Goal: Answer question/provide support: Share knowledge or assist other users

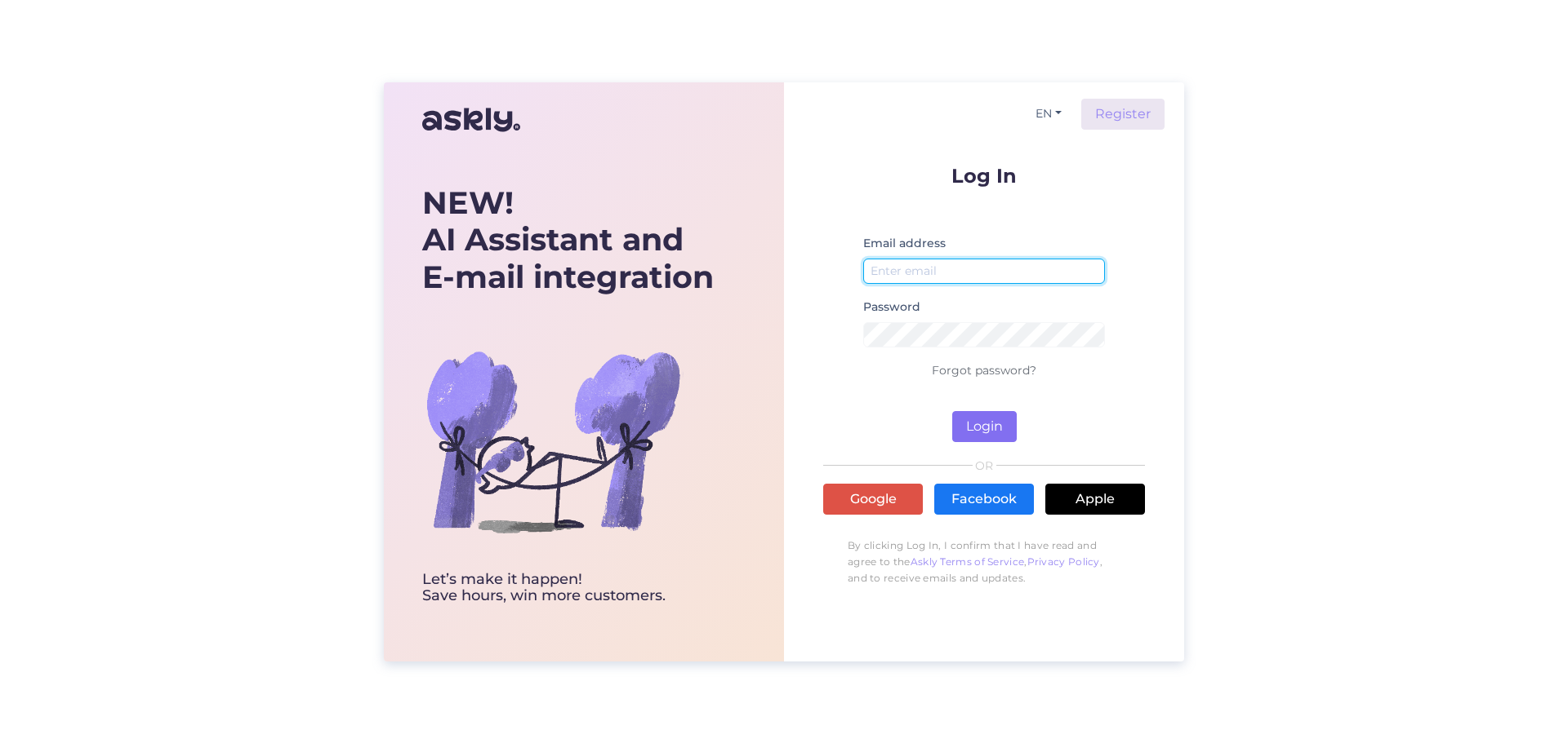
type input "[PERSON_NAME][EMAIL_ADDRESS][DOMAIN_NAME]"
click at [980, 430] on button "Login" at bounding box center [984, 426] width 64 height 31
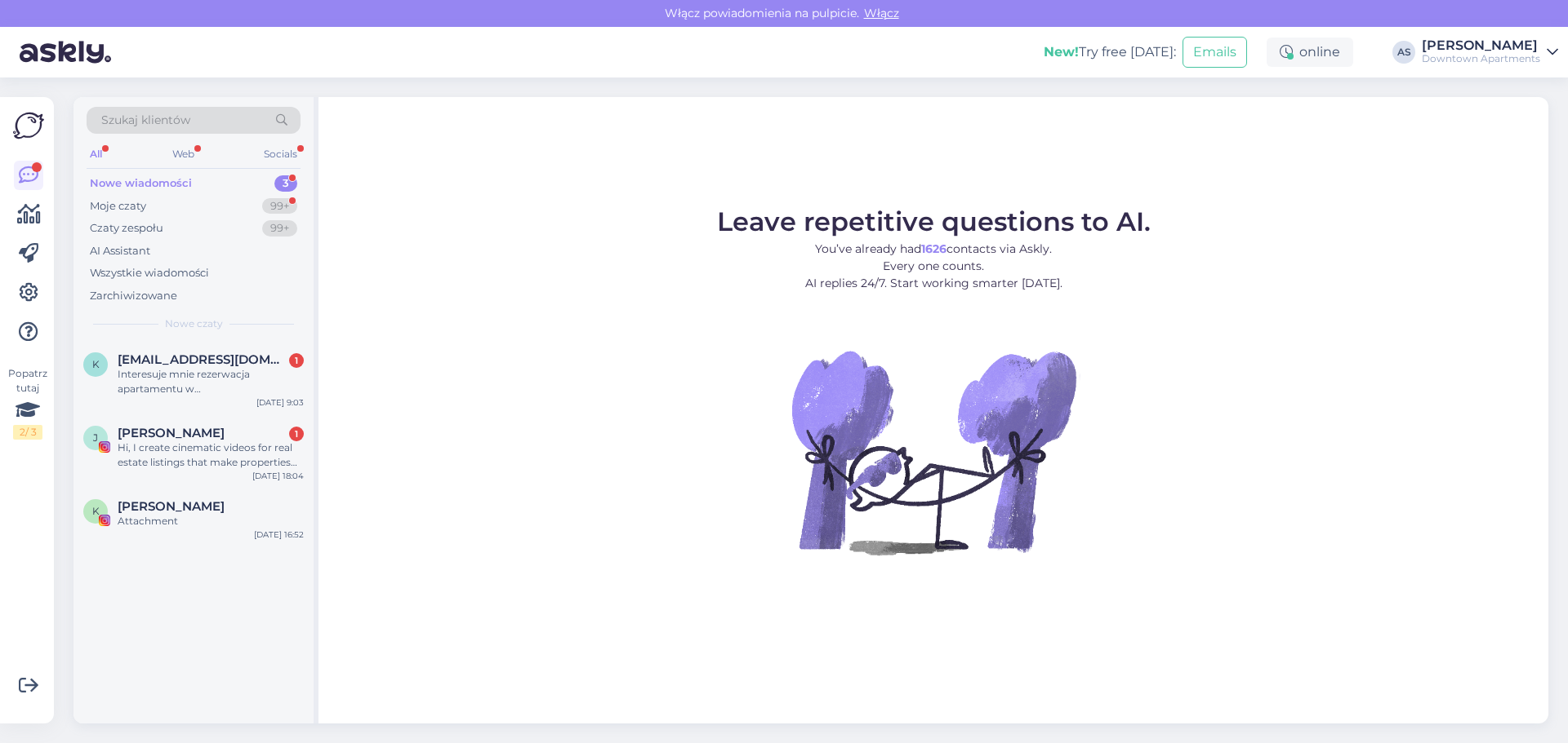
click at [200, 182] on div "Nowe wiadomości 3" at bounding box center [193, 184] width 214 height 23
click at [208, 514] on div "Attachment" at bounding box center [210, 521] width 186 height 15
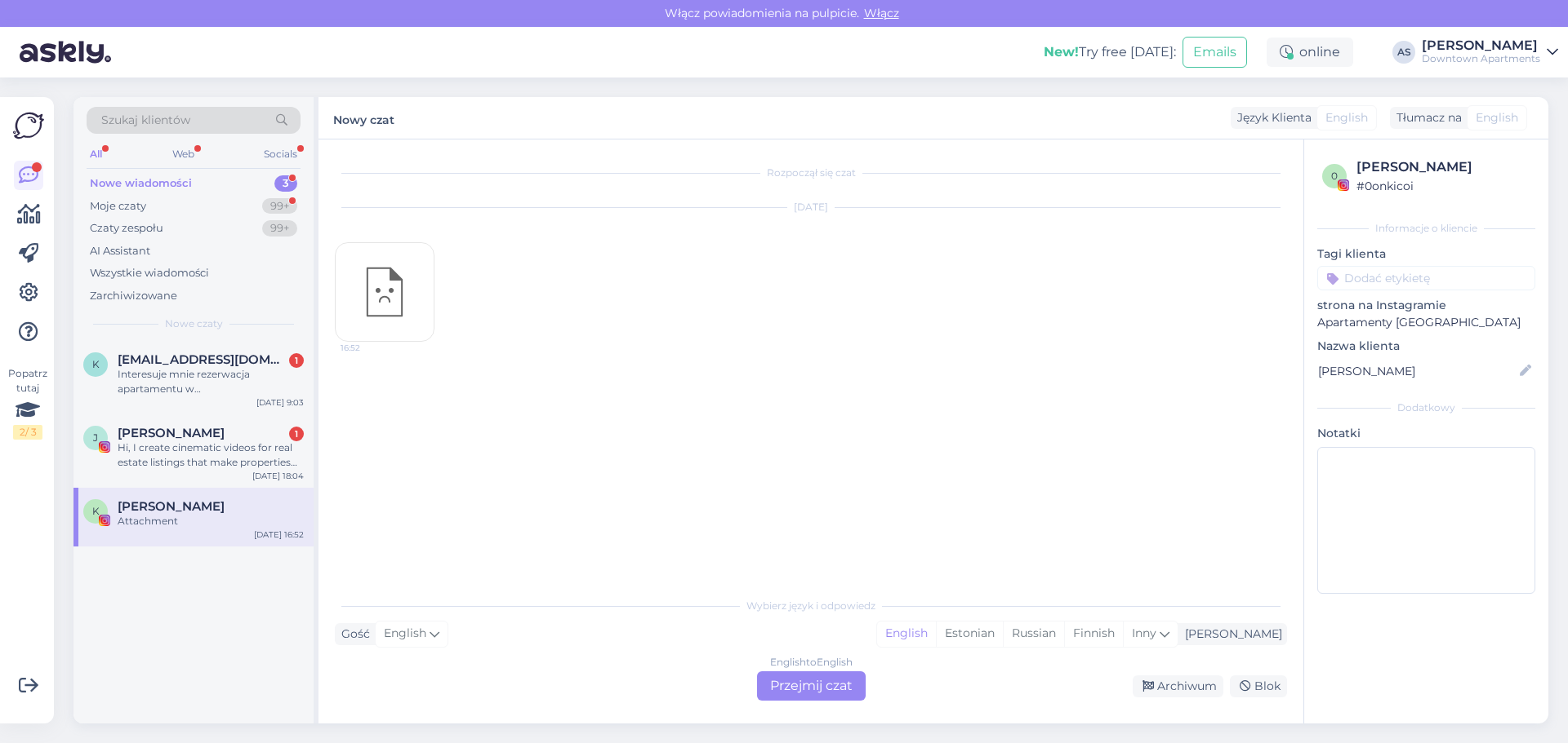
click at [345, 269] on div "16:52" at bounding box center [384, 291] width 100 height 99
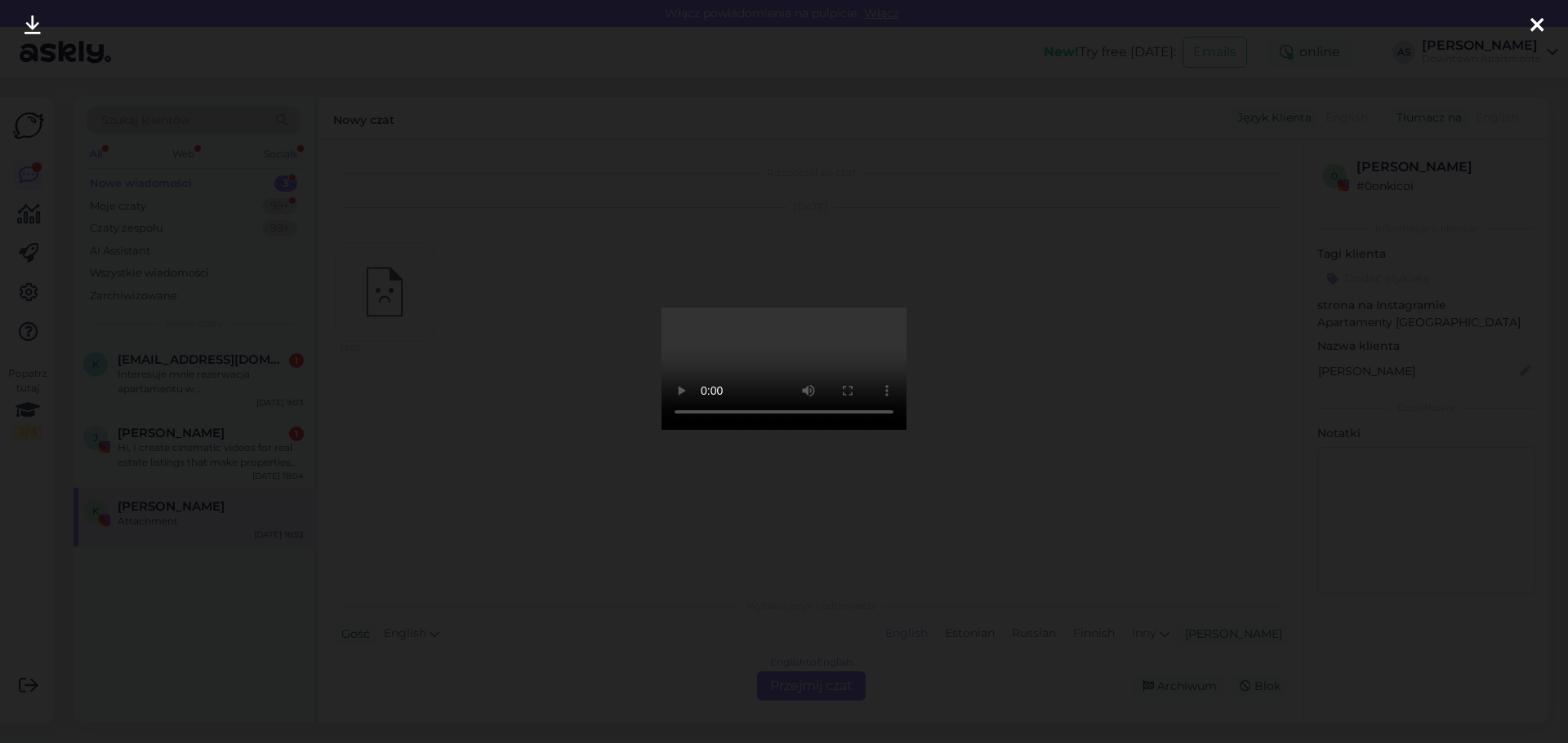
click at [1547, 19] on div at bounding box center [1536, 26] width 33 height 51
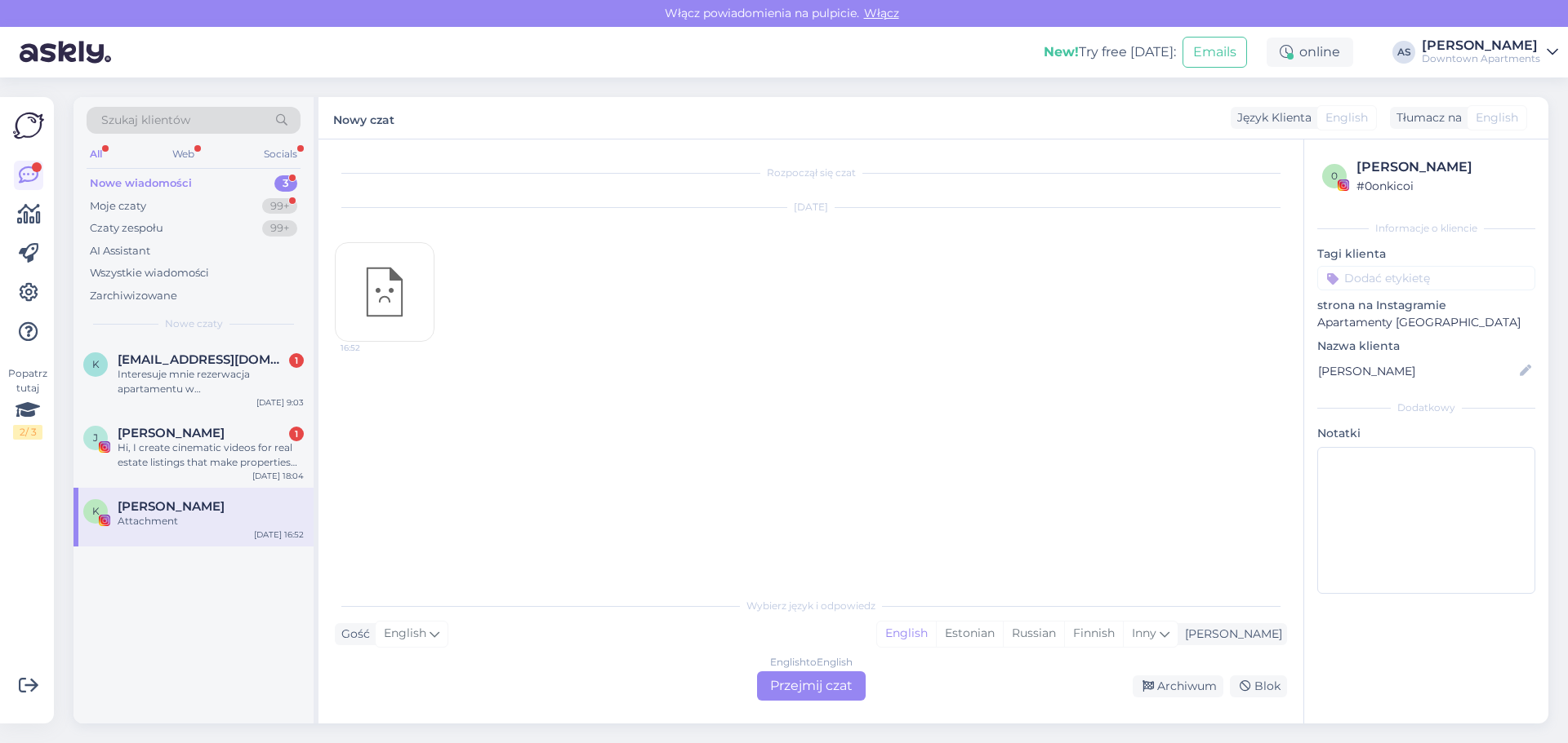
click at [424, 672] on div "English to English Przejmij czat Archiwum Blok" at bounding box center [810, 686] width 952 height 29
click at [802, 690] on div "English to English Przejmij czat" at bounding box center [810, 686] width 108 height 29
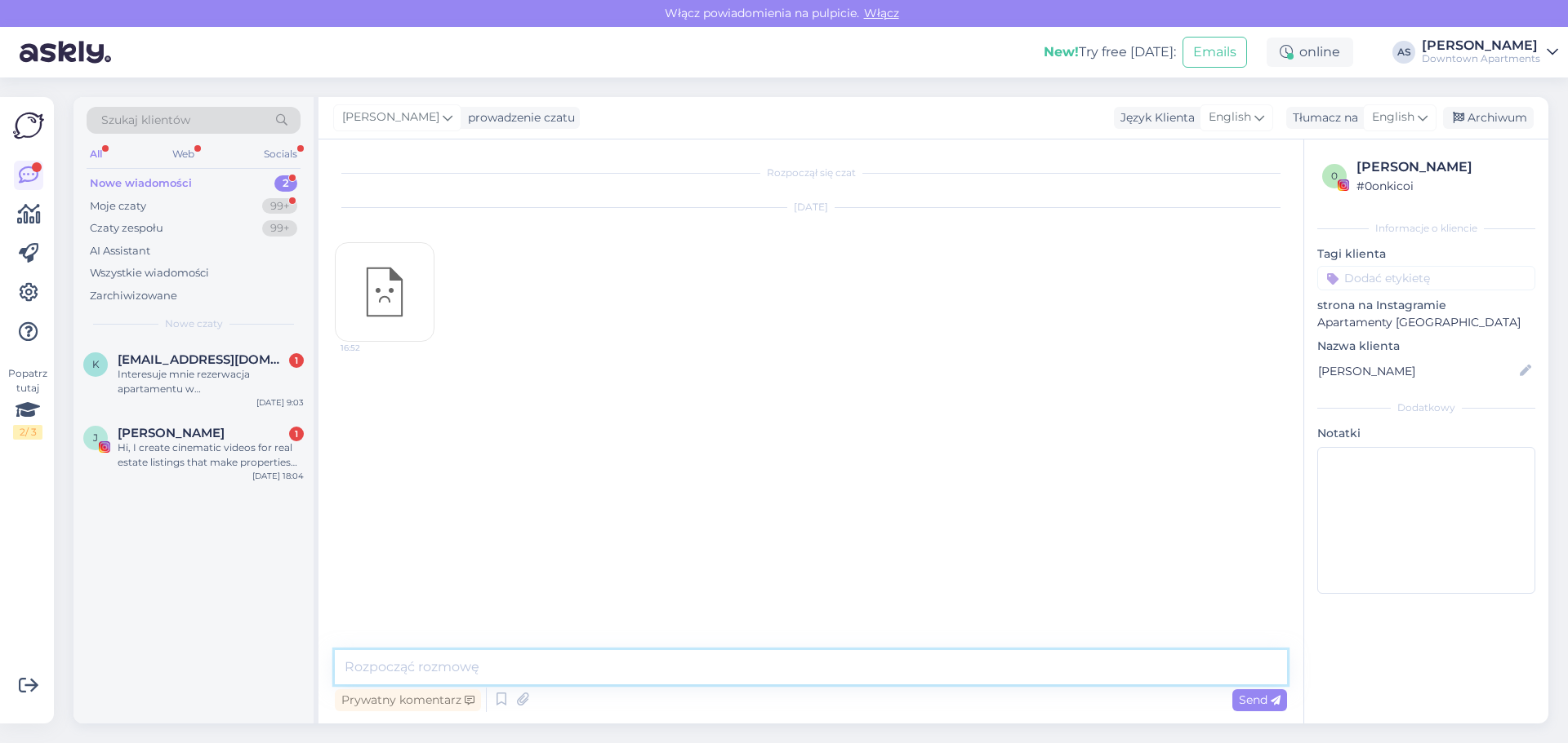
click at [456, 673] on textarea at bounding box center [810, 667] width 952 height 34
type textarea "Dzień [PERSON_NAME], w czym można pomóc?"
click at [1250, 695] on span "Send" at bounding box center [1259, 700] width 41 height 15
click at [159, 445] on div "Hi, I create cinematic videos for real estate listings that make properties loo…" at bounding box center [210, 455] width 186 height 29
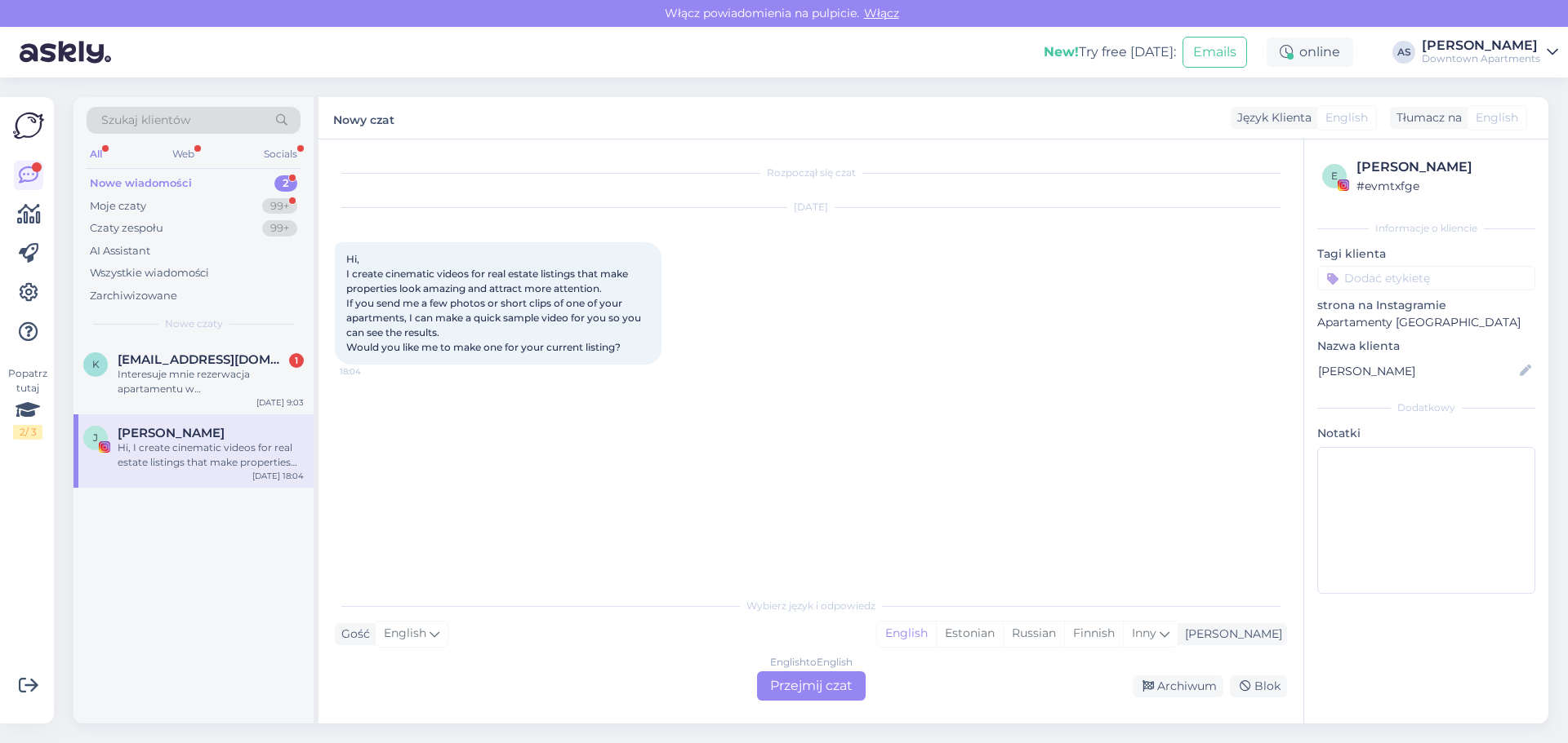
click at [525, 654] on div "Wybierz język i odpowiedz Gość English Ja English Estonian Russian Finnish Inny…" at bounding box center [810, 644] width 952 height 112
click at [912, 625] on div "Gość English Ja English Estonian Russian Finnish Inny" at bounding box center [810, 634] width 952 height 22
click at [599, 635] on div "Gość English Ja English Estonian Russian Finnish Inny" at bounding box center [810, 634] width 952 height 22
click at [831, 687] on div "English to English Przejmij czat" at bounding box center [810, 686] width 108 height 29
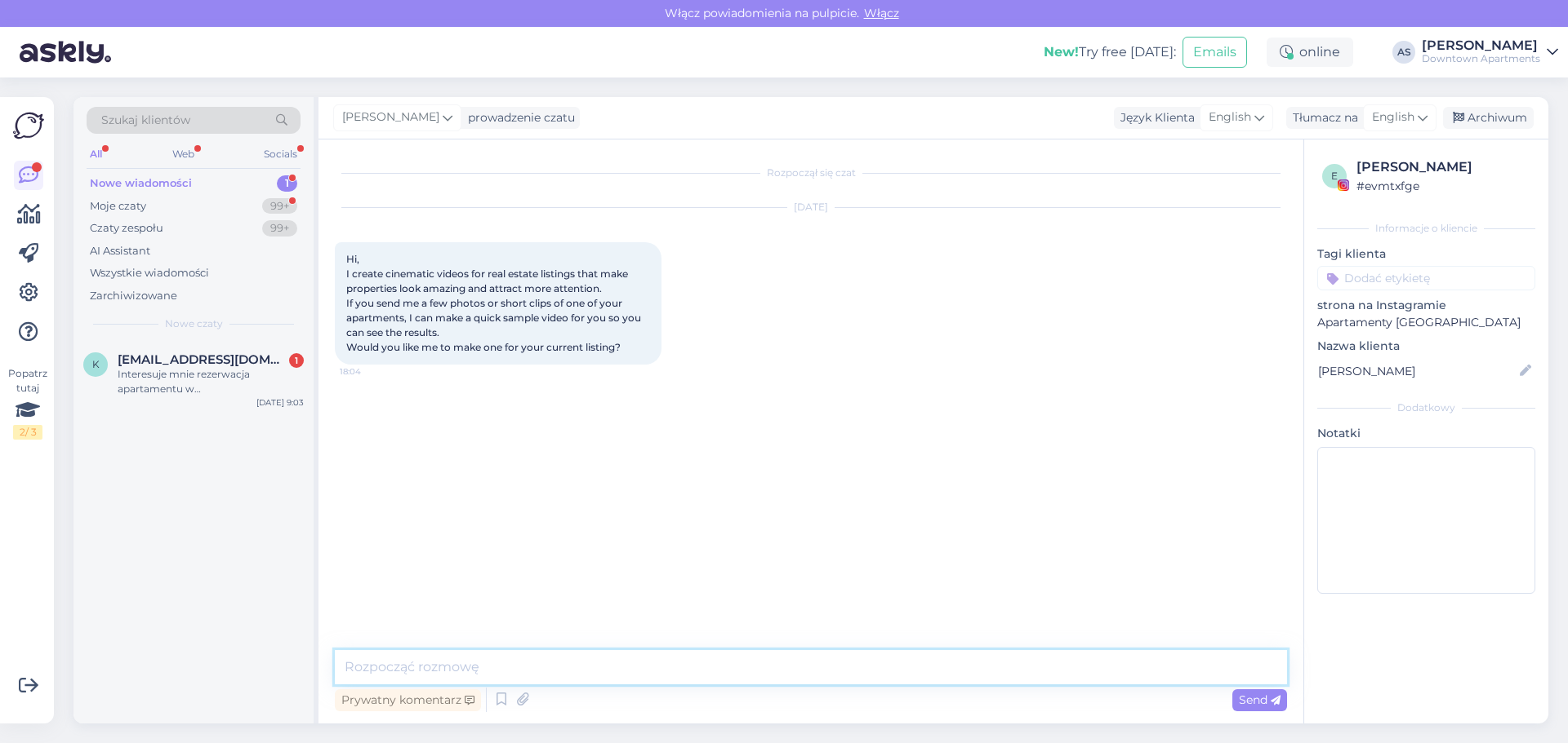
click at [533, 657] on textarea at bounding box center [810, 667] width 952 height 34
click at [188, 370] on div "Interesuje mnie rezerwacja apartamentu w [GEOGRAPHIC_DATA]" at bounding box center [210, 381] width 186 height 29
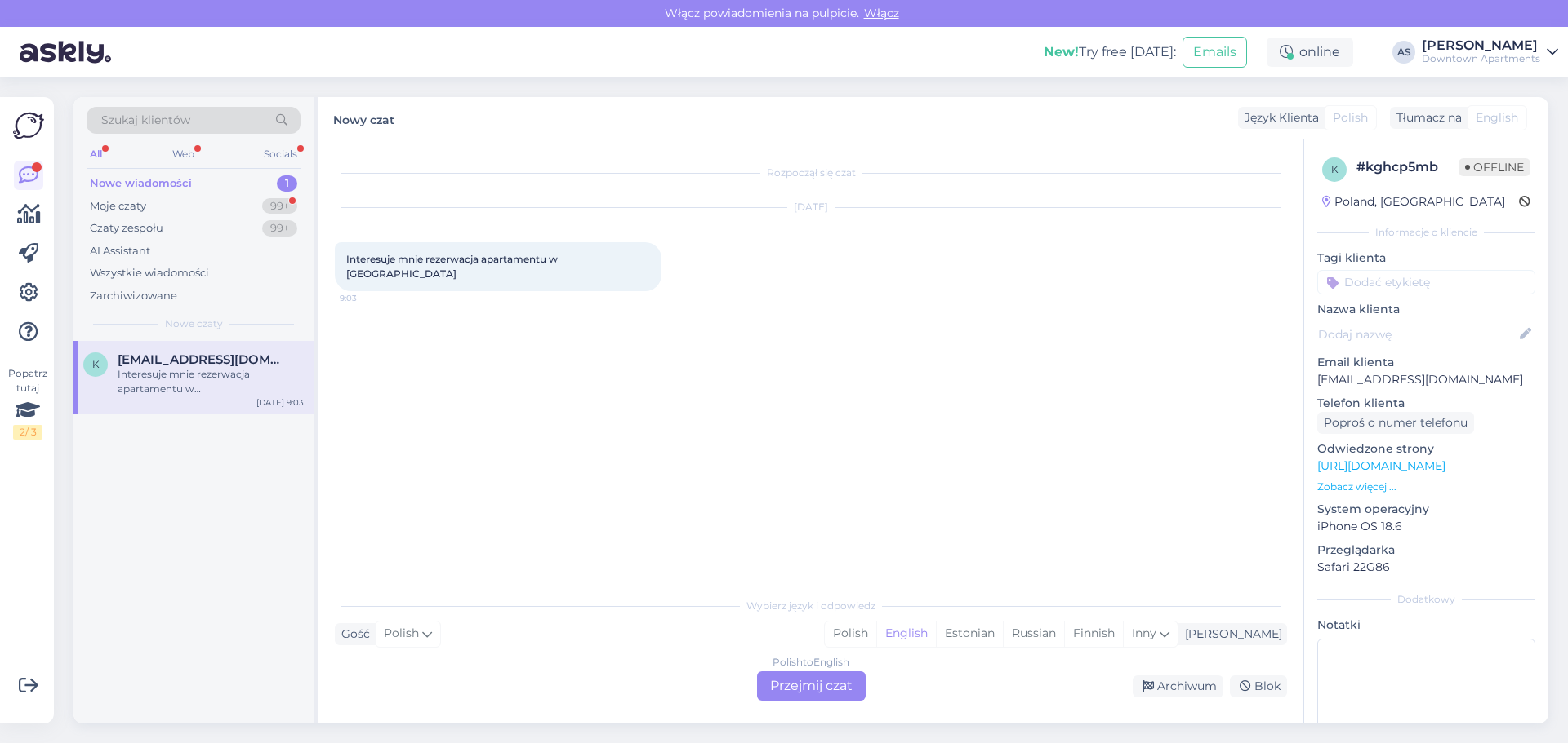
click at [795, 687] on div "Polish to English Przejmij czat" at bounding box center [810, 686] width 108 height 29
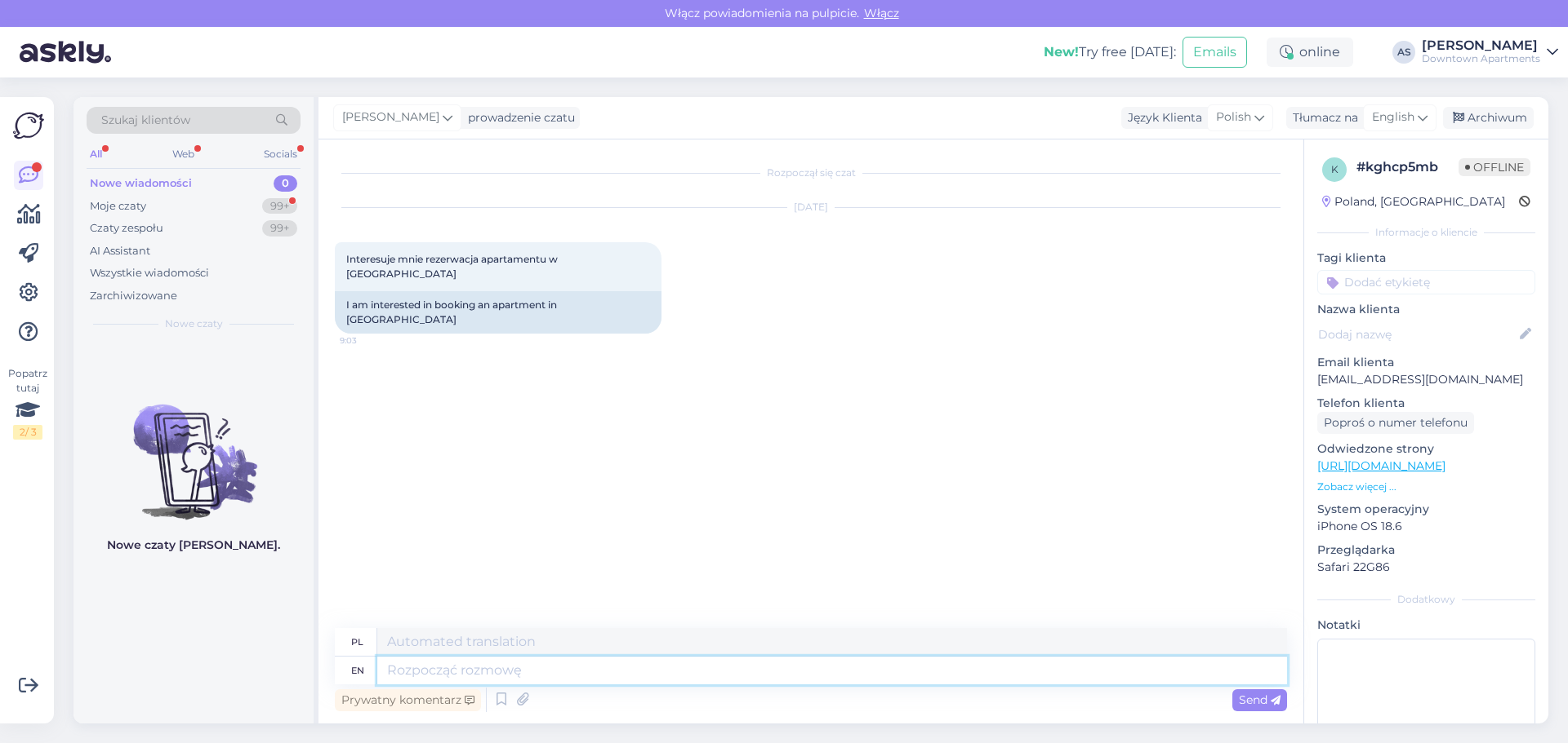
click at [448, 671] on textarea at bounding box center [832, 671] width 910 height 28
click at [433, 652] on textarea at bounding box center [832, 643] width 910 height 28
click at [443, 673] on textarea at bounding box center [832, 671] width 910 height 28
type textarea "Witam, c"
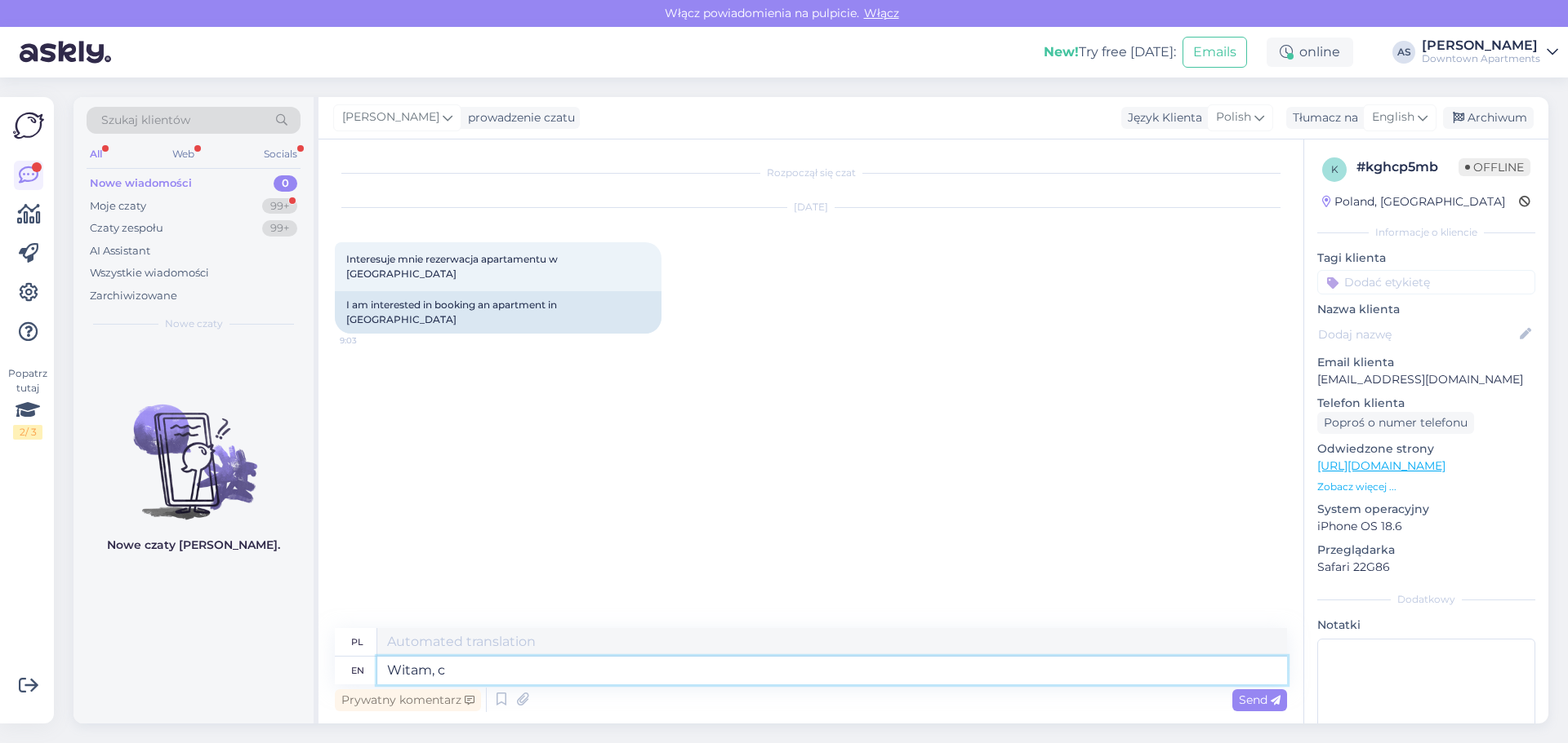
type textarea "Witam,"
type textarea "Witam, chętnie"
type textarea "Witam, bardzo"
type textarea "Witam, chętnie pomogę"
type textarea "Witam, bardzo pomogę"
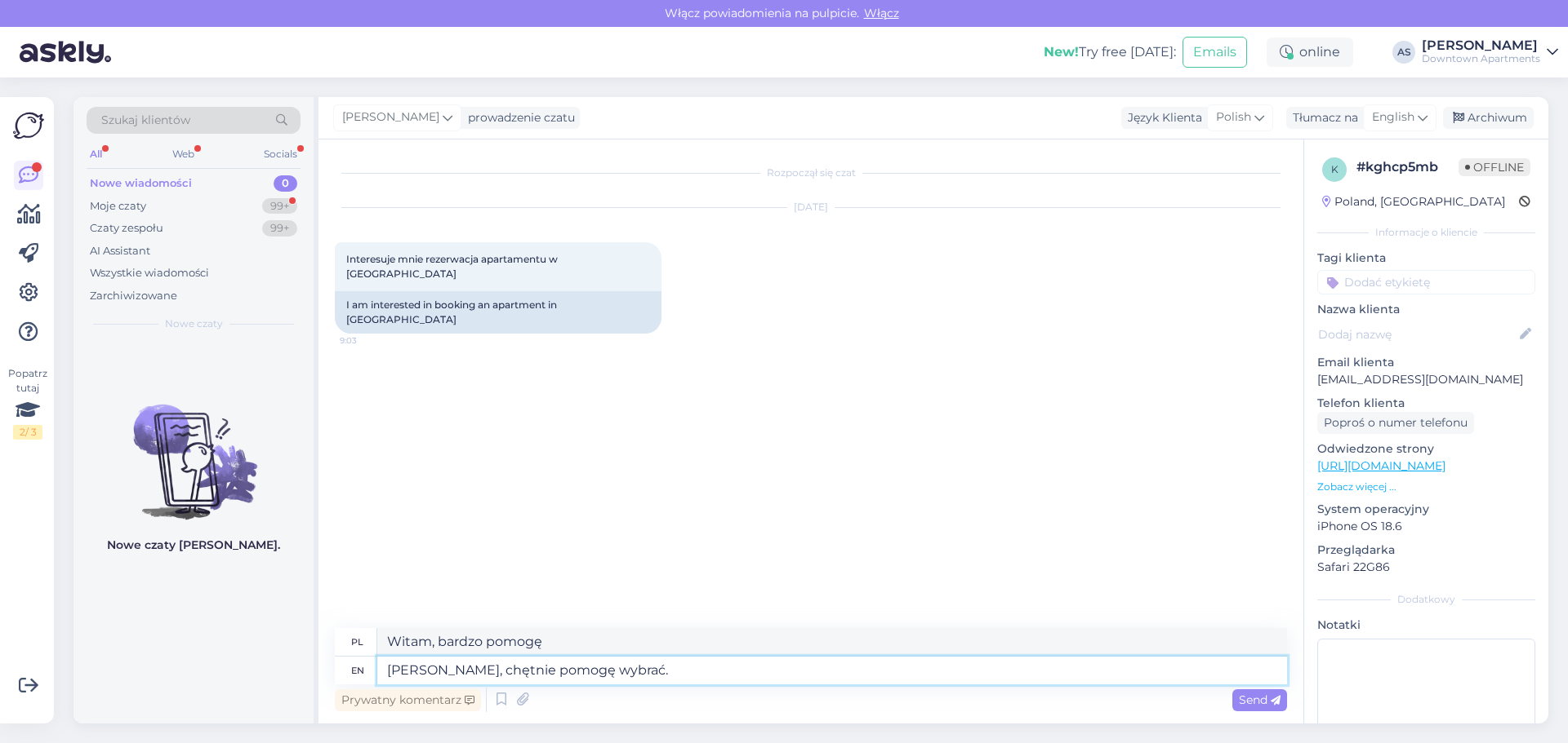
type textarea "[PERSON_NAME], chętnie pomogę wybrać."
type textarea "Witam, serdecznie pomogę wybrać."
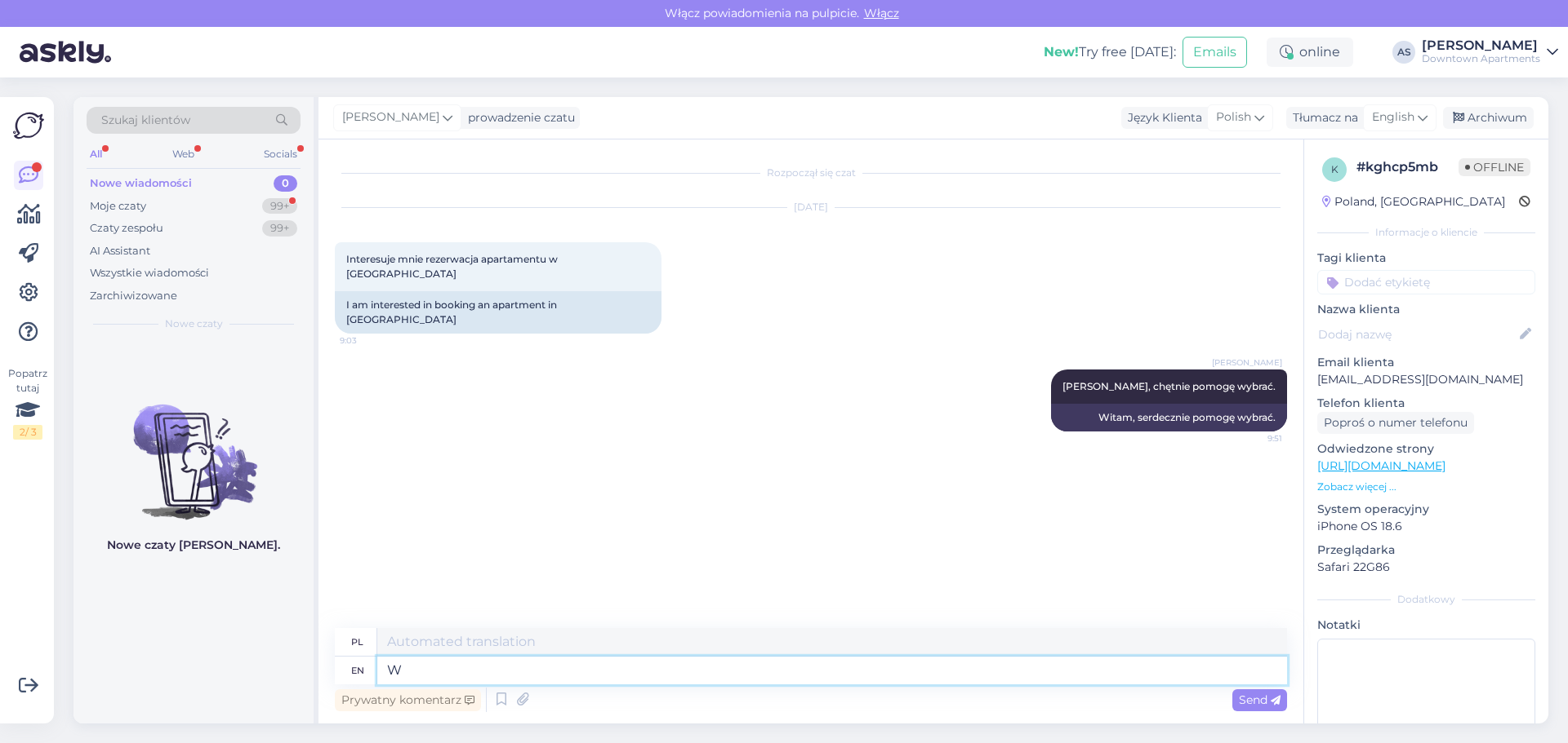
type textarea "W"
type textarea "W j"
type textarea "W"
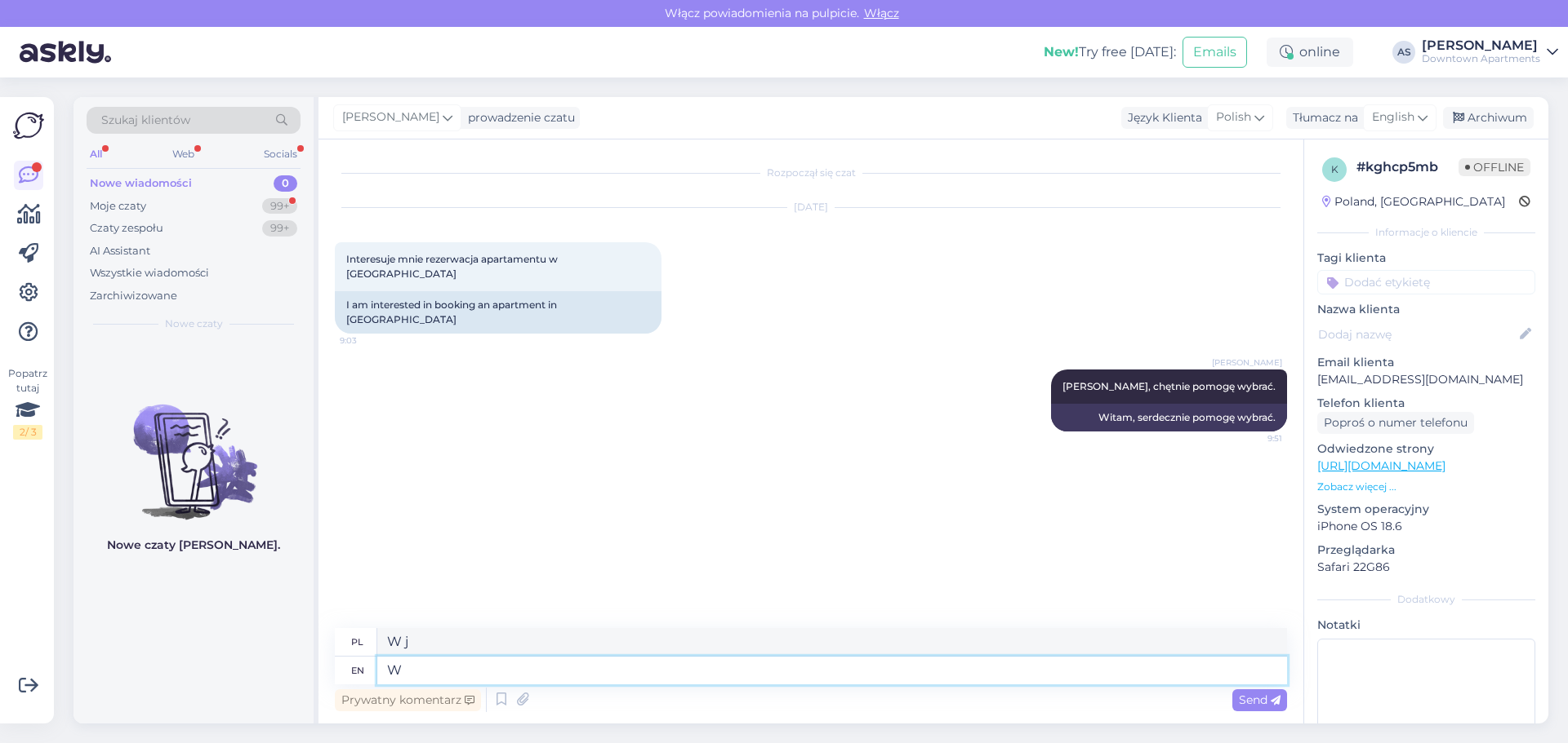
type textarea "W"
type textarea "Jaki t"
type textarea "Jaki"
type textarea "[PERSON_NAME]"
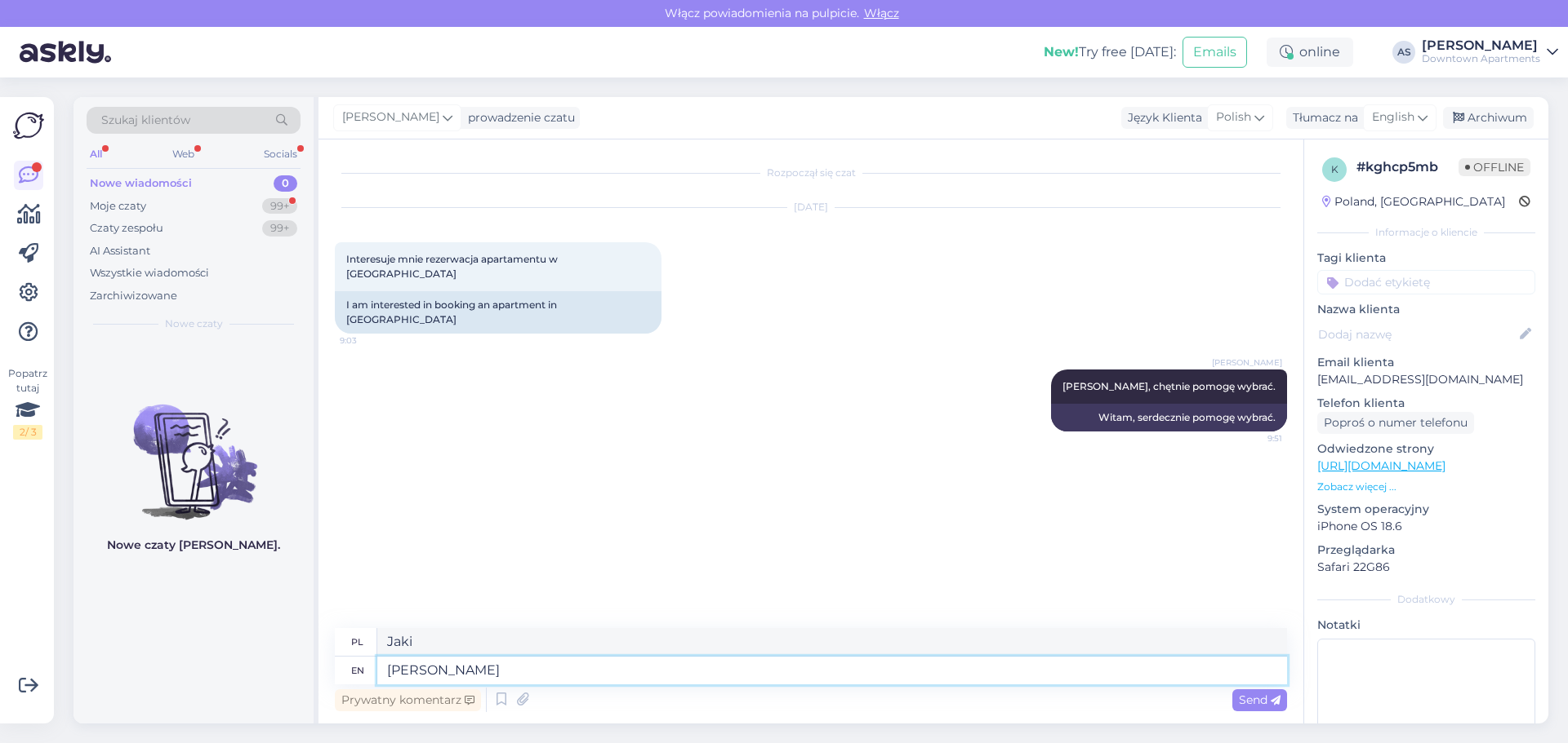
type textarea "[PERSON_NAME]"
type textarea "[PERSON_NAME] Pa"
type textarea "[PERSON_NAME] Państwa"
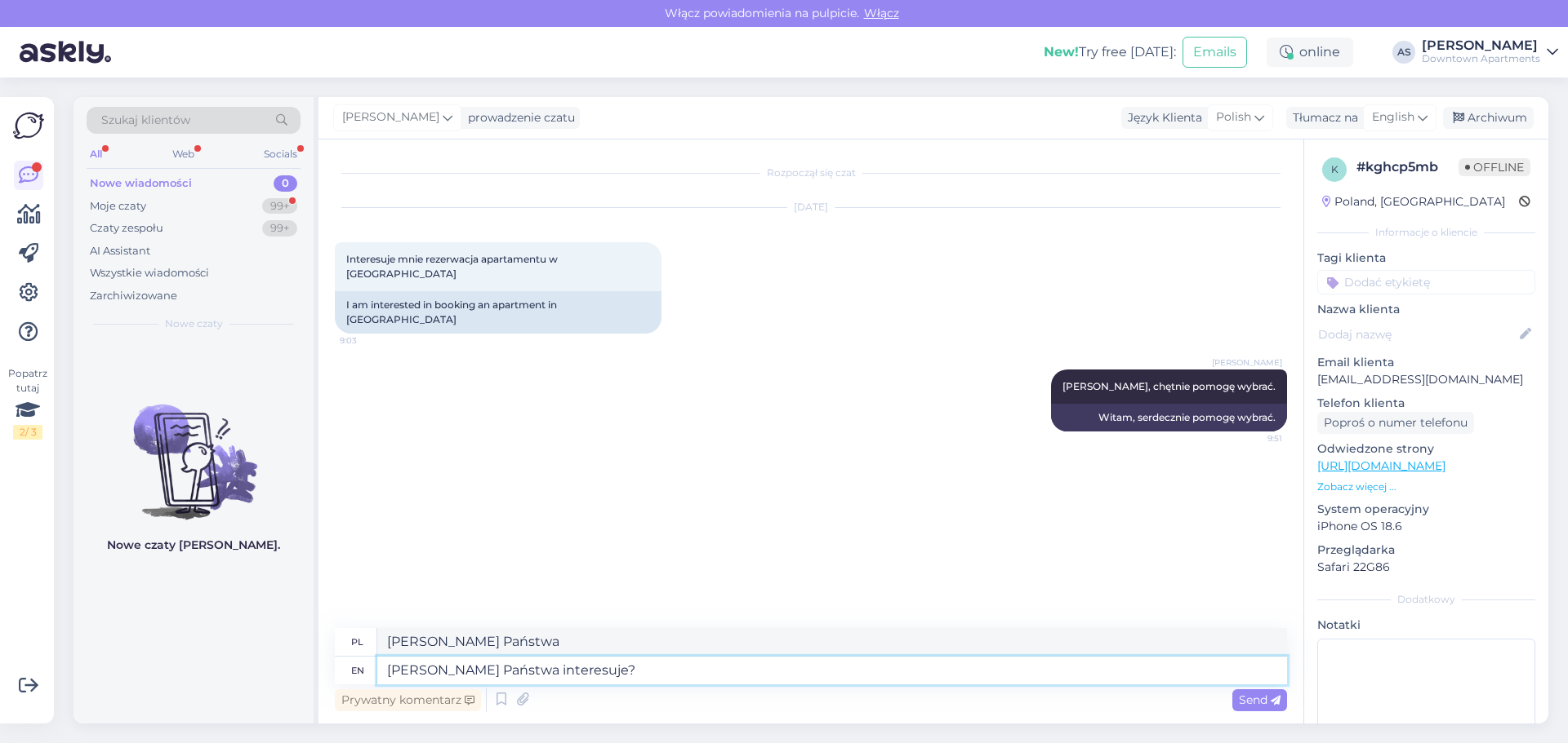
type textarea "[PERSON_NAME] Państwa interesuje?"
type textarea "[PERSON_NAME] pracy?"
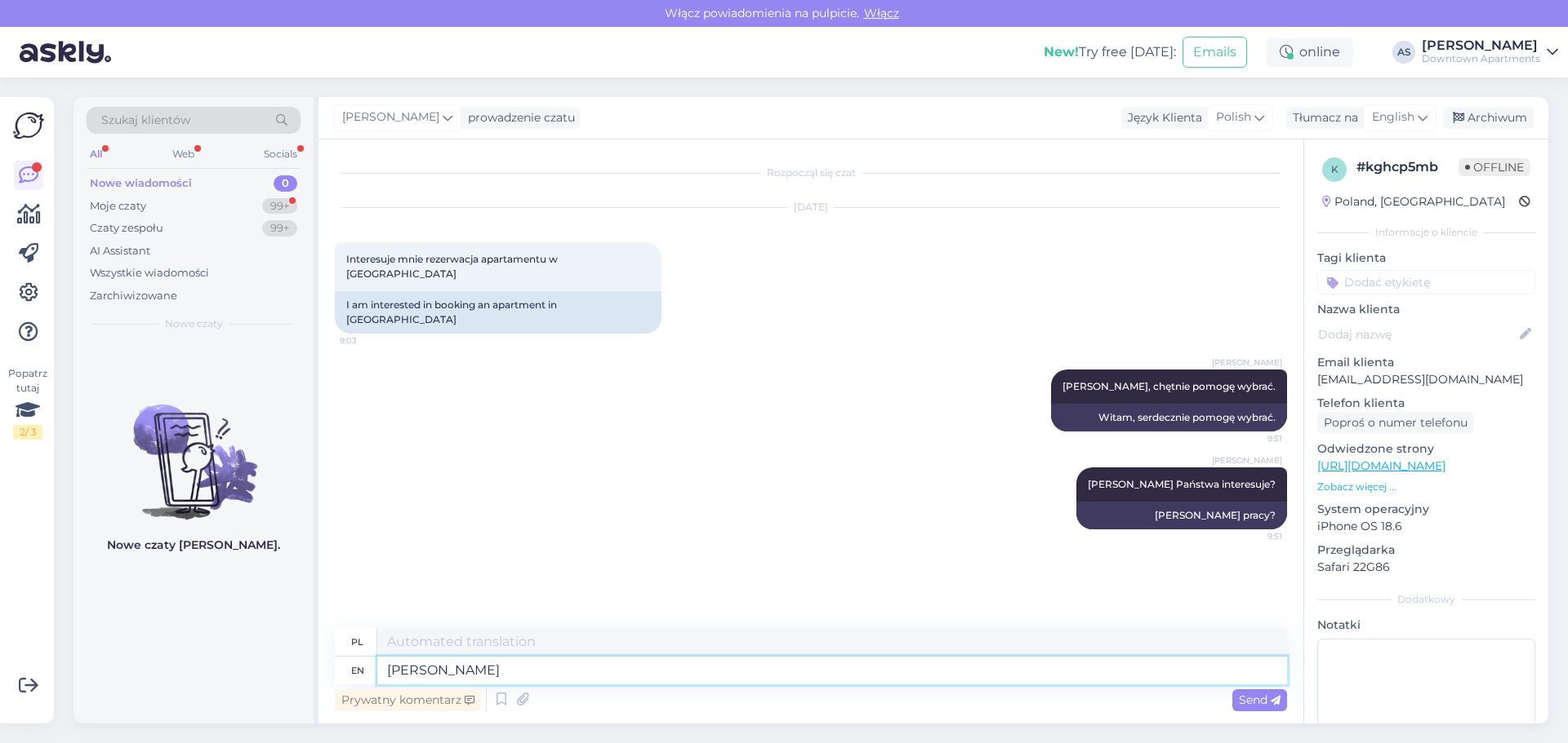
type textarea "[PERSON_NAME]"
type textarea "Dla ilu"
type textarea "Dla ilu osób?"
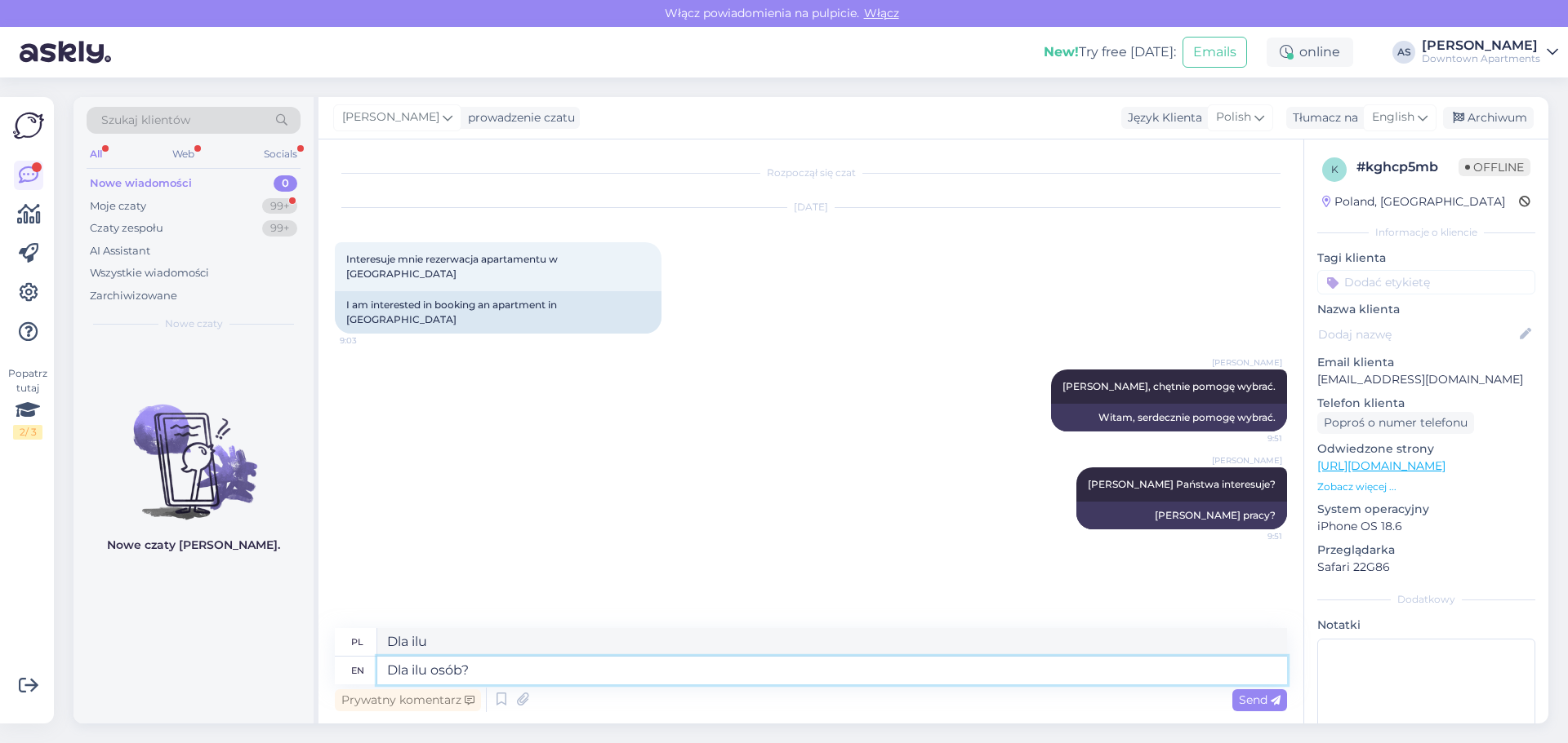
type textarea "Dla ilu osób?"
type textarea "Dla ilu osób?Czy"
type textarea "Dla ilu osób?Czy bliżej"
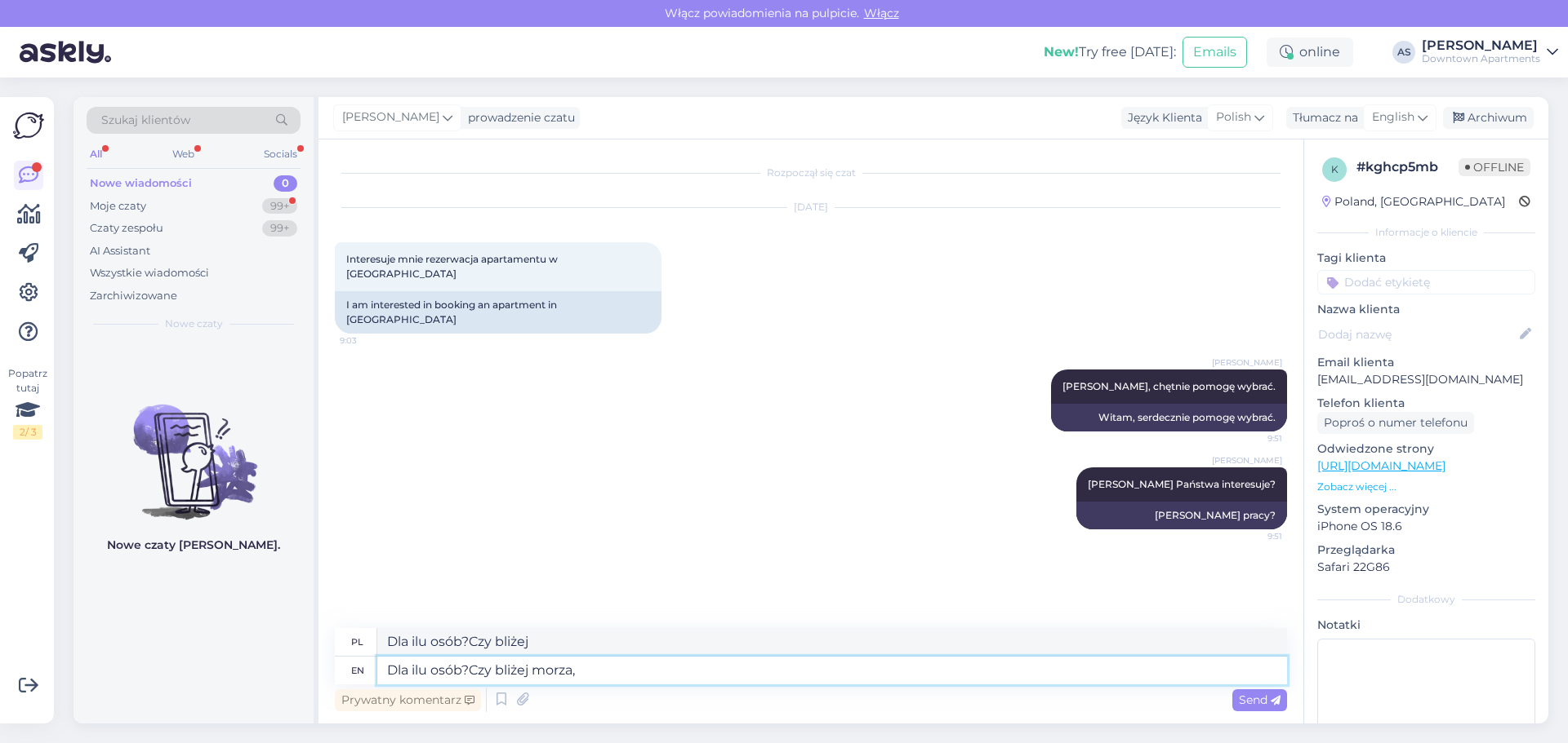
type textarea "Dla ilu osób?Czy bliżej morza,"
type textarea "Dla ilu osób?Czy bliżej morza, a"
type textarea "Dla ilu osób?Czy bliżej morza, a może"
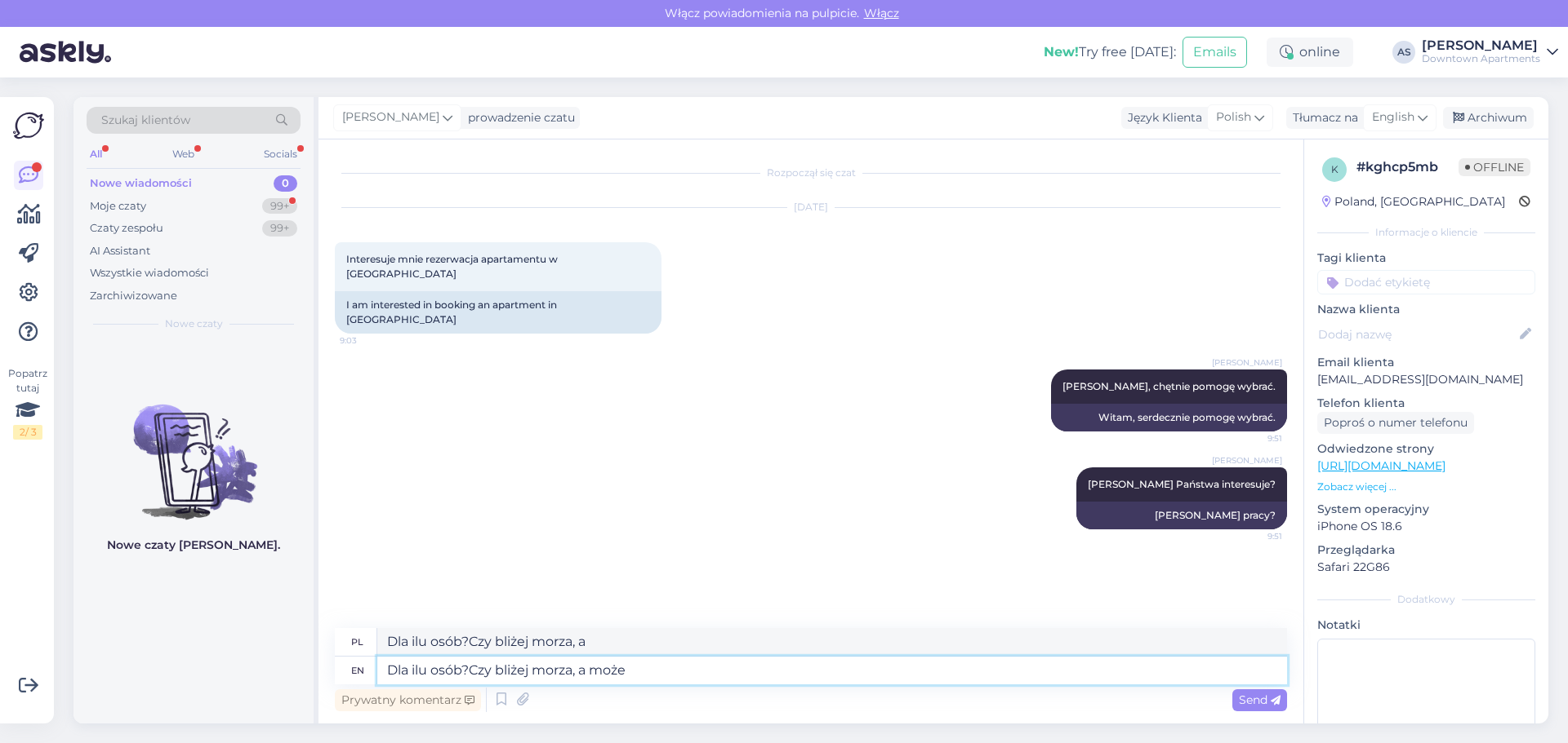
type textarea "Dla ilu osób?Czy bliżej morza, a może"
type textarea "Dla ilu osób?Czy bliżej morza, a może Starego"
type textarea "Dla ilu osób?Czy bliżej morza, a może [GEOGRAPHIC_DATA]?"
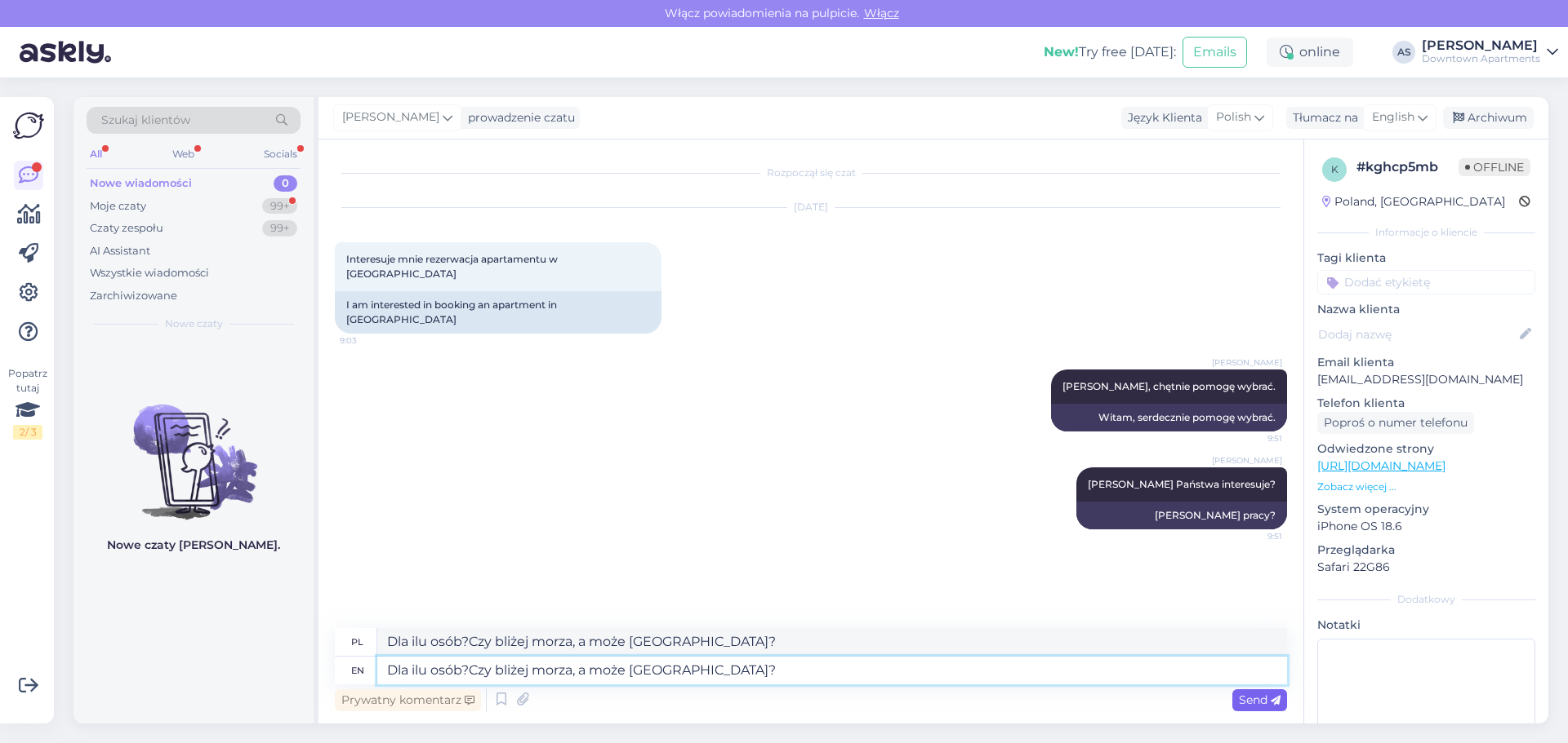
type textarea "Dla ilu osób?Czy bliżej morza, a może [GEOGRAPHIC_DATA]?"
click at [1248, 703] on span "Send" at bounding box center [1259, 700] width 41 height 15
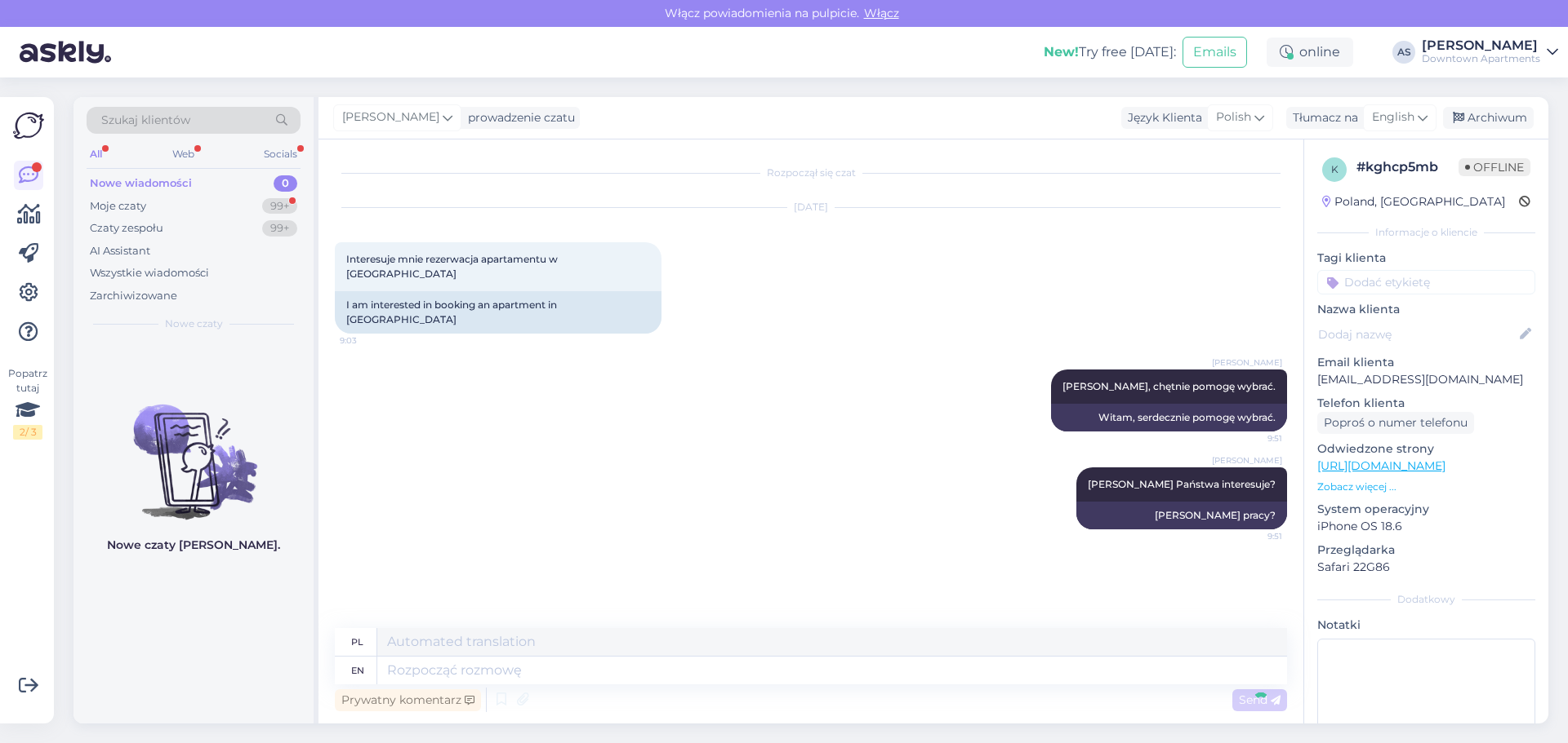
scroll to position [3, 0]
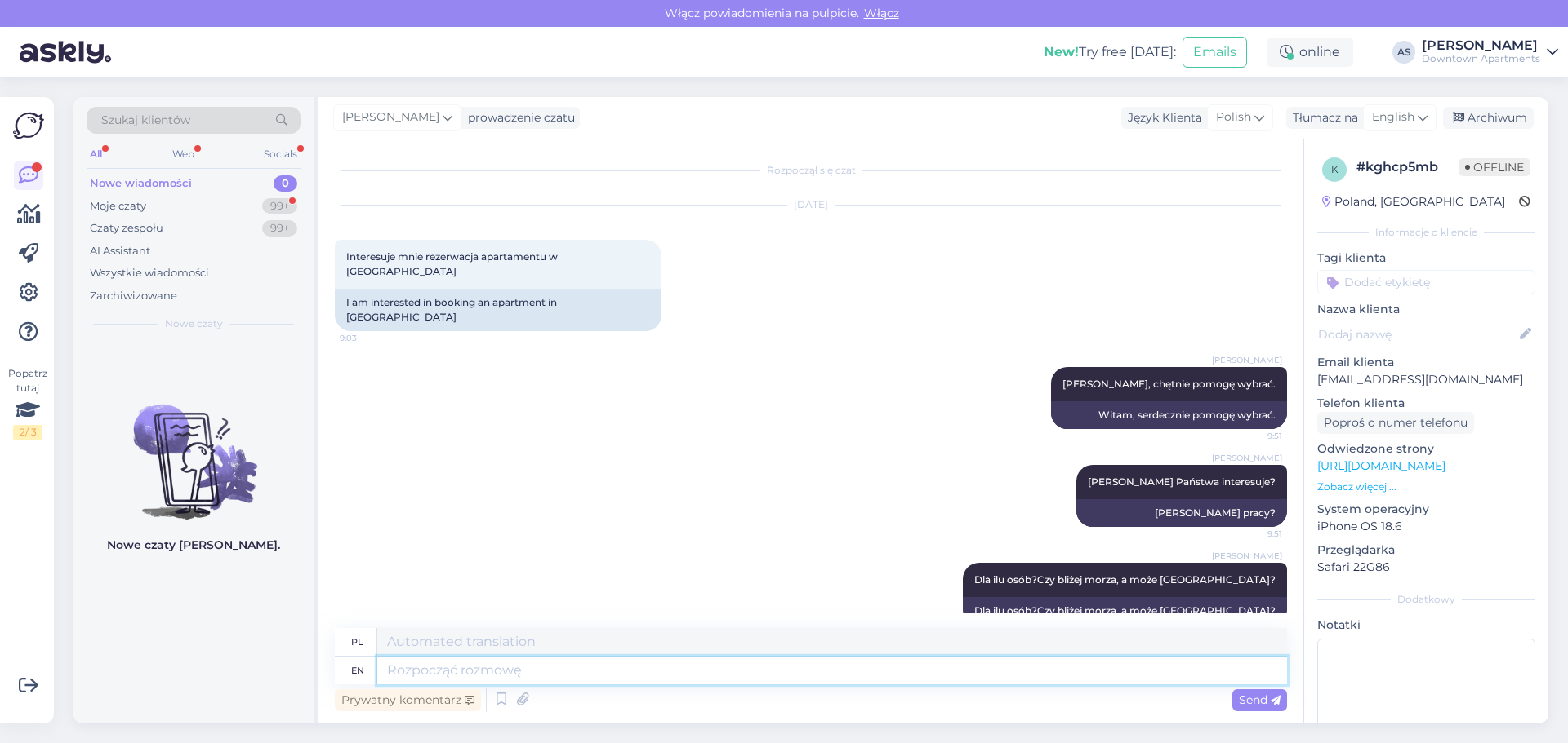
click at [530, 665] on textarea at bounding box center [832, 671] width 910 height 28
type textarea "Czy"
type textarea "Czy potrzebny"
type textarea "Czy możliwy"
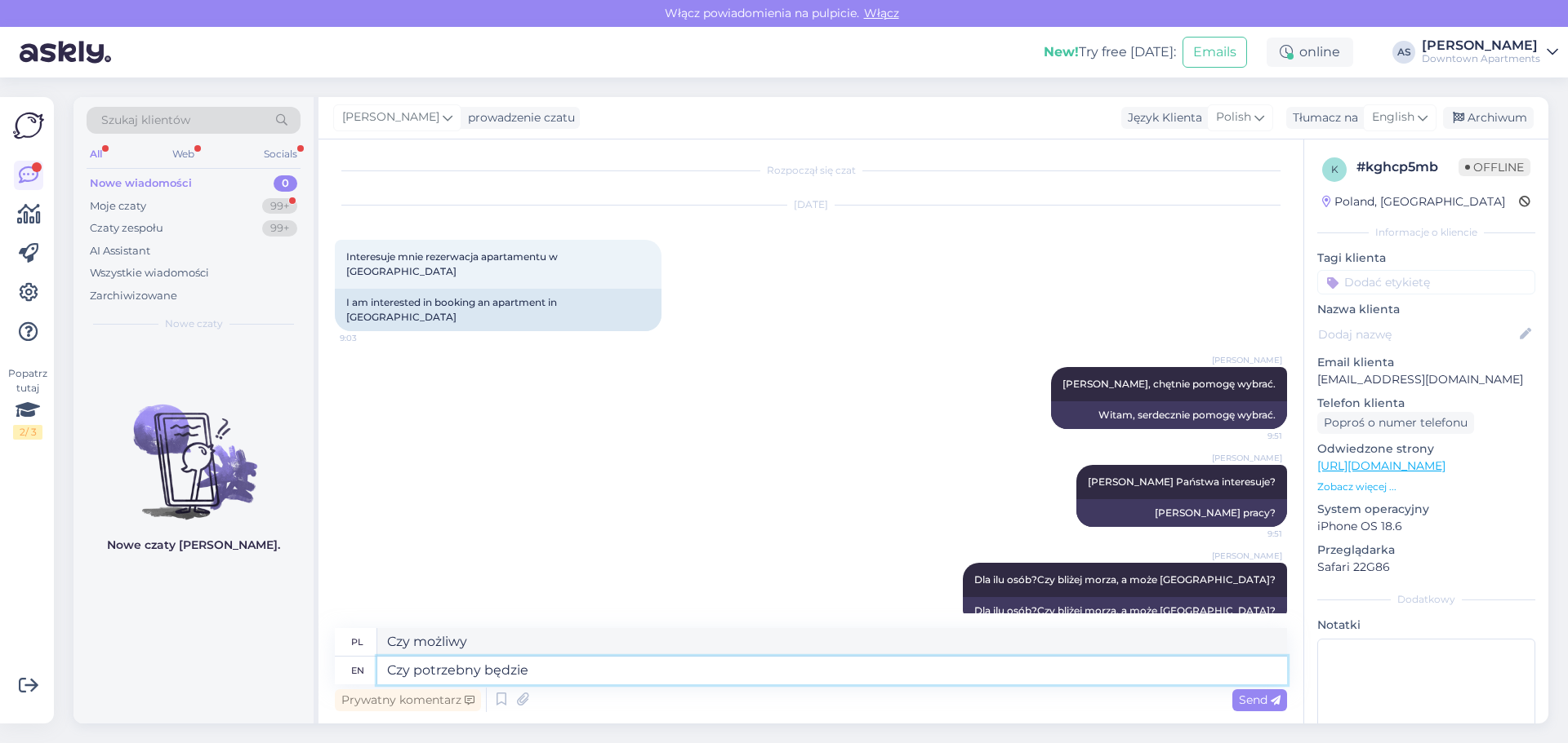
type textarea "Czy potrzebny będzie"
type textarea "Czy zatem będzie"
type textarea "Czy potrzebny będzie parking?"
type textarea "Czy będzie parking?"
type textarea "Czy potrzebny będzie parking?"
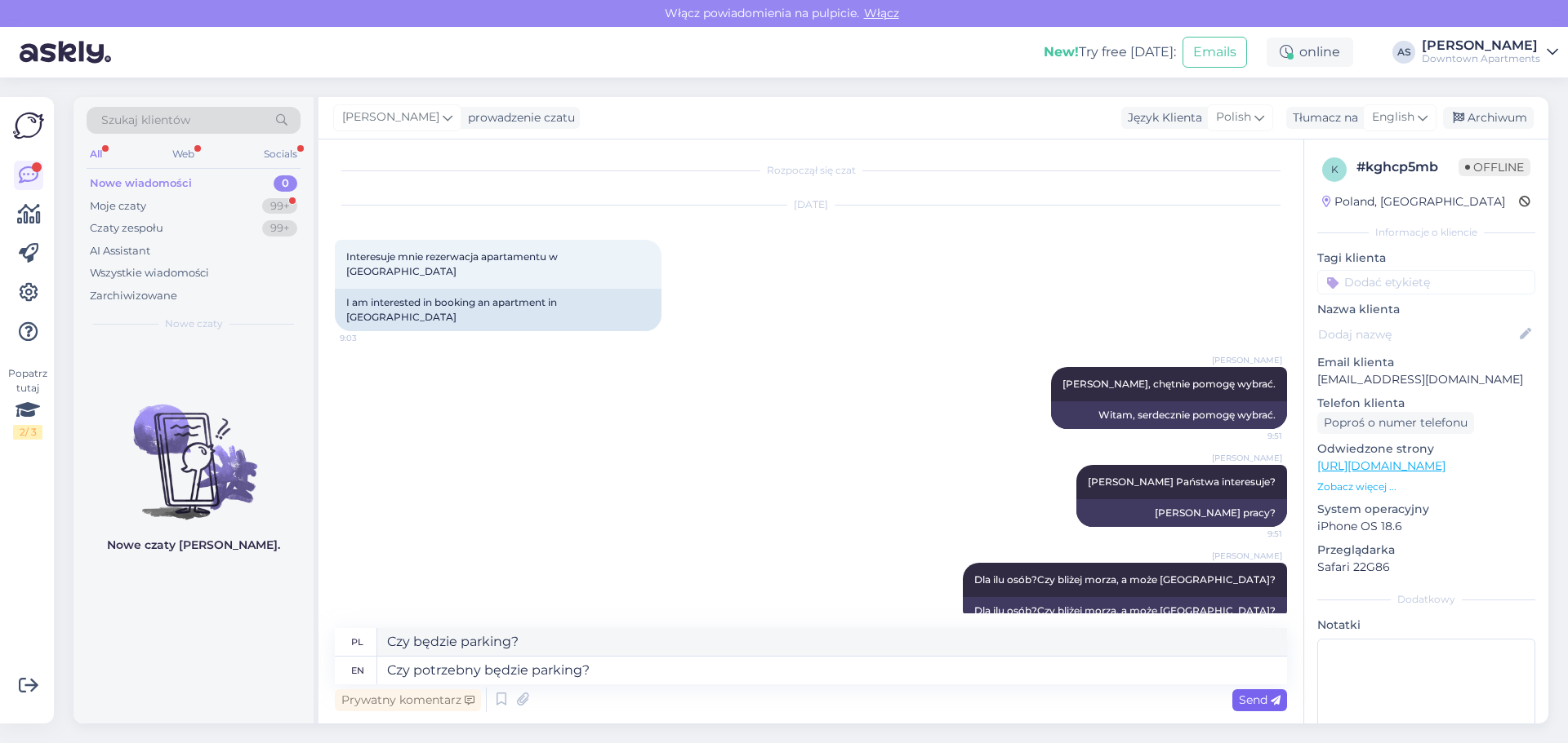
click at [1255, 704] on span "Send" at bounding box center [1259, 700] width 41 height 15
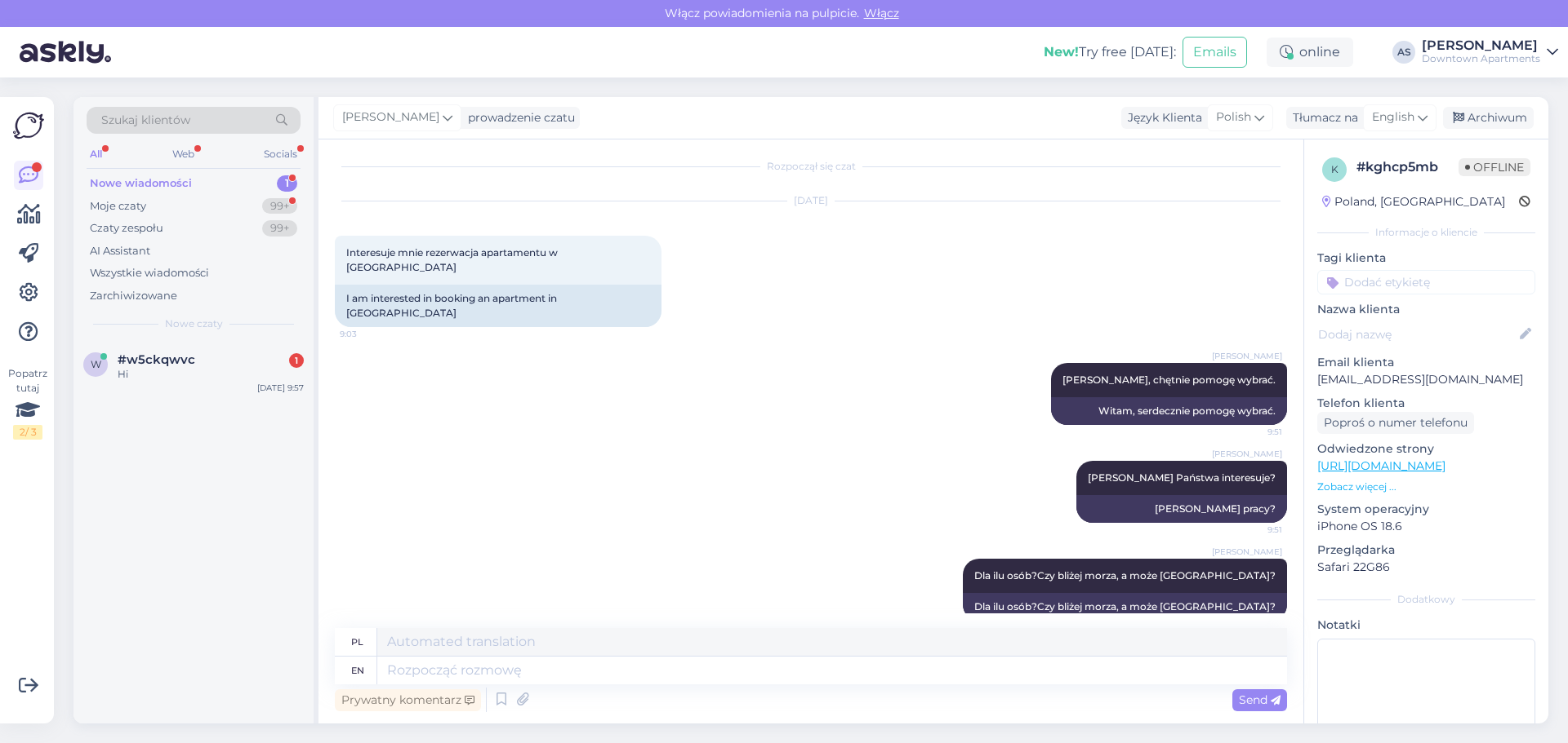
scroll to position [0, 0]
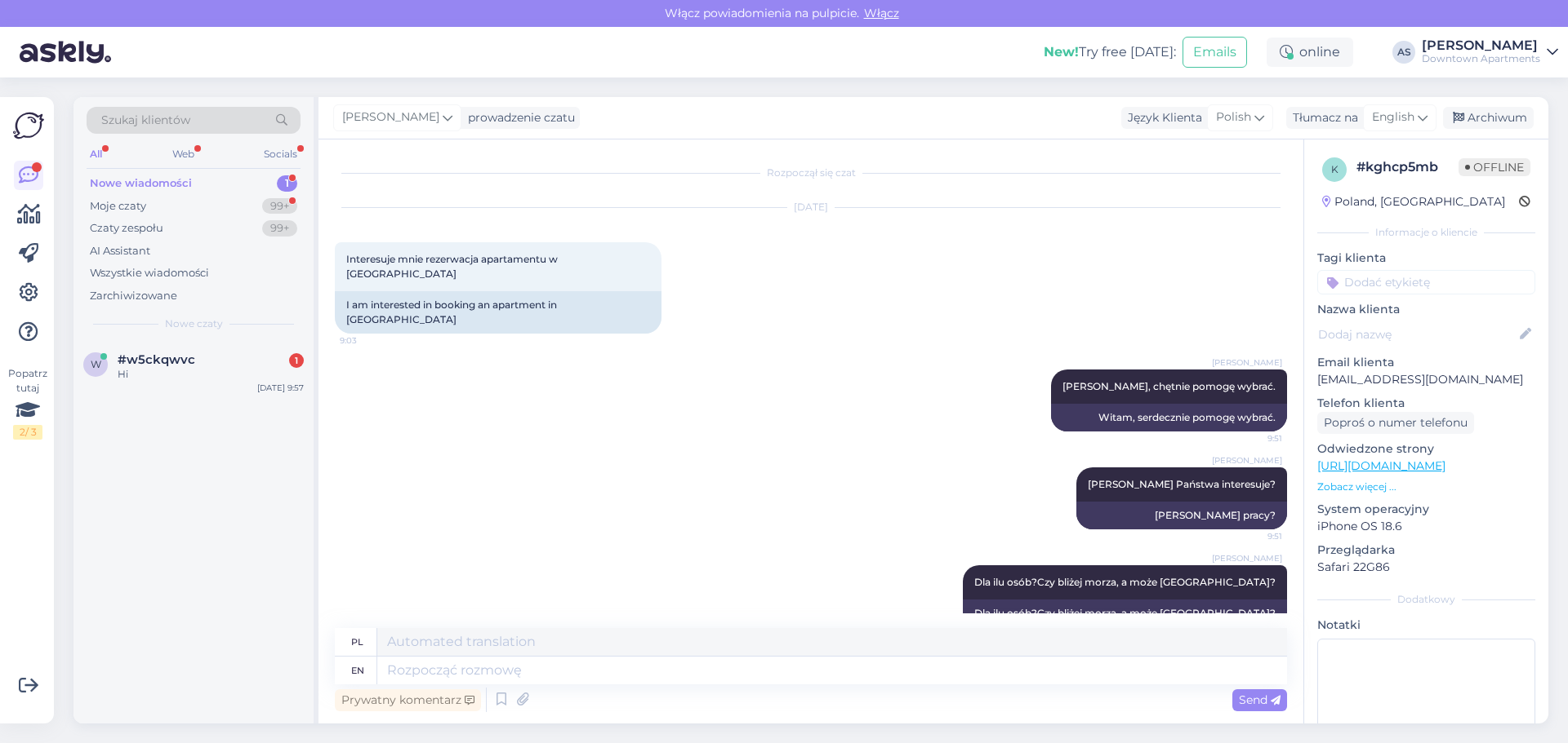
click at [182, 186] on div "Nowe wiadomości" at bounding box center [141, 183] width 102 height 17
click at [141, 363] on span "#w5ckqwvc" at bounding box center [156, 359] width 78 height 15
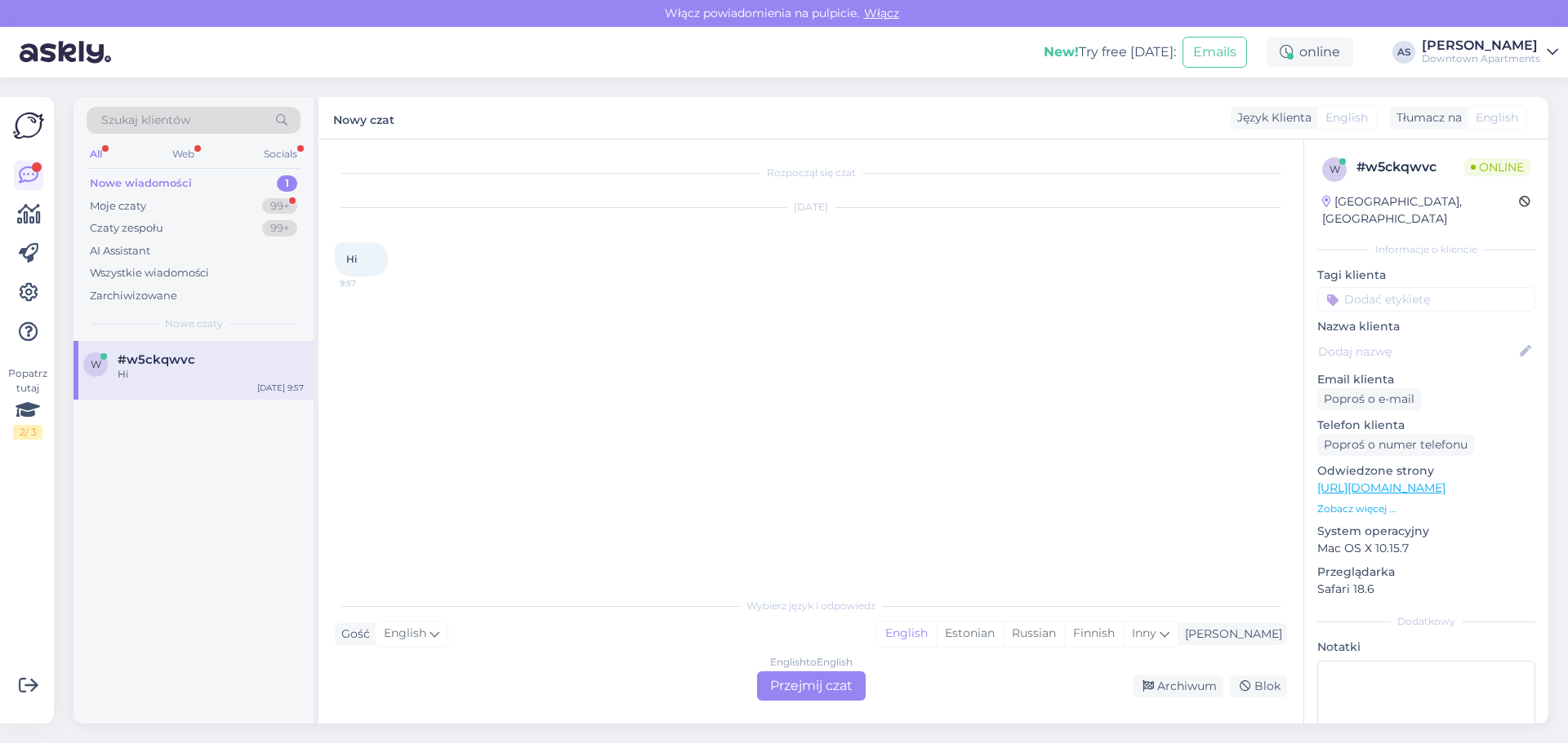
click at [780, 678] on div "English to English Przejmij czat" at bounding box center [810, 686] width 108 height 29
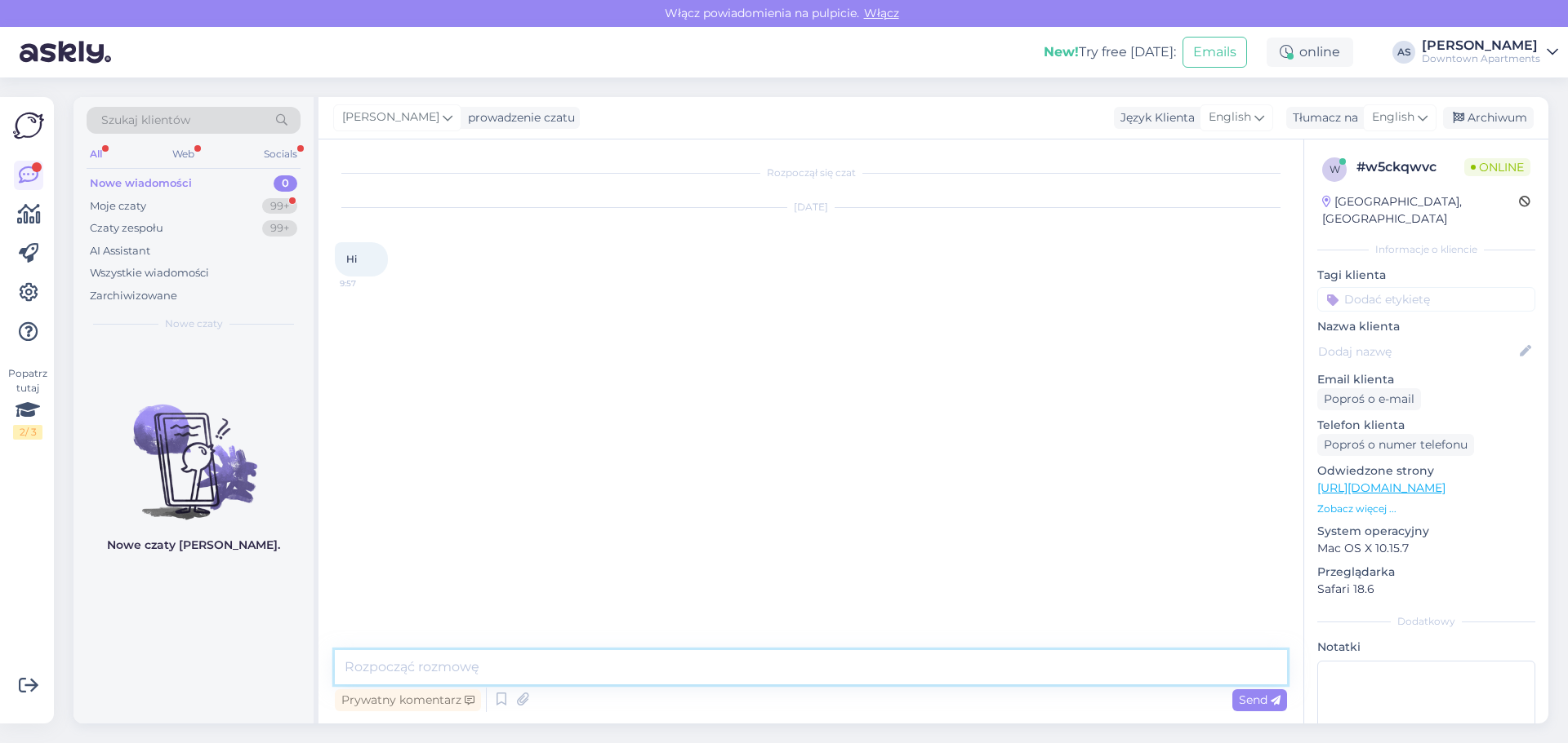
click at [440, 657] on textarea at bounding box center [810, 667] width 952 height 34
drag, startPoint x: 409, startPoint y: 671, endPoint x: 72, endPoint y: 676, distance: 337.0
click at [72, 676] on div "Szukaj klientów All Web Socials Nowe wiadomości 0 Moje czaty 99+ Czaty zespołu …" at bounding box center [815, 410] width 1504 height 666
type textarea "Hi :)"
click at [1256, 702] on span "Send" at bounding box center [1259, 700] width 41 height 15
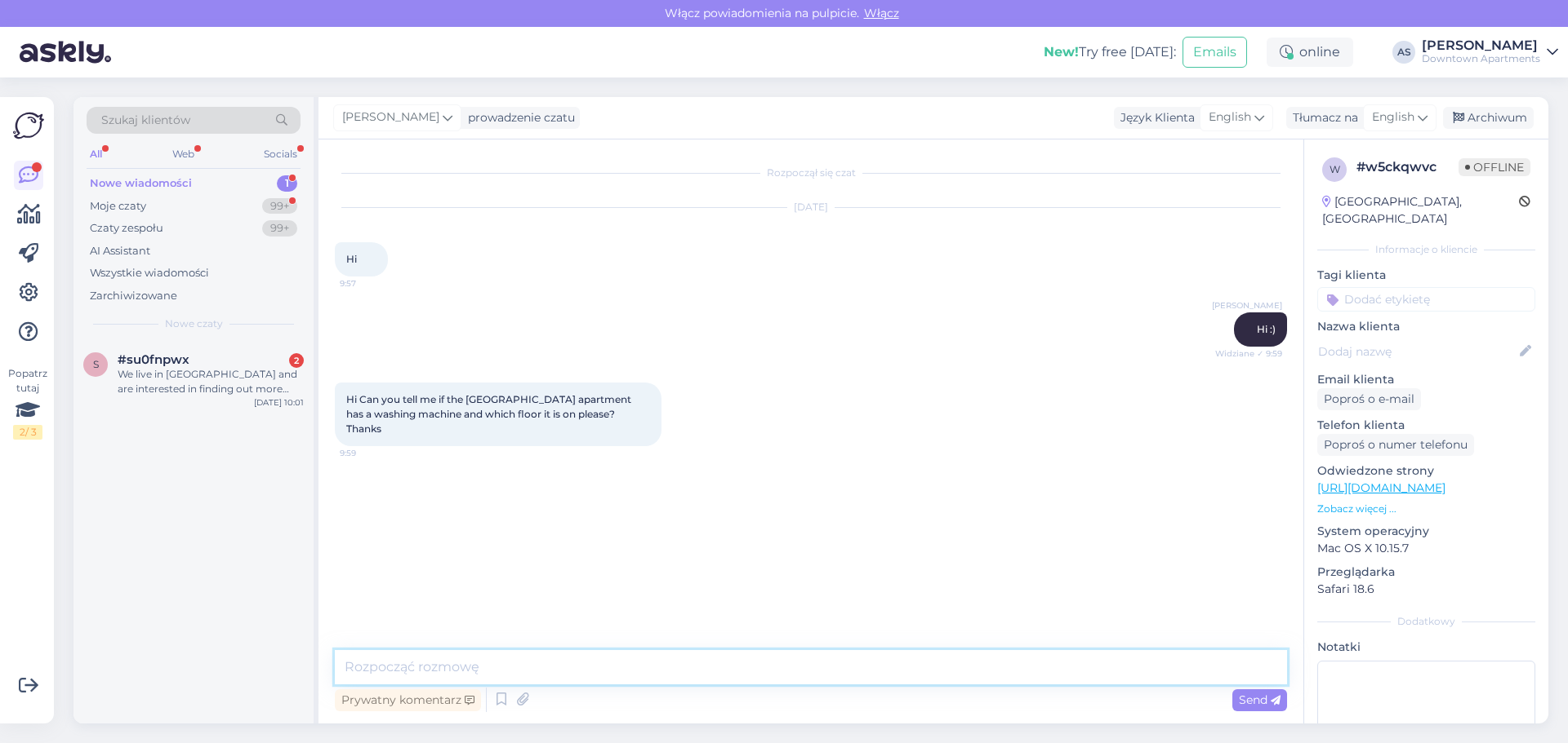
click at [522, 665] on textarea at bounding box center [810, 667] width 952 height 34
type textarea "This apartment doesn't have a washing machine and it's on the second floor"
click at [1242, 707] on span "Send" at bounding box center [1259, 700] width 41 height 15
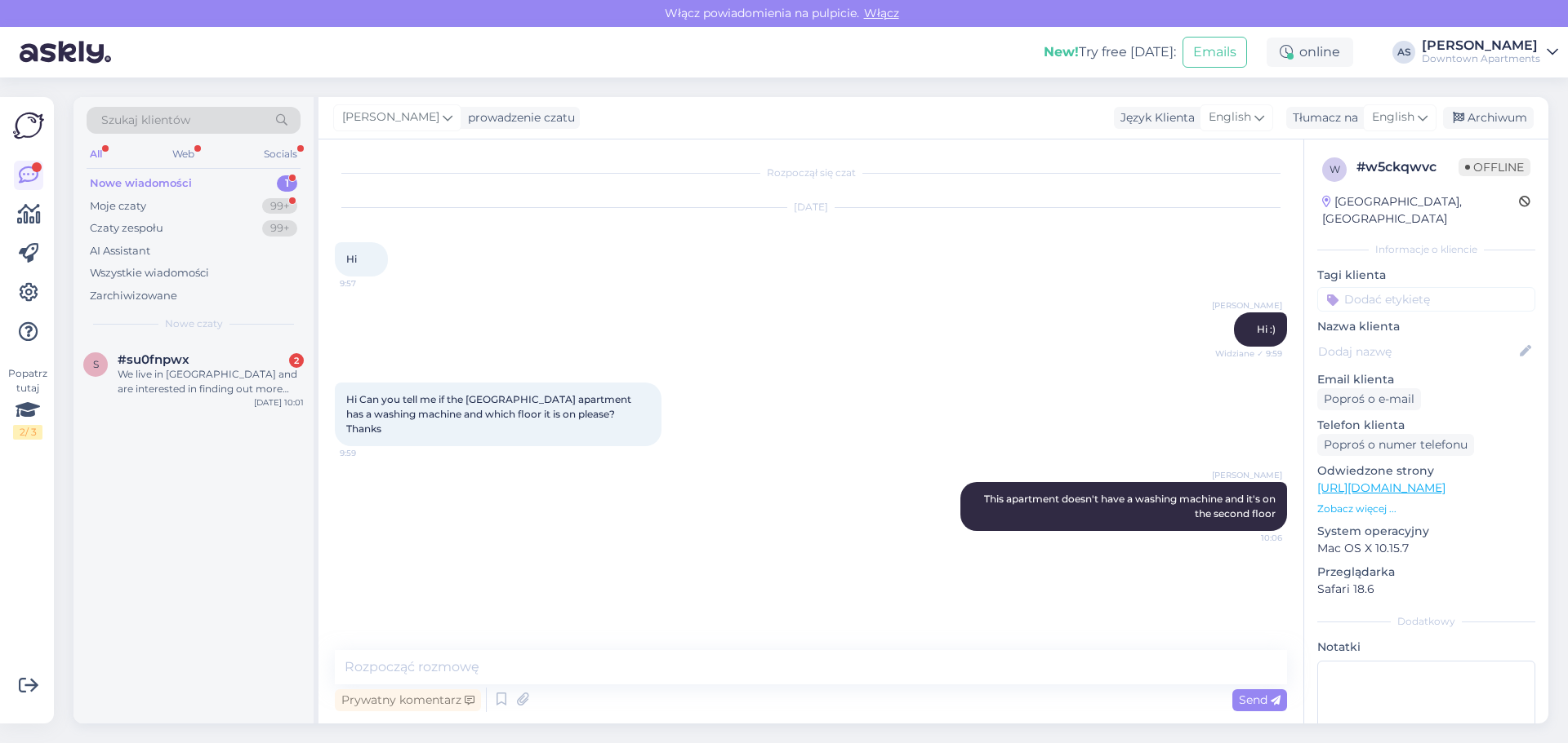
click at [499, 557] on div "Rozpoczął się czat [DATE] Hi 9:57 [PERSON_NAME] Hi :) Widziane ✓ 9:59 Hi Can yo…" at bounding box center [817, 395] width 966 height 480
click at [176, 188] on div "Nowe wiadomości" at bounding box center [141, 183] width 102 height 17
click at [175, 177] on div "Nowe wiadomości" at bounding box center [141, 183] width 102 height 17
click at [153, 374] on div "We live in [GEOGRAPHIC_DATA] and are interested in finding out more about how w…" at bounding box center [210, 381] width 186 height 29
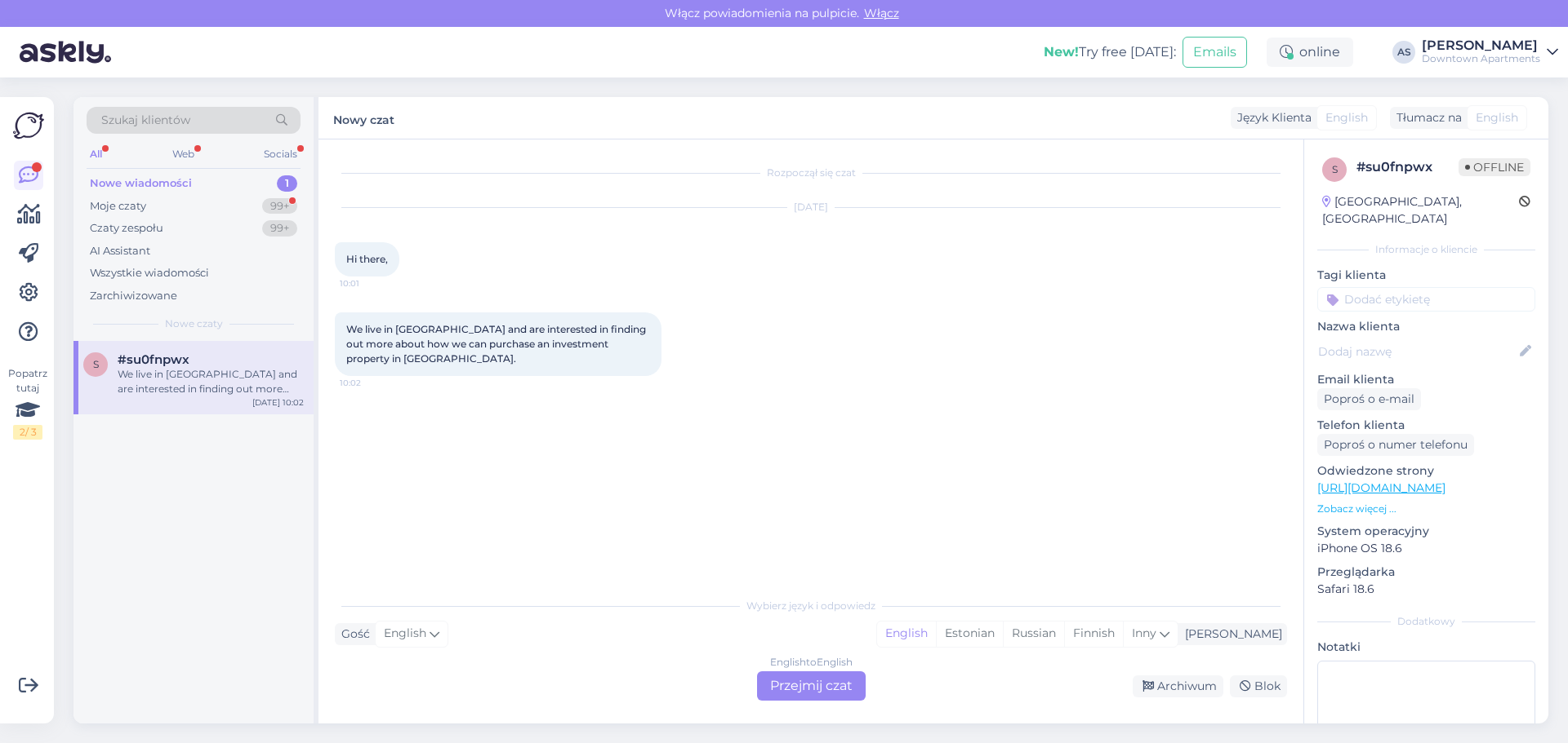
click at [785, 691] on div "English to English Przejmij czat" at bounding box center [810, 686] width 108 height 29
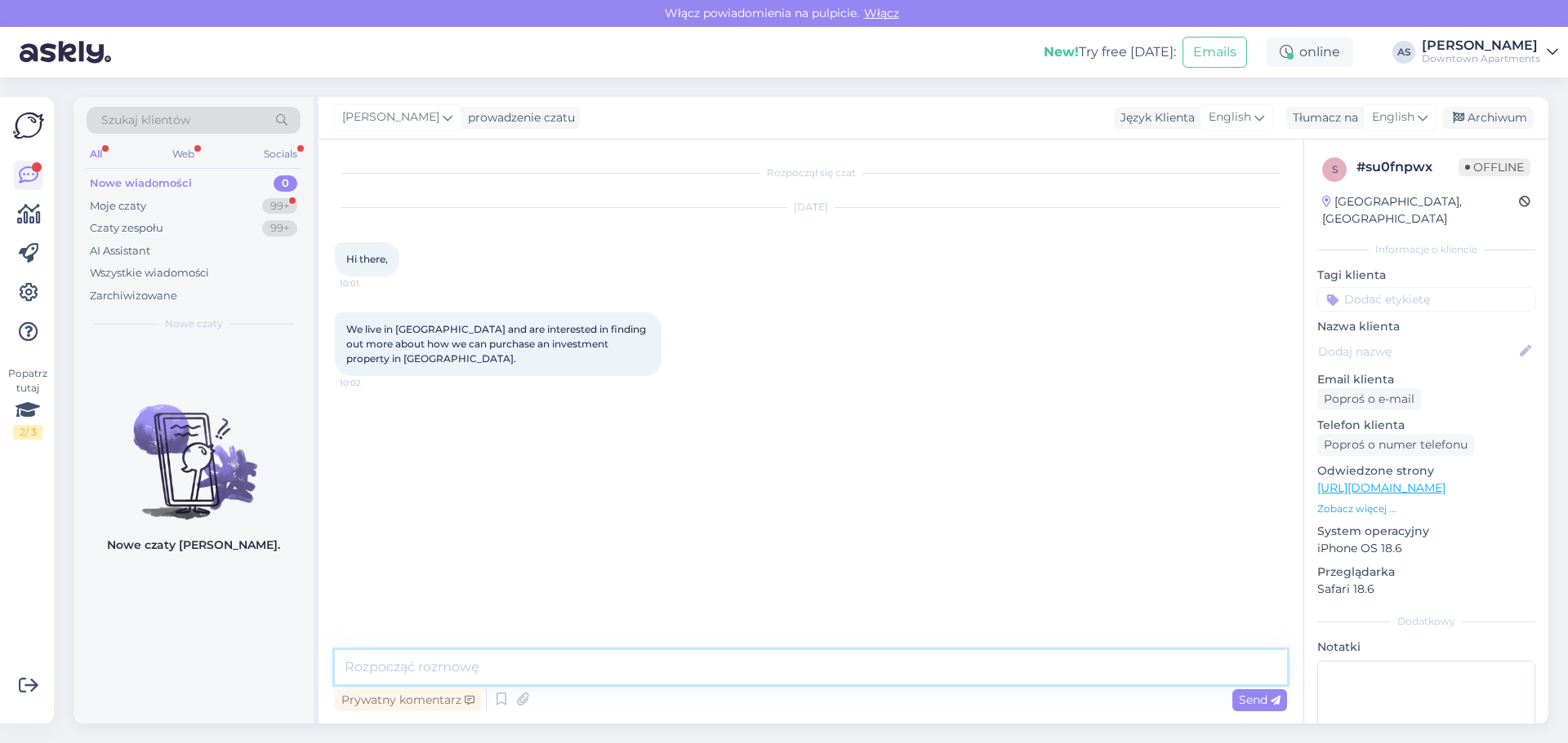
click at [406, 671] on textarea at bounding box center [810, 667] width 952 height 34
type textarea "Good morning, I can share with You contact to [PERSON_NAME], she can help: [PER…"
click at [1252, 704] on span "Send" at bounding box center [1259, 700] width 41 height 15
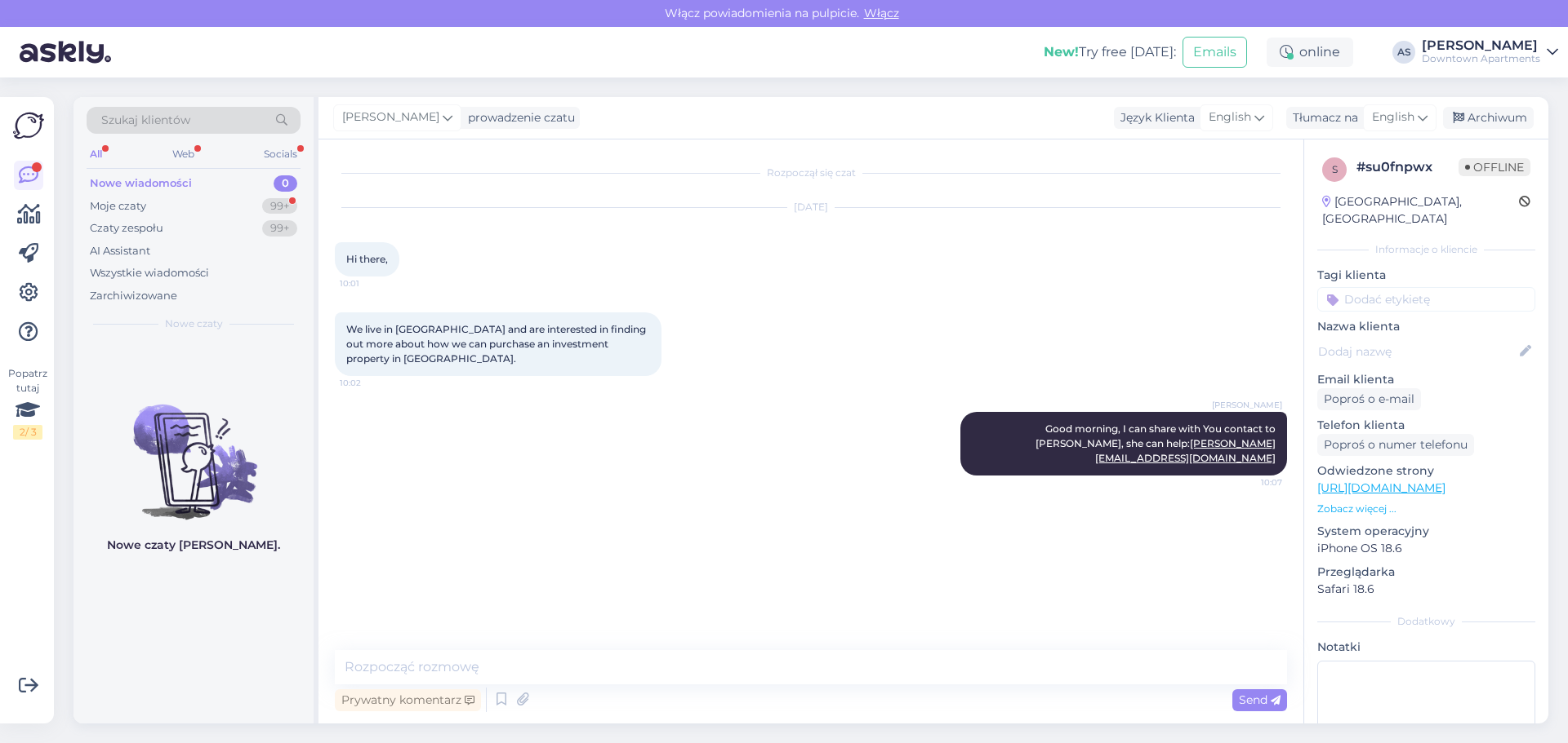
click at [176, 184] on div "Nowe wiadomości" at bounding box center [141, 183] width 102 height 17
click at [662, 555] on div "Rozpoczął się czat [DATE] Hi there, 10:01 We live in [GEOGRAPHIC_DATA] and are …" at bounding box center [817, 395] width 966 height 480
click at [477, 519] on div "Rozpoczął się czat [DATE] Hi there, 10:01 We live in [GEOGRAPHIC_DATA] and are …" at bounding box center [817, 395] width 966 height 480
click at [486, 554] on div "Rozpoczął się czat [DATE] Hi there, 10:01 We live in [GEOGRAPHIC_DATA] and are …" at bounding box center [817, 395] width 966 height 480
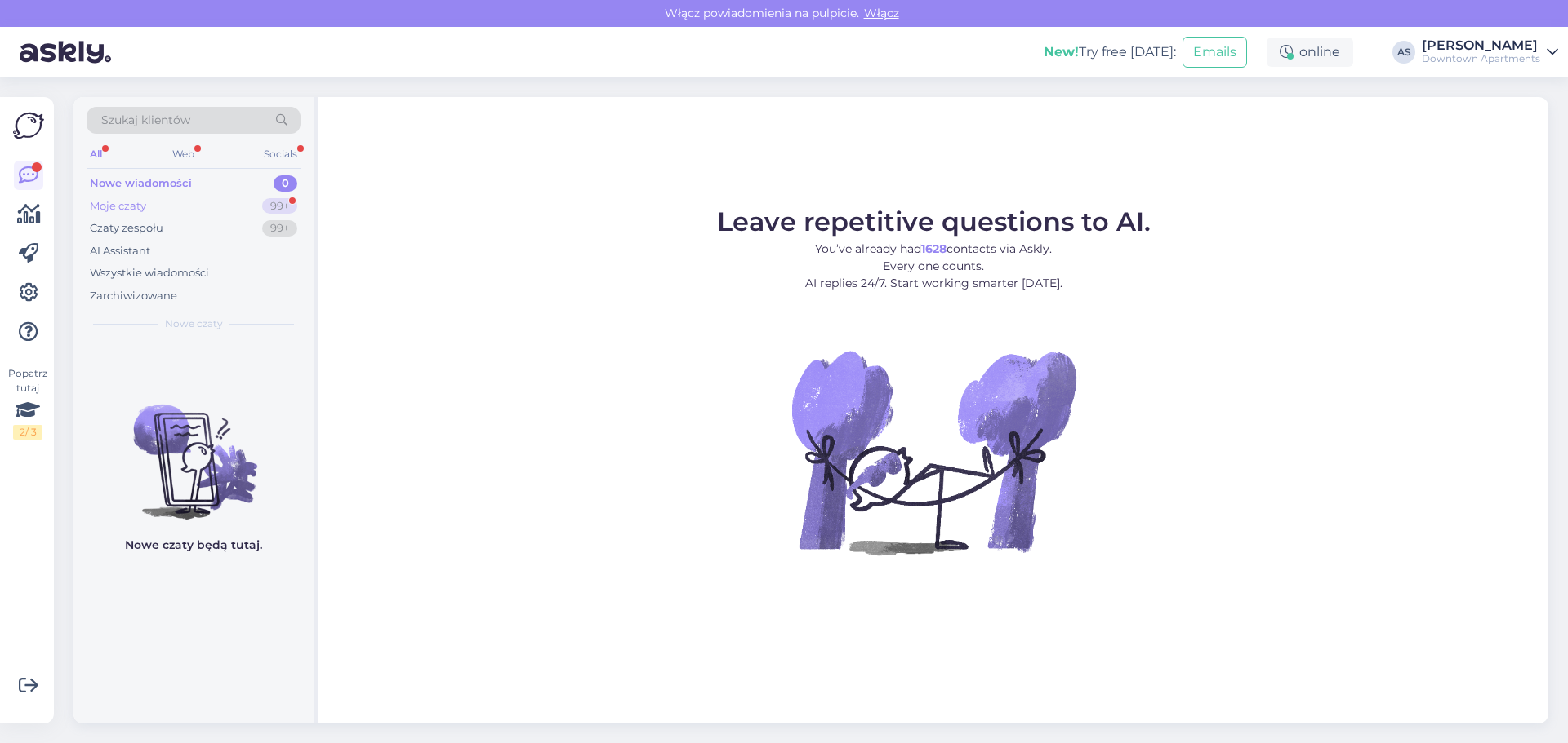
click at [122, 202] on div "Moje czaty" at bounding box center [118, 206] width 56 height 17
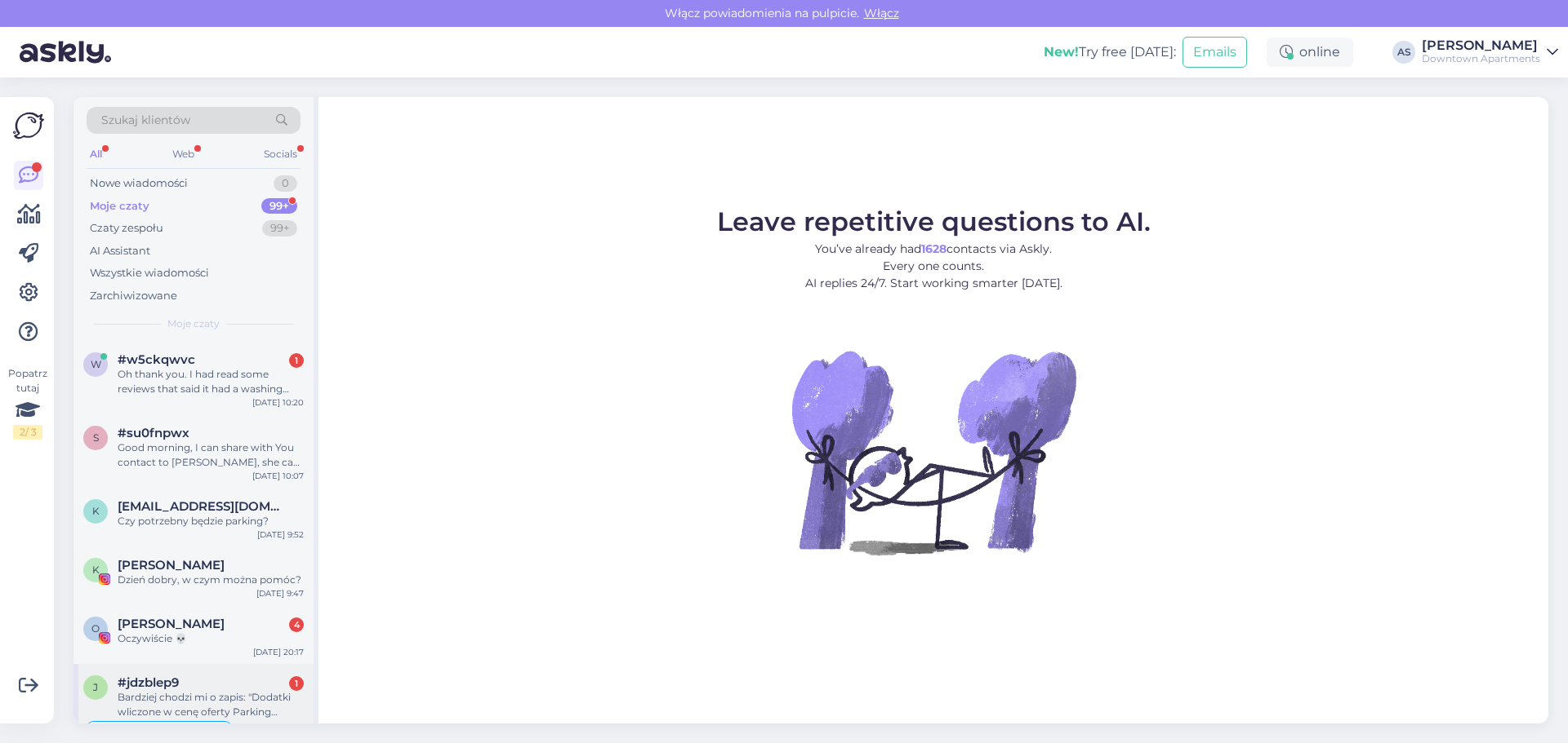
click at [159, 698] on div "Bardziej chodzi mi o zapis: "Dodatki wliczone w cenę oferty Parking (podziemny …" at bounding box center [210, 704] width 186 height 29
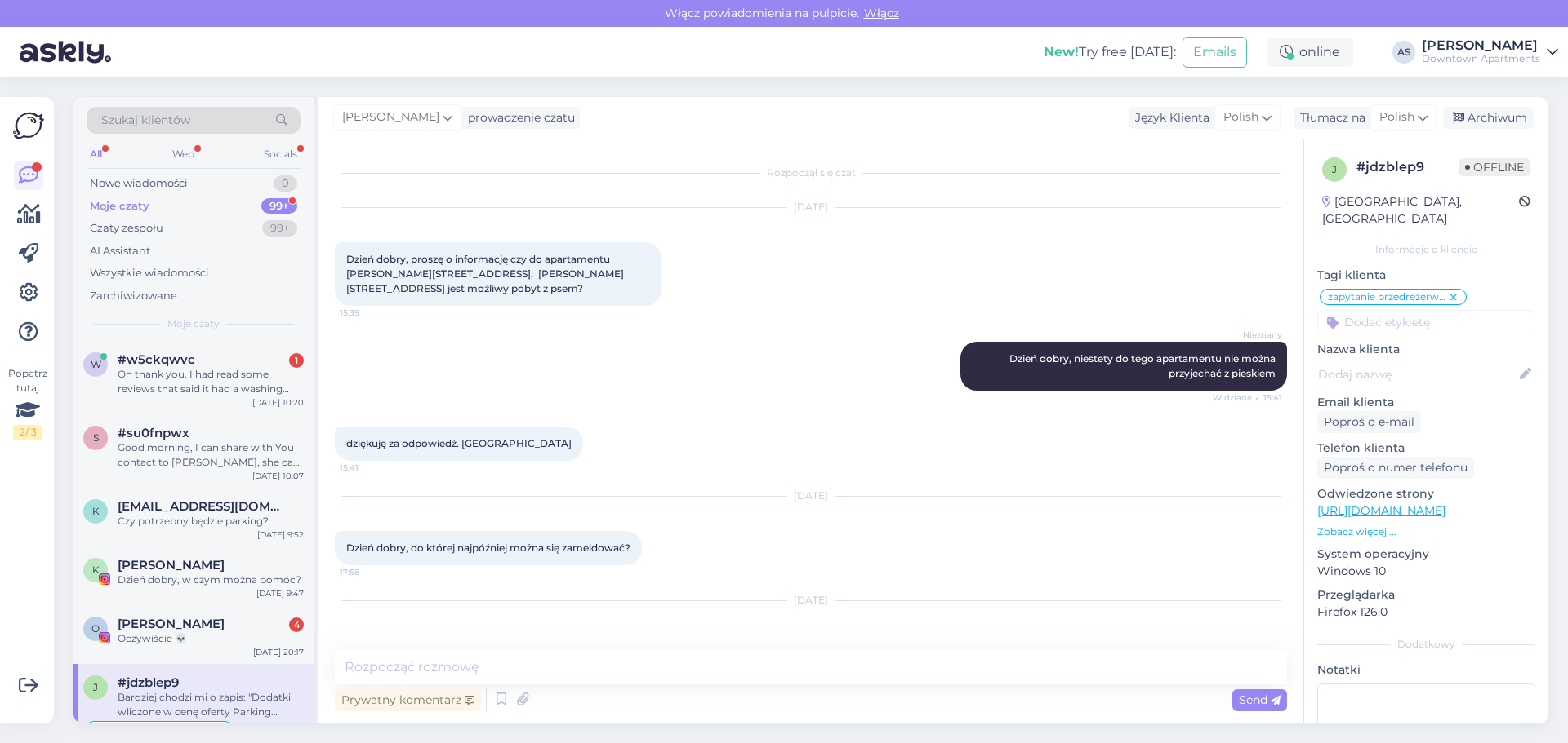
scroll to position [2314, 0]
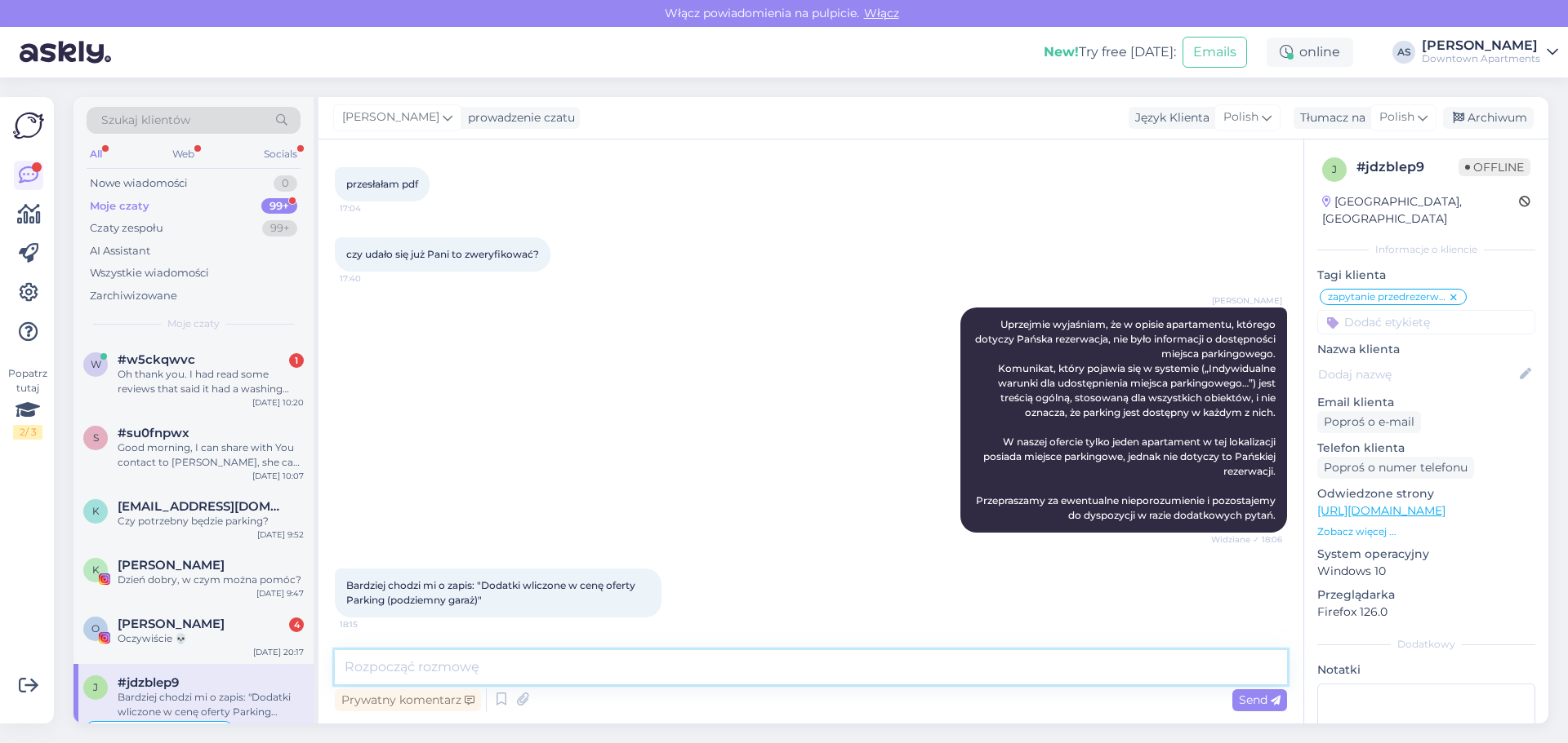
click at [484, 669] on textarea at bounding box center [810, 667] width 952 height 34
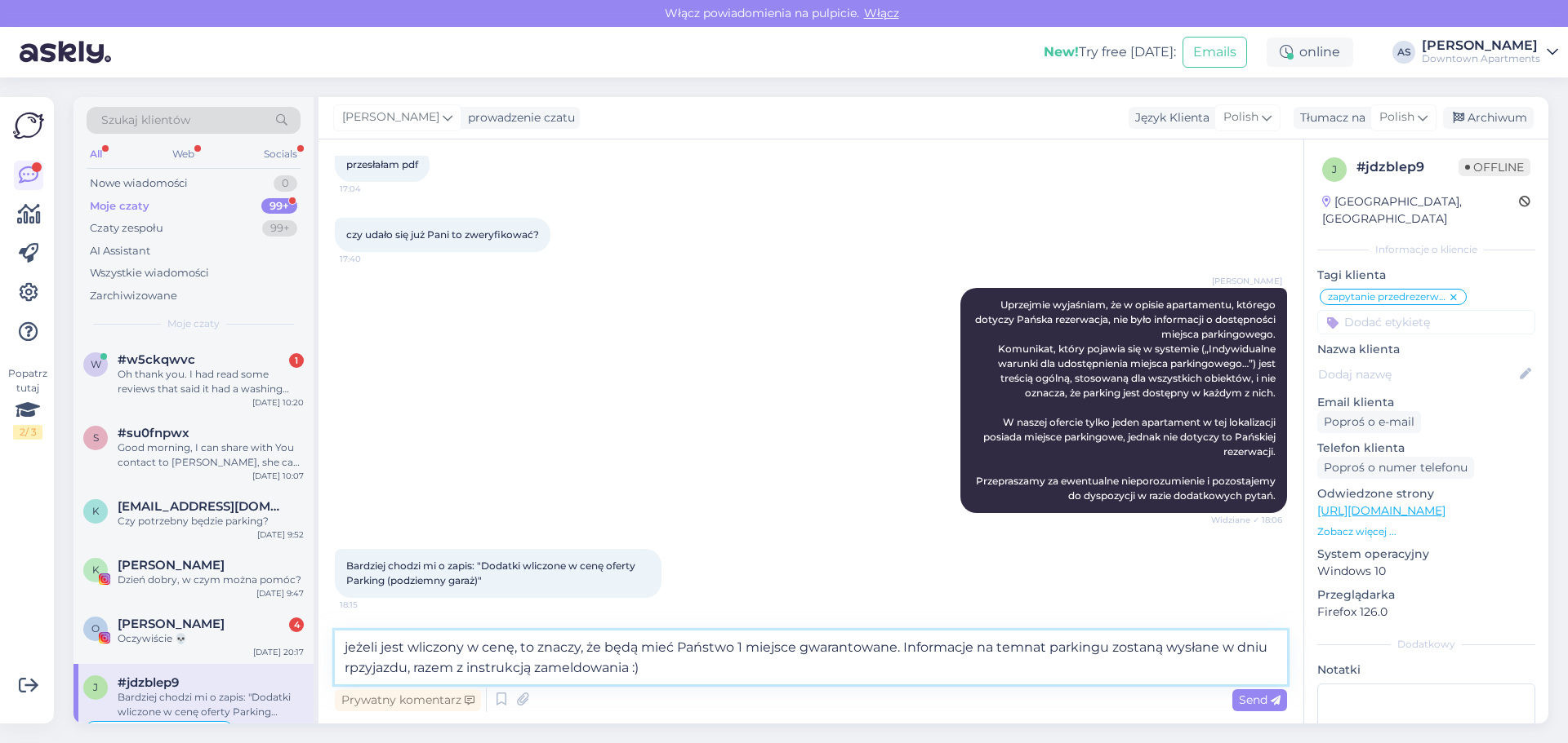
type textarea "jeżeli jest wliczony w cenę, to znaczy, że będą mieć Państwo 1 miejsce gwaranto…"
click at [1246, 687] on div "Prywatny komentarz Send" at bounding box center [810, 700] width 952 height 31
click at [1246, 700] on span "Send" at bounding box center [1259, 700] width 41 height 15
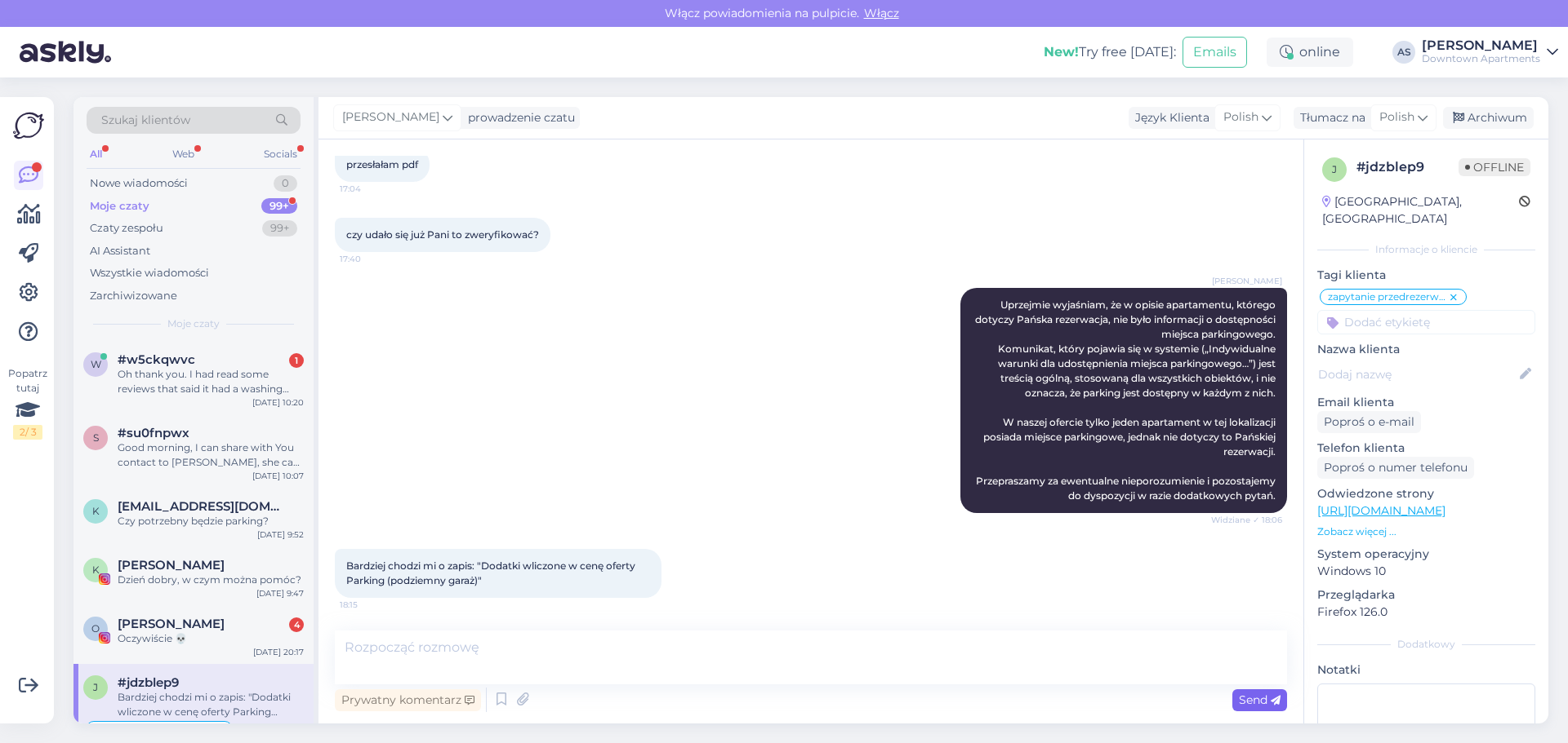
scroll to position [2462, 0]
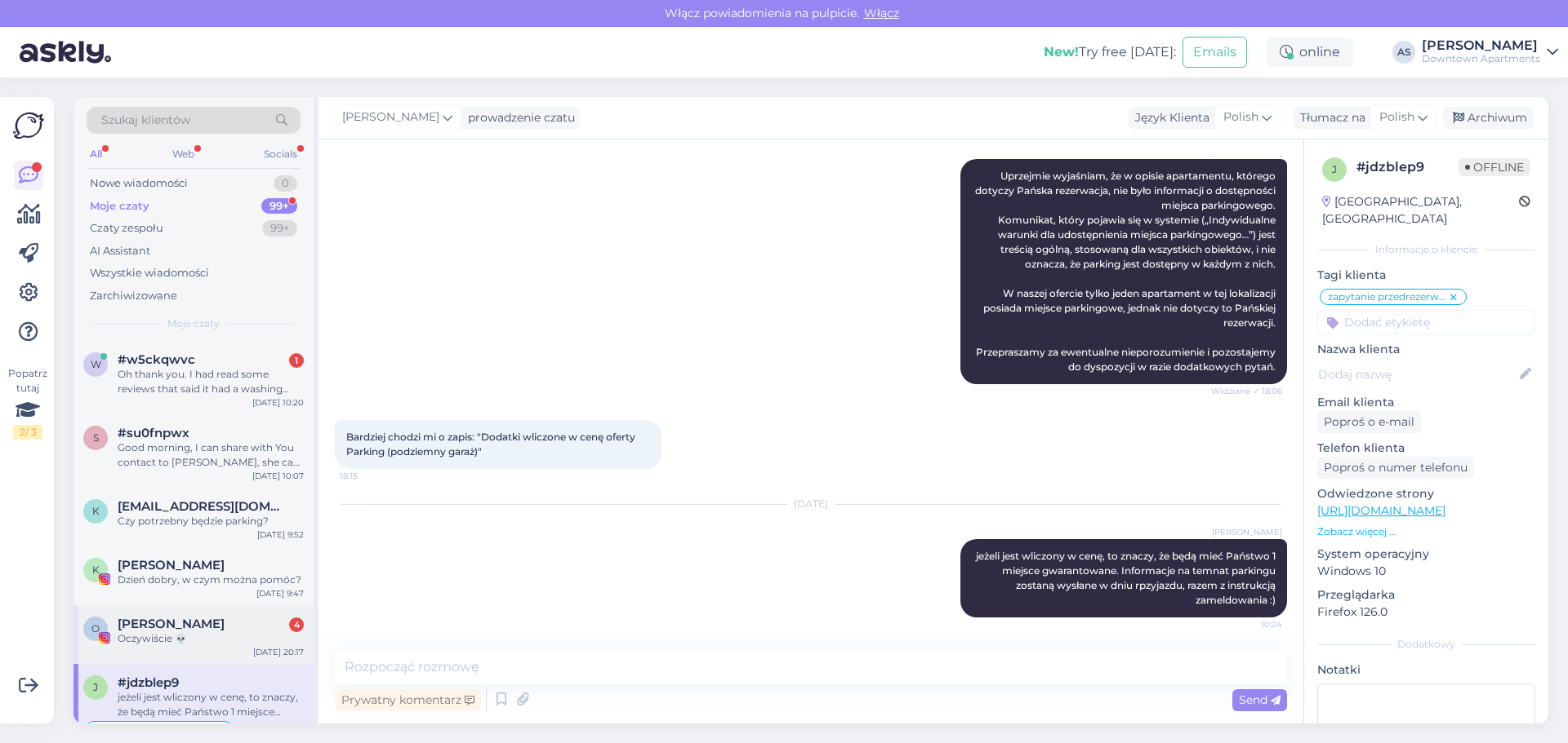
click at [209, 631] on div "Oczywiście 💀" at bounding box center [210, 638] width 186 height 15
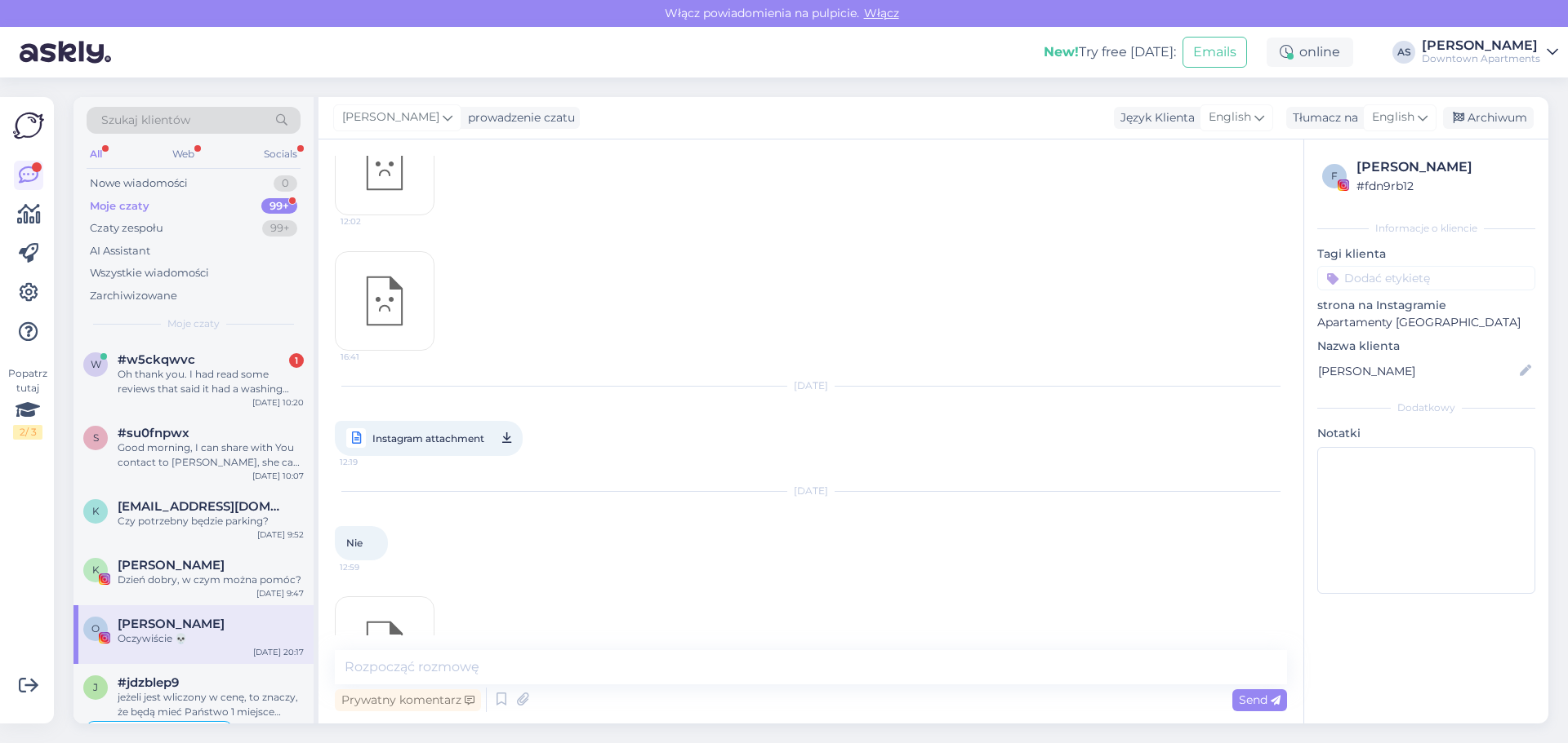
scroll to position [5968, 0]
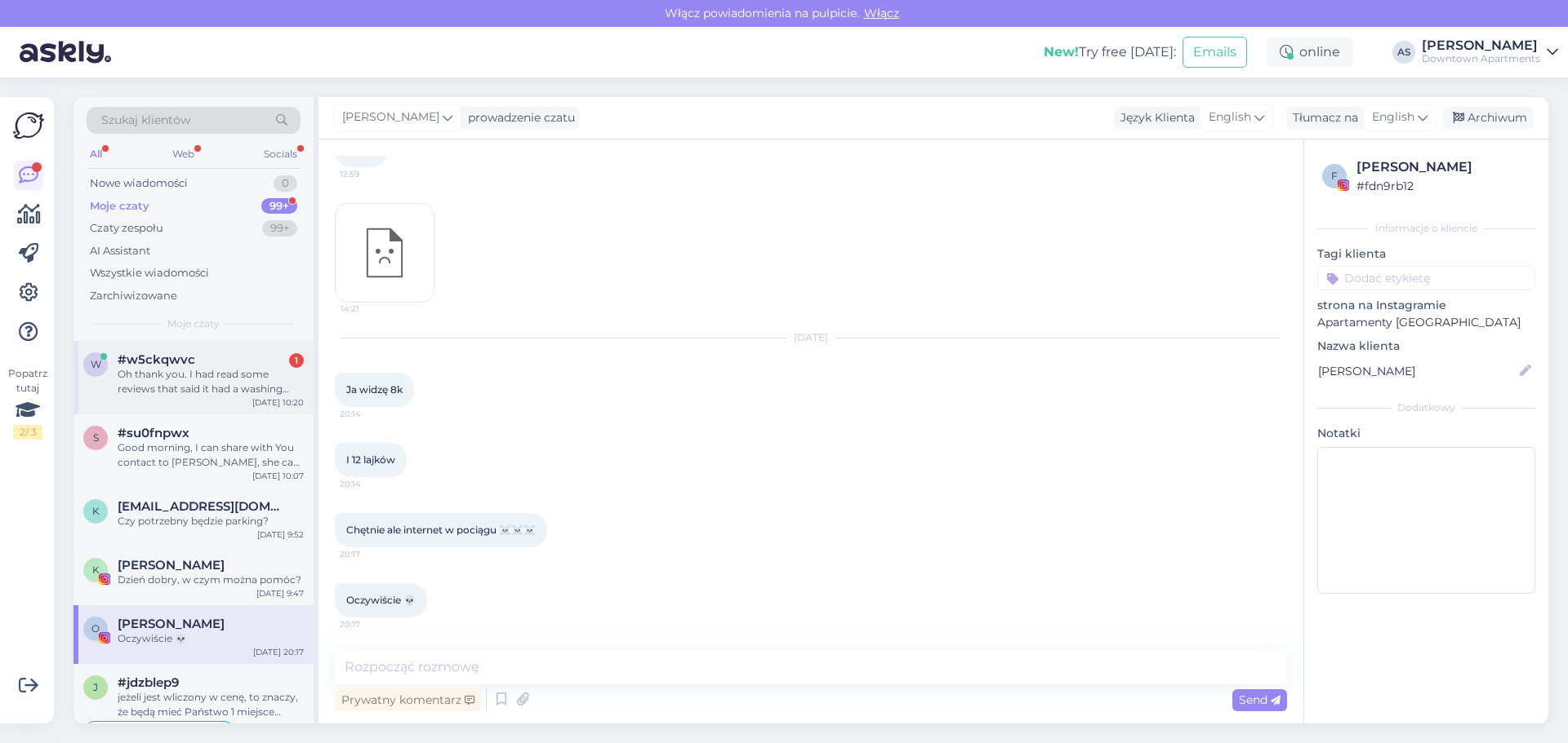
click at [181, 361] on span "#w5ckqwvc" at bounding box center [156, 359] width 78 height 15
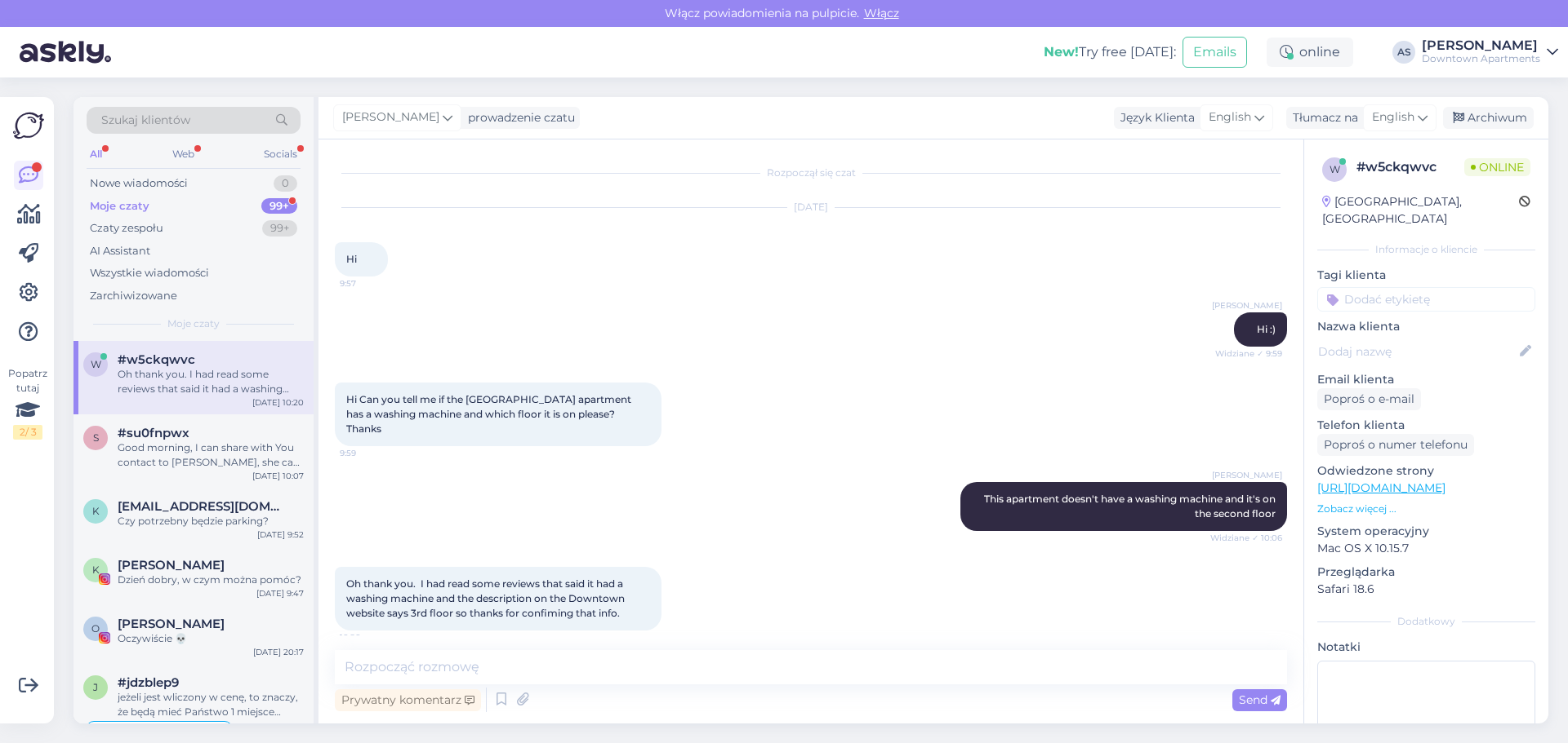
click at [786, 592] on div "Oh thank you. I had read some reviews that said it had a washing machine and th…" at bounding box center [810, 599] width 952 height 99
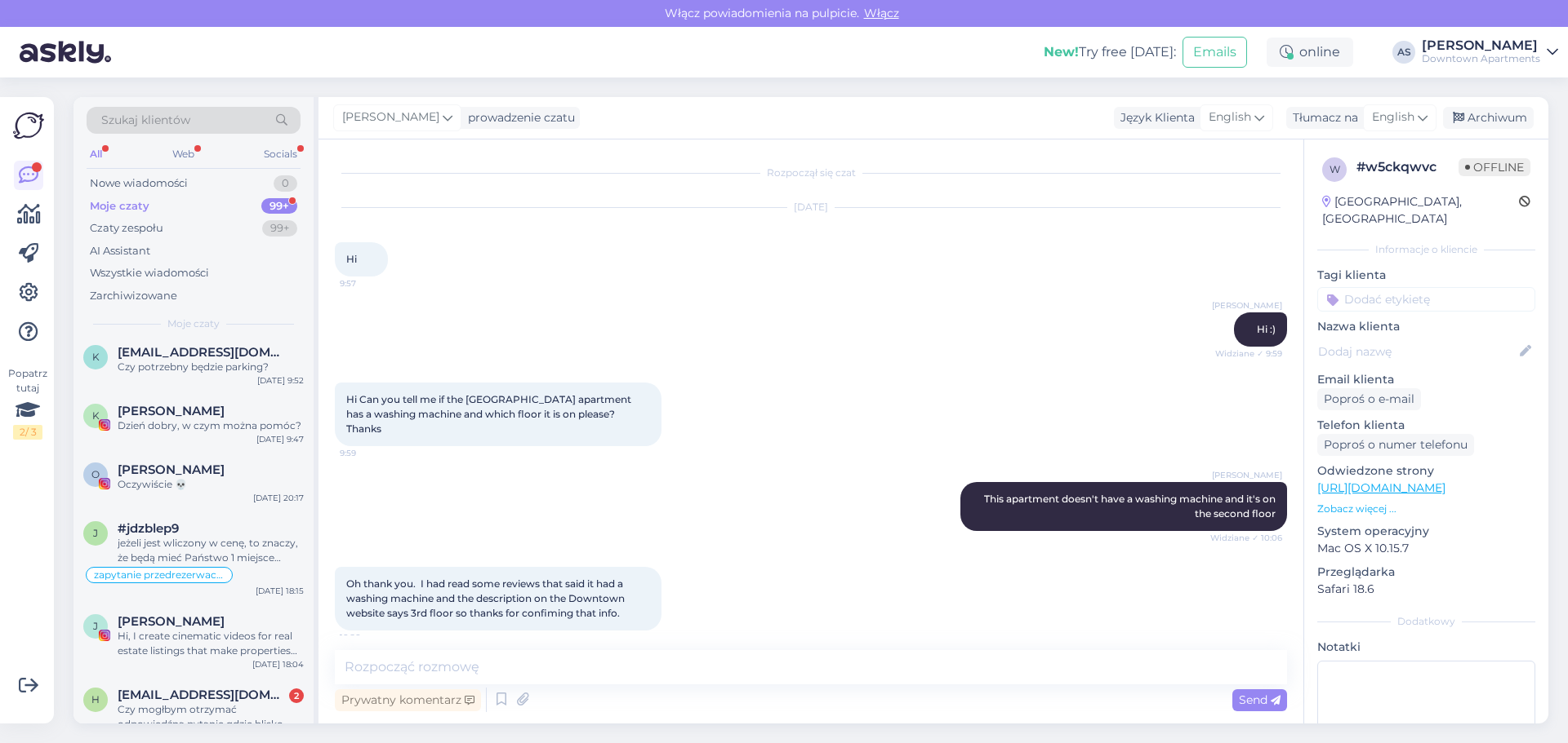
scroll to position [408, 0]
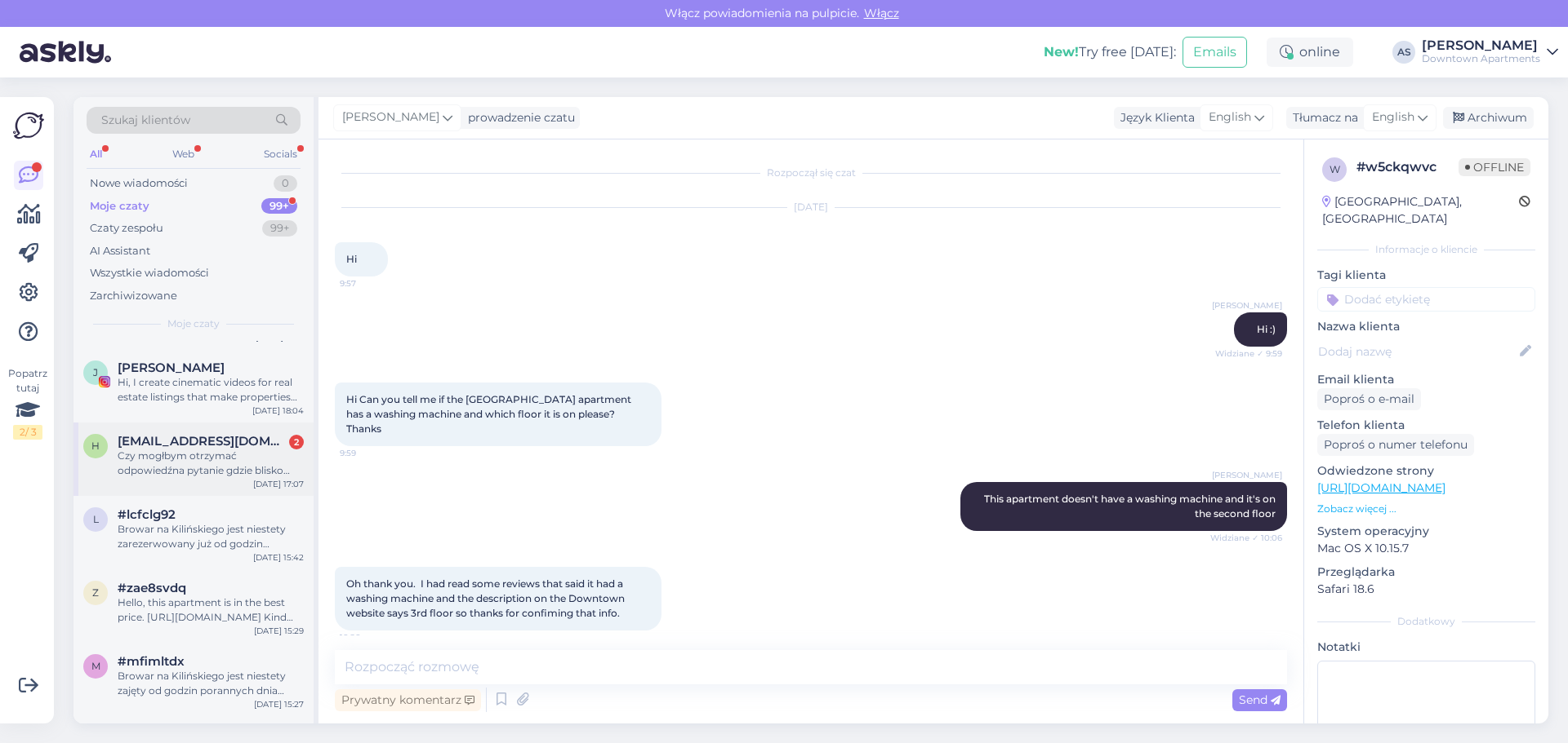
click at [166, 427] on div "h heavysnowuk@gmail.com 2 Czy mogłbym otrzymać odpowiedźna pytanie gdzie blisko…" at bounding box center [193, 459] width 240 height 73
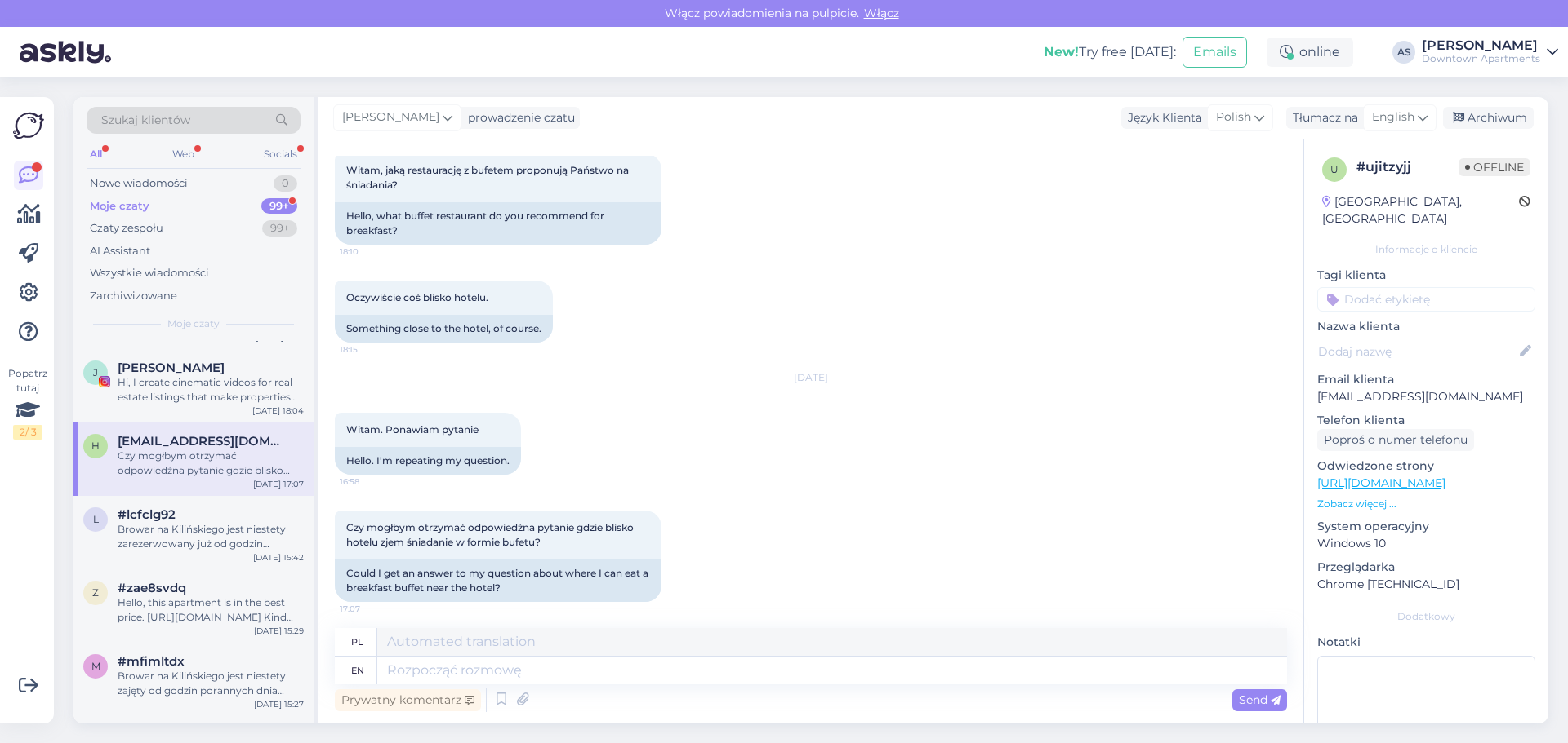
scroll to position [95, 0]
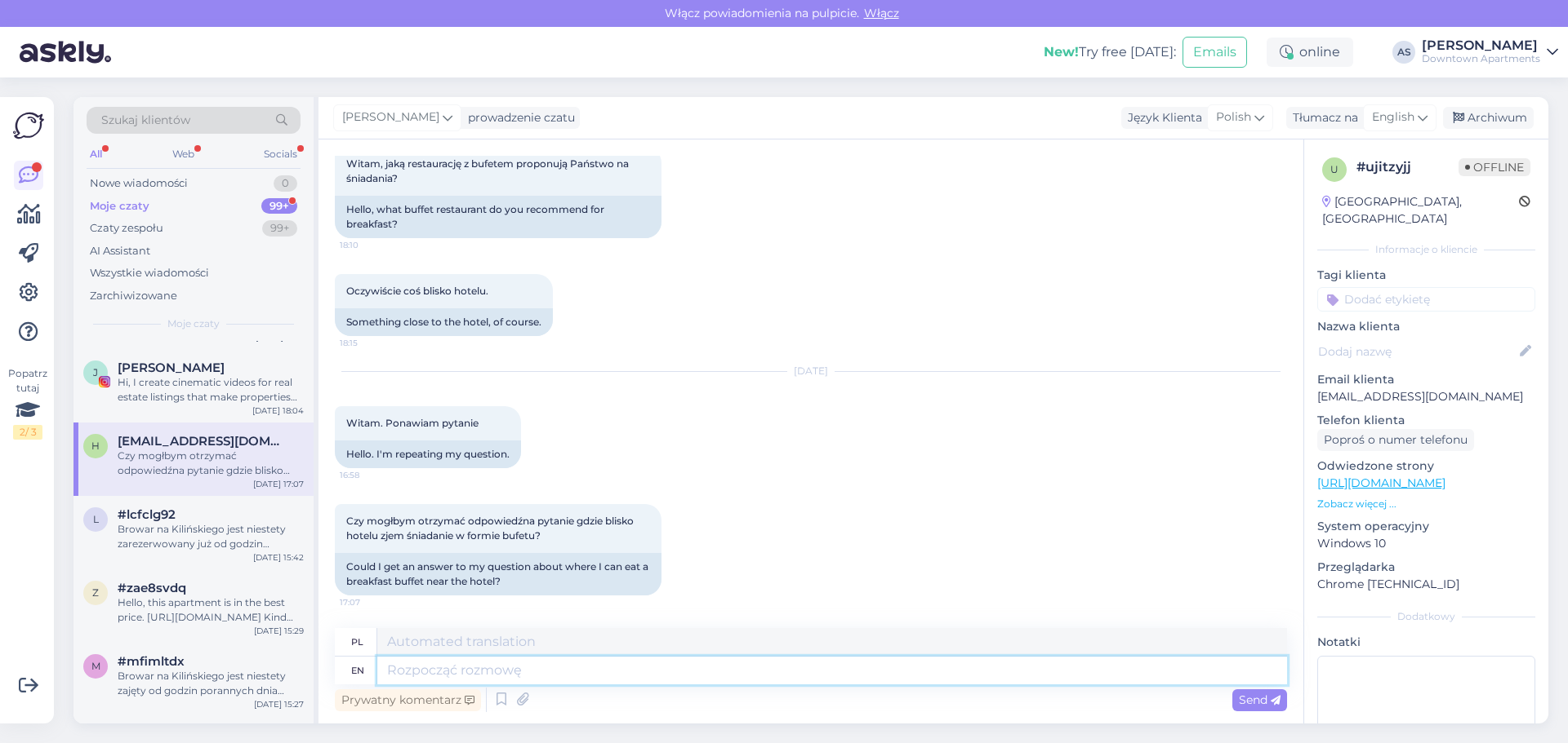
click at [486, 657] on textarea at bounding box center [832, 671] width 910 height 28
click at [485, 676] on textarea at bounding box center [832, 671] width 910 height 28
type textarea "Czy m"
type textarea "Czy"
type textarea "Czy mogę prosić o numer potwierdzenia rez"
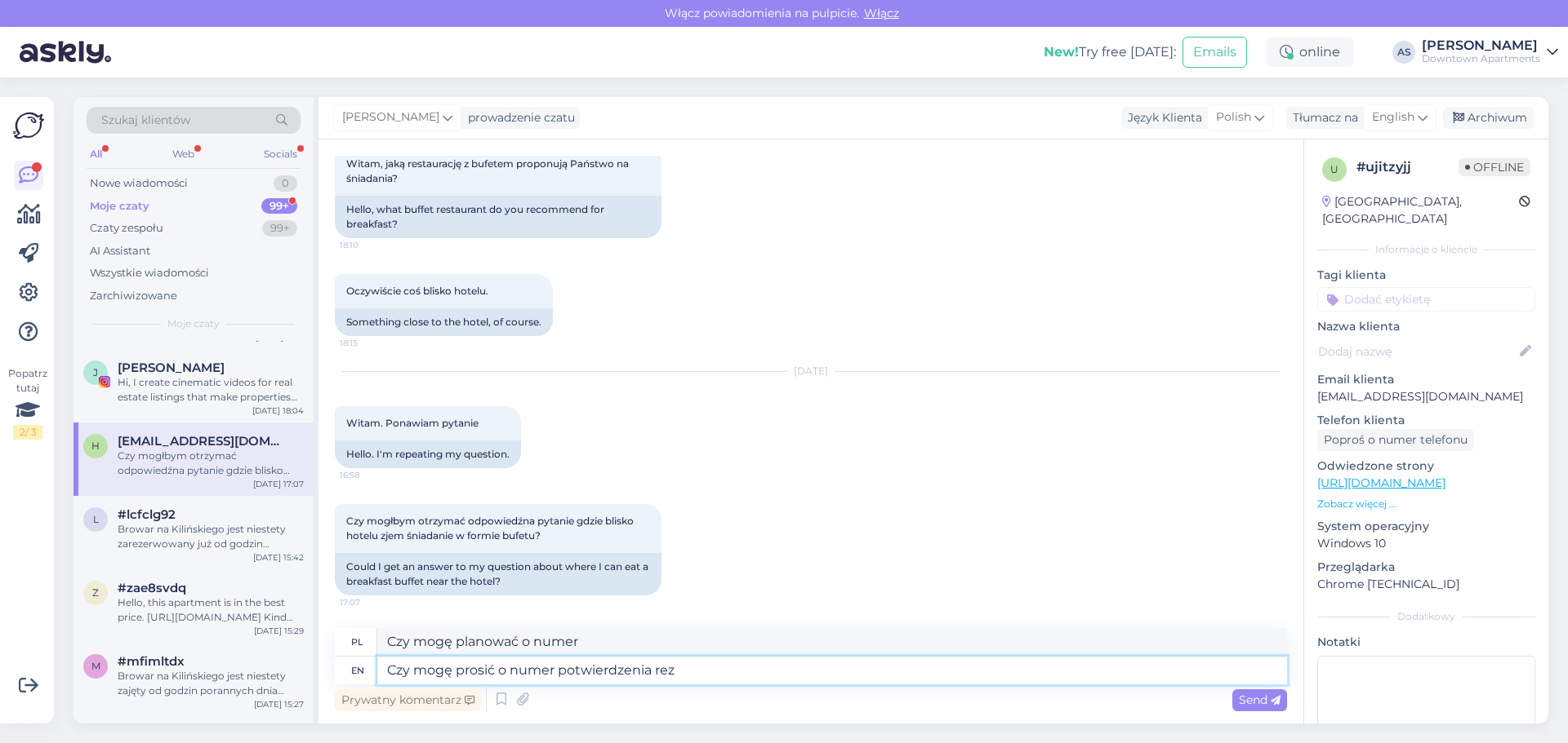
type textarea "Czy mogę"
type textarea "Czy mogę prosić o numer potwierdzenia reze"
type textarea "Czy mogę poprosić o numer potwierdzenia"
type textarea "Czy mogę prosić o numer potwierdzenia rezerwacji?"
type textarea "Czy mogę poprosić o numer potwierdzenia rezerwacji?"
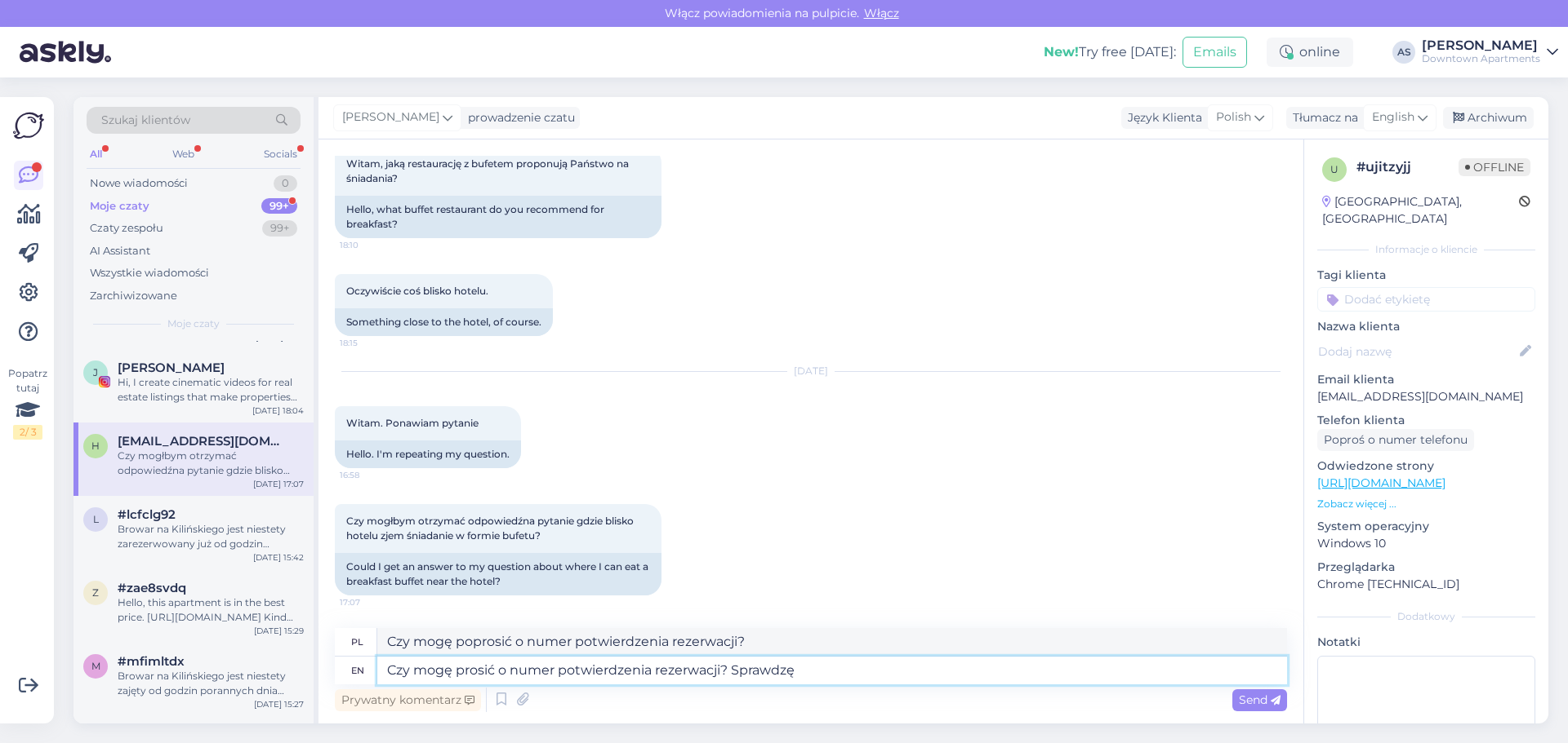
type textarea "Czy mogę prosić o numer potwierdzenia rezerwacji? Sprawdzę c"
type textarea "Czy mogę poprosić o numer potwierdzenia rezerwacji? Sprawdzę"
type textarea "Czy mogę prosić o numer potwierdzenia rezerwacji? Sprawdzę czy"
type textarea "Czy mogę poprosić o numer potwierdzenia rezerwacji? Sprawdzę czy"
type textarea "Czy mogę prosić o numer potwierdzenia rezerwacji? Sprawdzę czy w t"
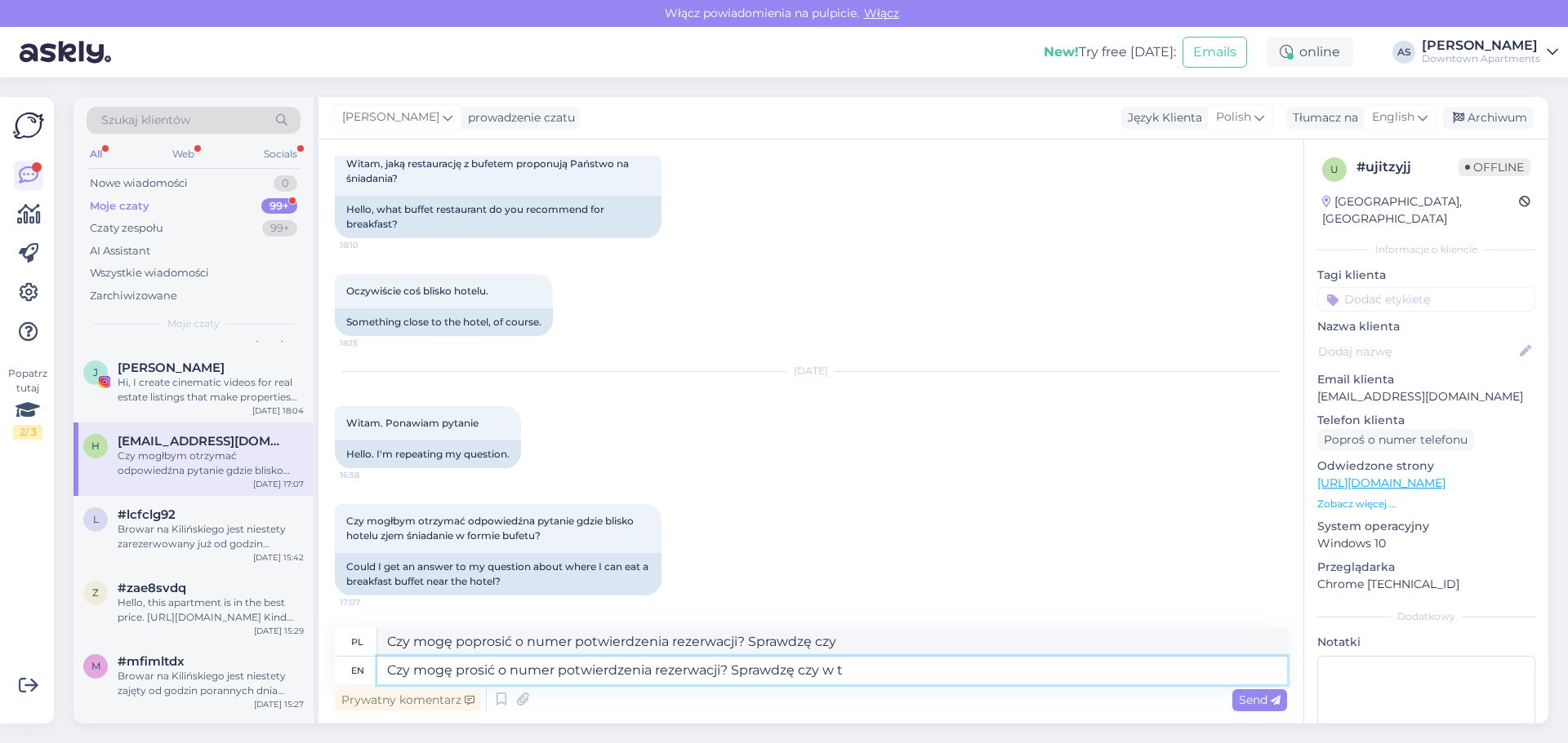
type textarea "Czy mogę poprosić o numer potwierdzenia rezerwacji? Sprawdzę czy w"
type textarea "Czy mogę prosić o numer potwierdzenia rezerwacji? Sprawdzę czy w tej o"
type textarea "Czy mogę poprosić o numer potwierdzenia rezerwacji? Sprawdzę czy w tej"
type textarea "Czy mogę prosić o numer potwierdzenia rezerwacji? Sprawdzę czy w tej okolicy m"
type textarea "Czy mogę poprosić o numer potwierdzenia rezerwacji? Sprawdzone w tej okolicy"
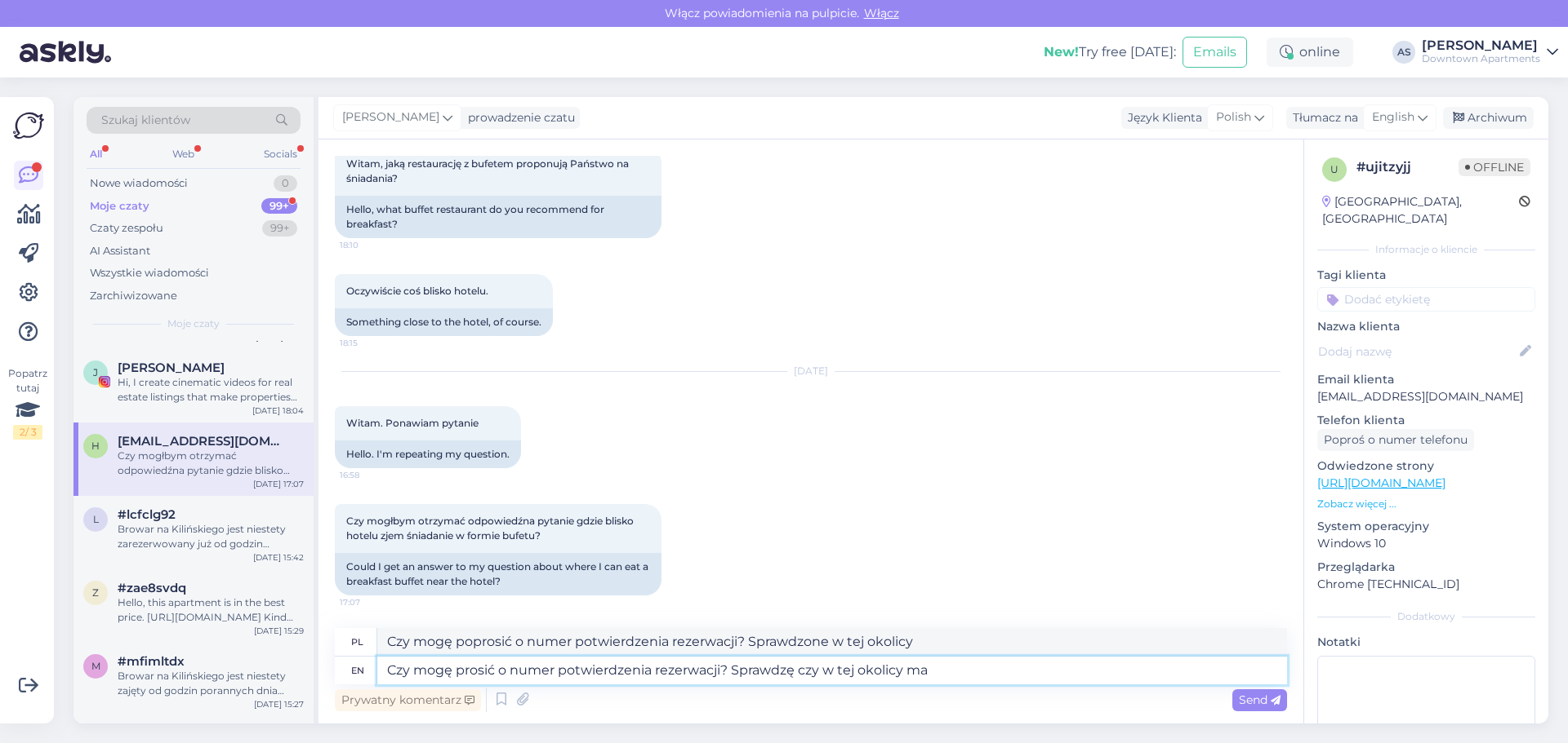
type textarea "Czy mogę prosić o numer potwierdzenia rezerwacji? Sprawdzę czy w tej okolicy mam"
type textarea "Czy mogę poprosić o numer potwierdzenia rezerwacji? Sprawdzę czy w tej okolicy …"
type textarea "Czy mogę prosić o numer potwierdzenia rezerwacji? Sprawdzę czy w tej okolicy ma…"
type textarea "Czy mogę poprosić o numer potwierdzenia rezerwacji? Sprawdzę czy w tej okolicy …"
type textarea "Czy mogę prosić o numer potwierdzenia rezerwacji? Sprawdzę czy w tej okolicy ma…"
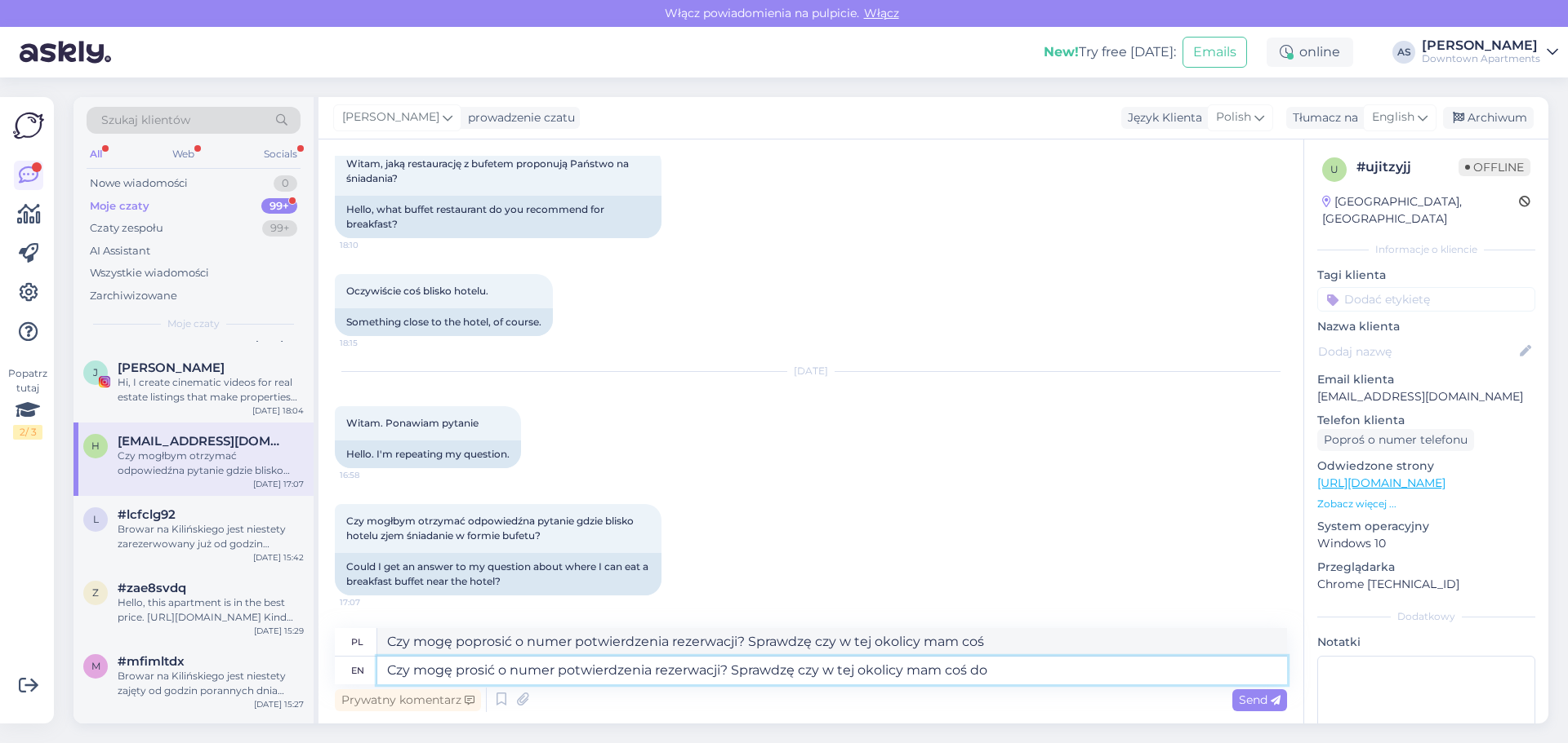
type textarea "Czy mogę poprosić o numer potwierdzenia rezerwacji? Sprawdzę czy w tej okolicy …"
type textarea "Czy mogę prosić o numer potwierdzenia rezerwacji? Sprawdzę czy w tej okolicy ma…"
type textarea "Czy mogę poprosić o numer potwierdzenia rezerwacji? Sprawdzę czy w tej okolicy …"
type textarea "Czy mogę prosić o numer potwierdzenia rezerwacji? Sprawdzę czy w tej okolicy ma…"
click at [1260, 699] on span "Send" at bounding box center [1259, 700] width 41 height 15
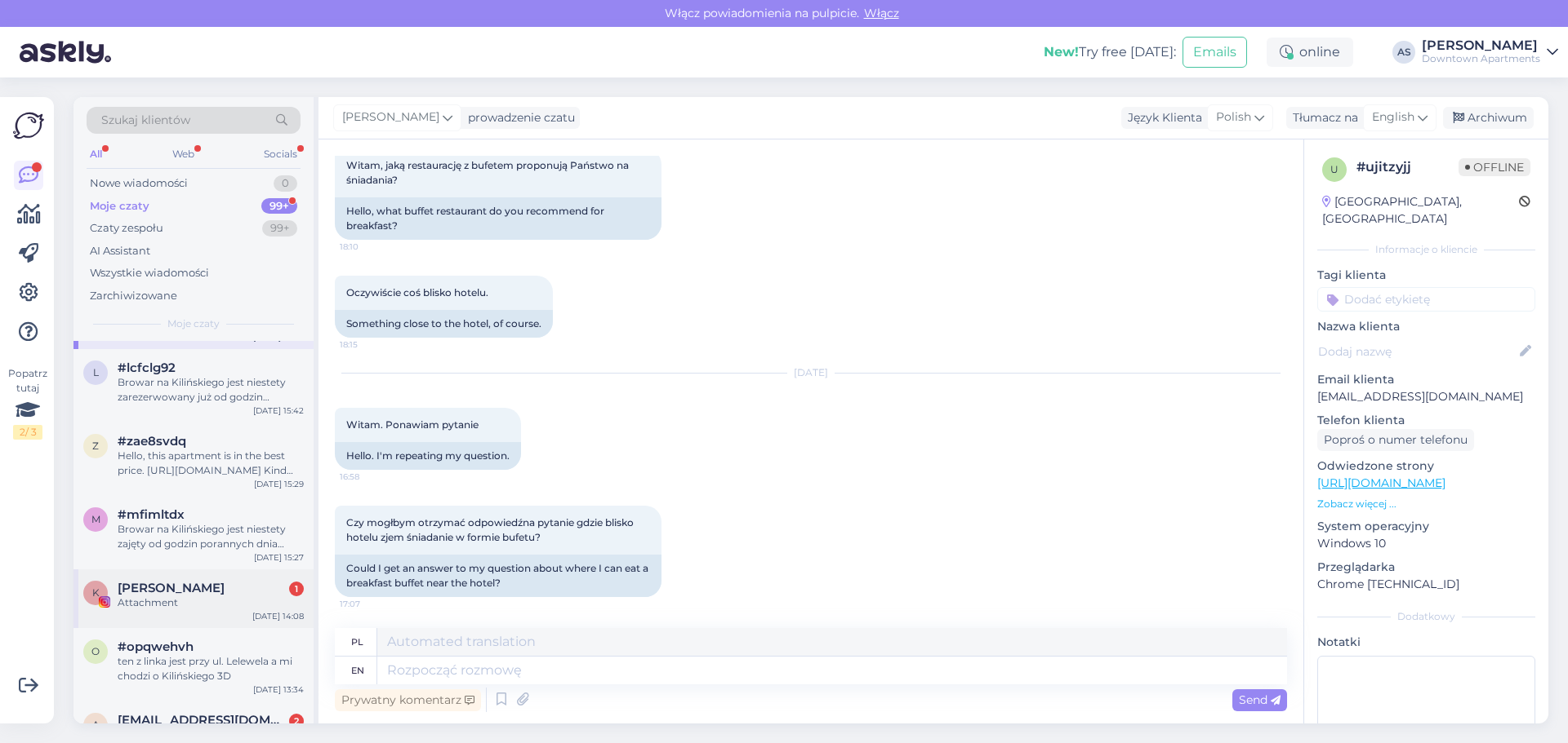
scroll to position [816, 0]
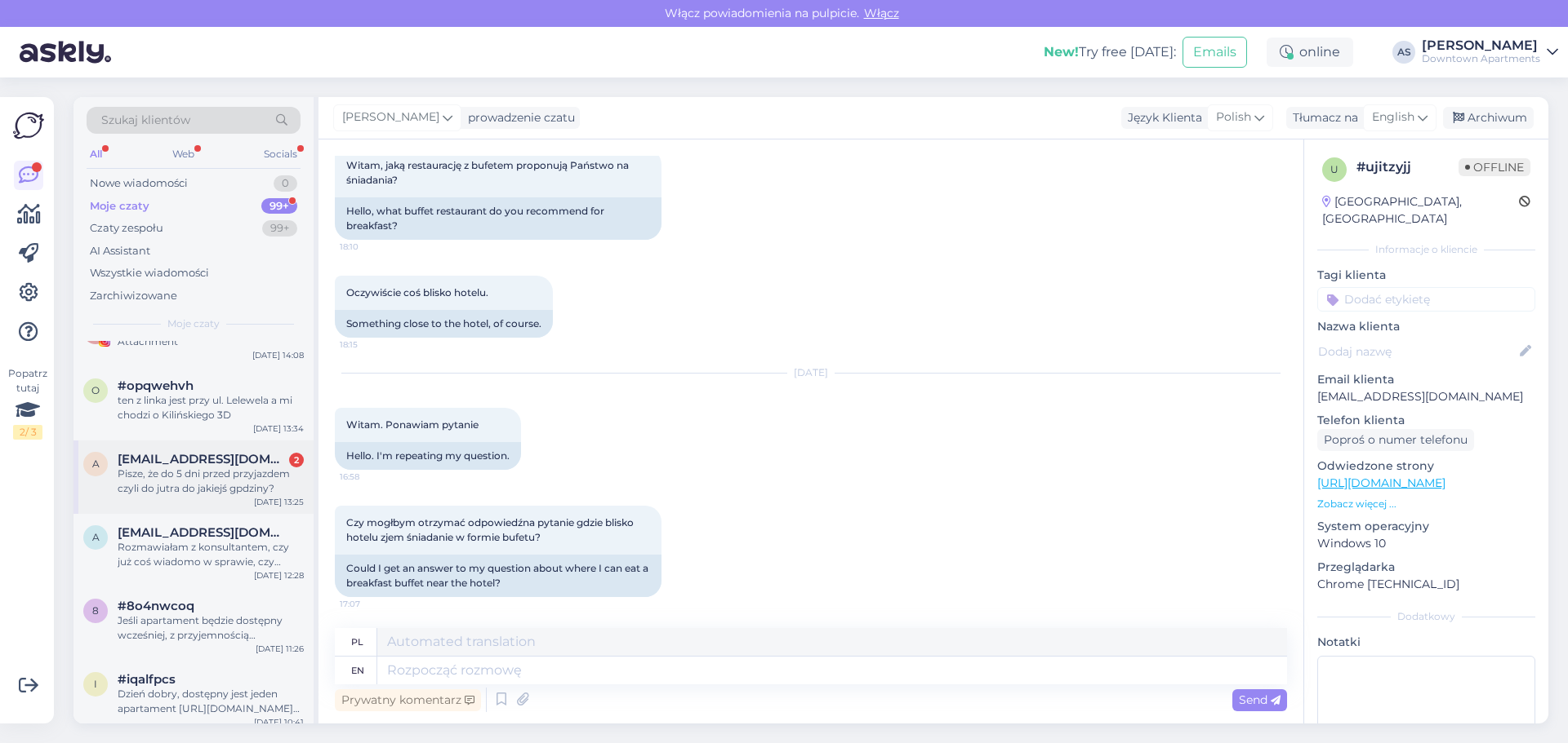
click at [174, 482] on div "Pisze, że do 5 dni przed przyjazdem czyli do jutra do jakiejś gpdziny?" at bounding box center [210, 481] width 186 height 29
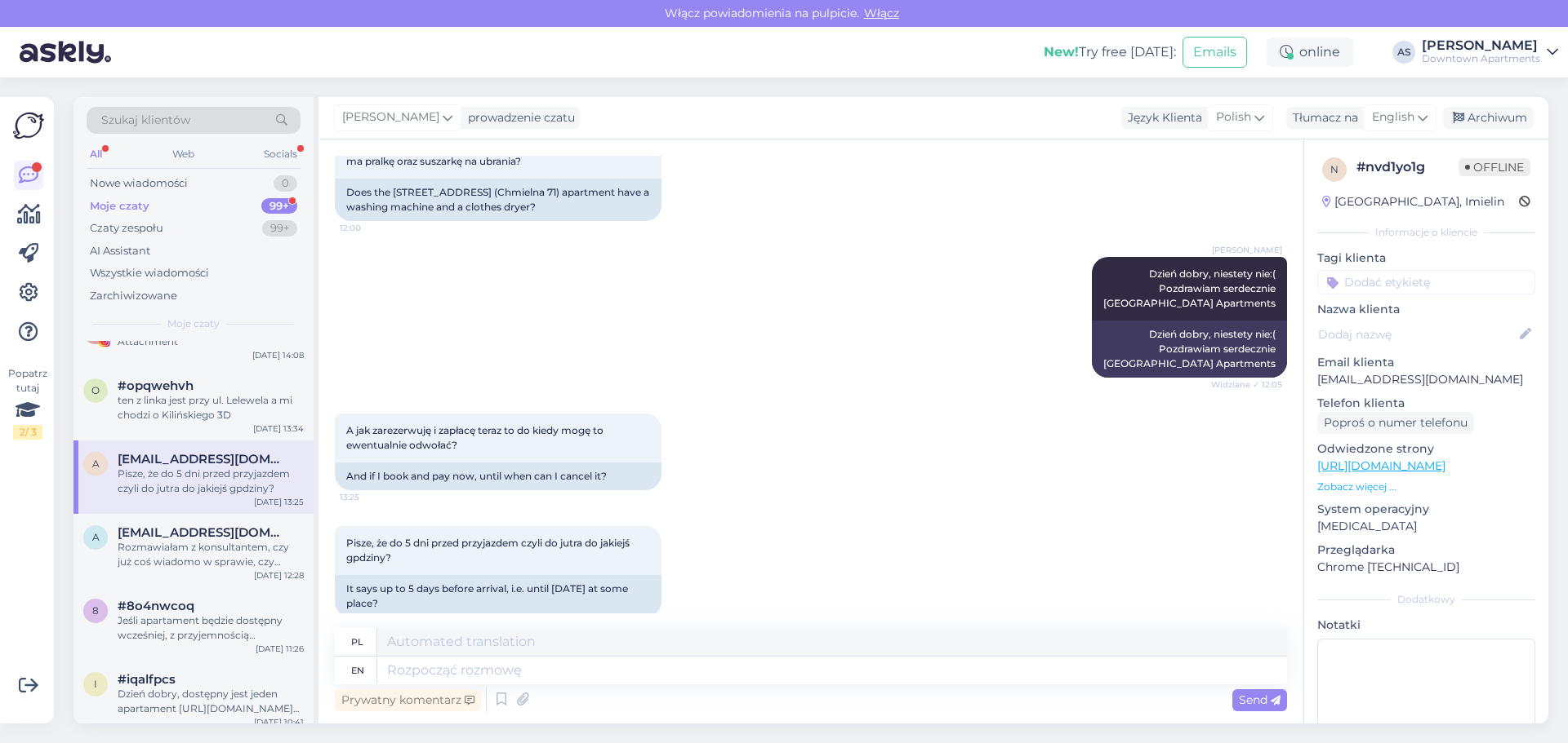
scroll to position [135, 0]
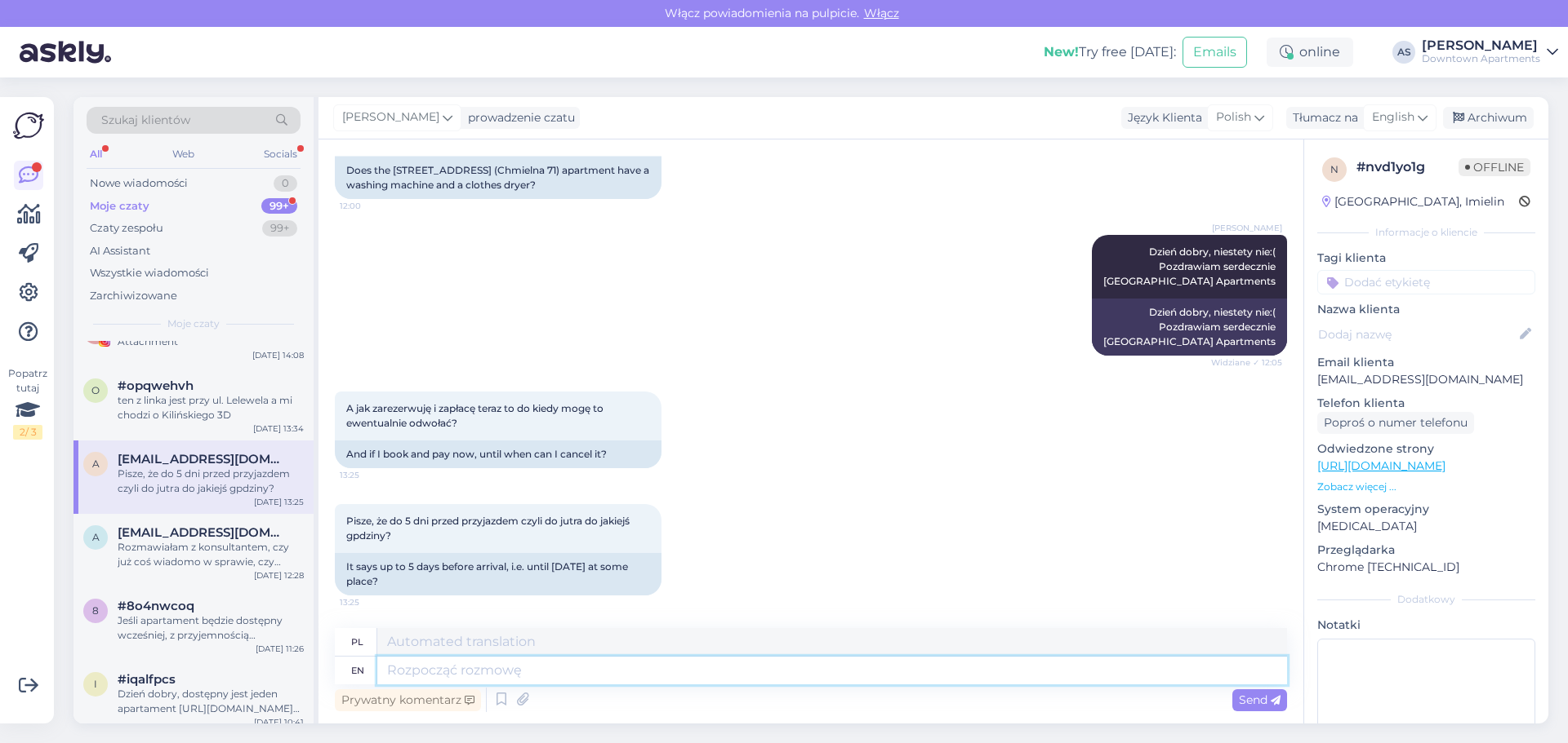
click at [533, 672] on textarea at bounding box center [832, 671] width 910 height 28
type textarea "Zgadza s"
type textarea "Zgadza"
type textarea "Zgadza się"
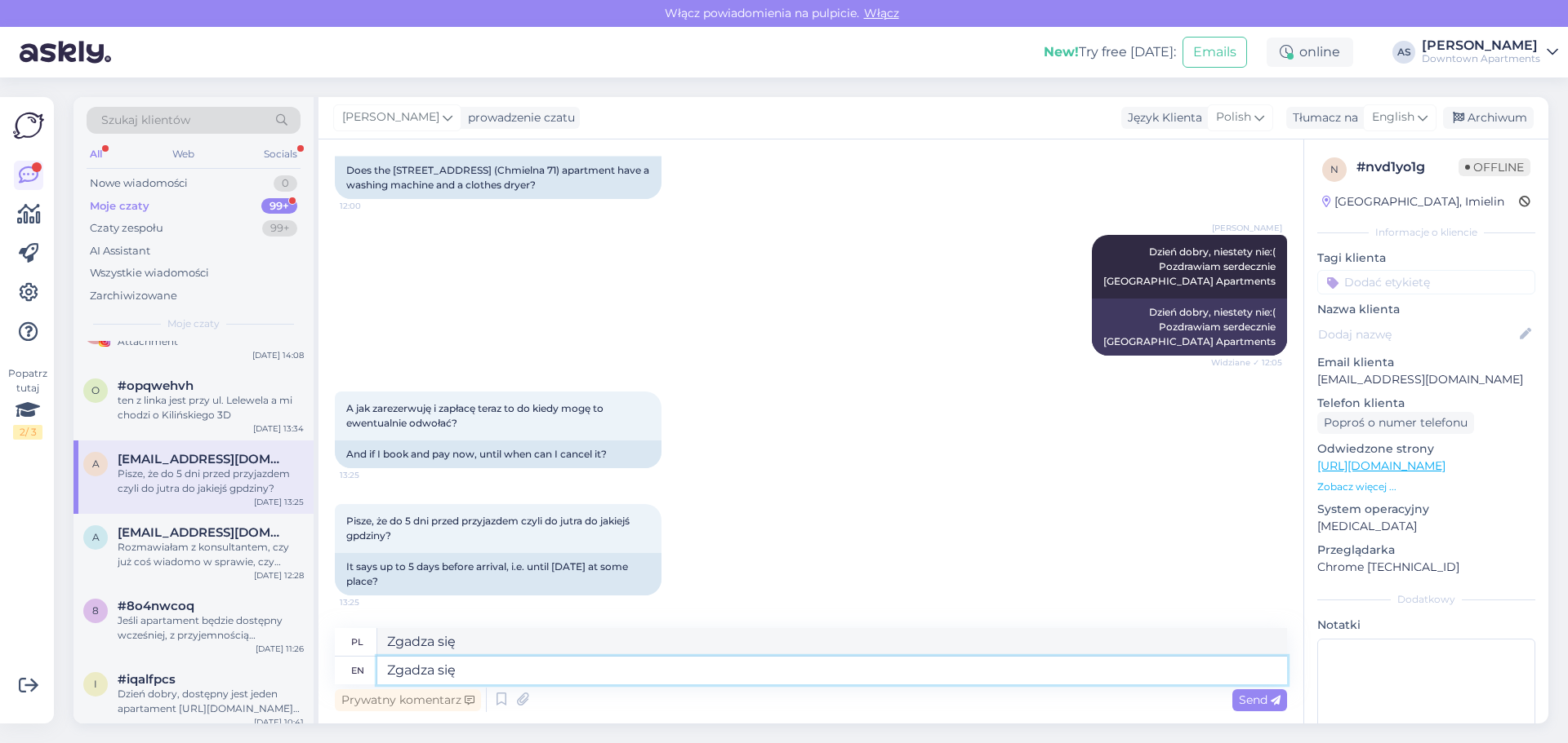
drag, startPoint x: 471, startPoint y: 666, endPoint x: 329, endPoint y: 676, distance: 142.4
click at [329, 676] on div "Rozpoczął się czat Aug 13 2025 Czy apartament Chmielna 53 (Chmielna 71) ma pral…" at bounding box center [810, 432] width 985 height 585
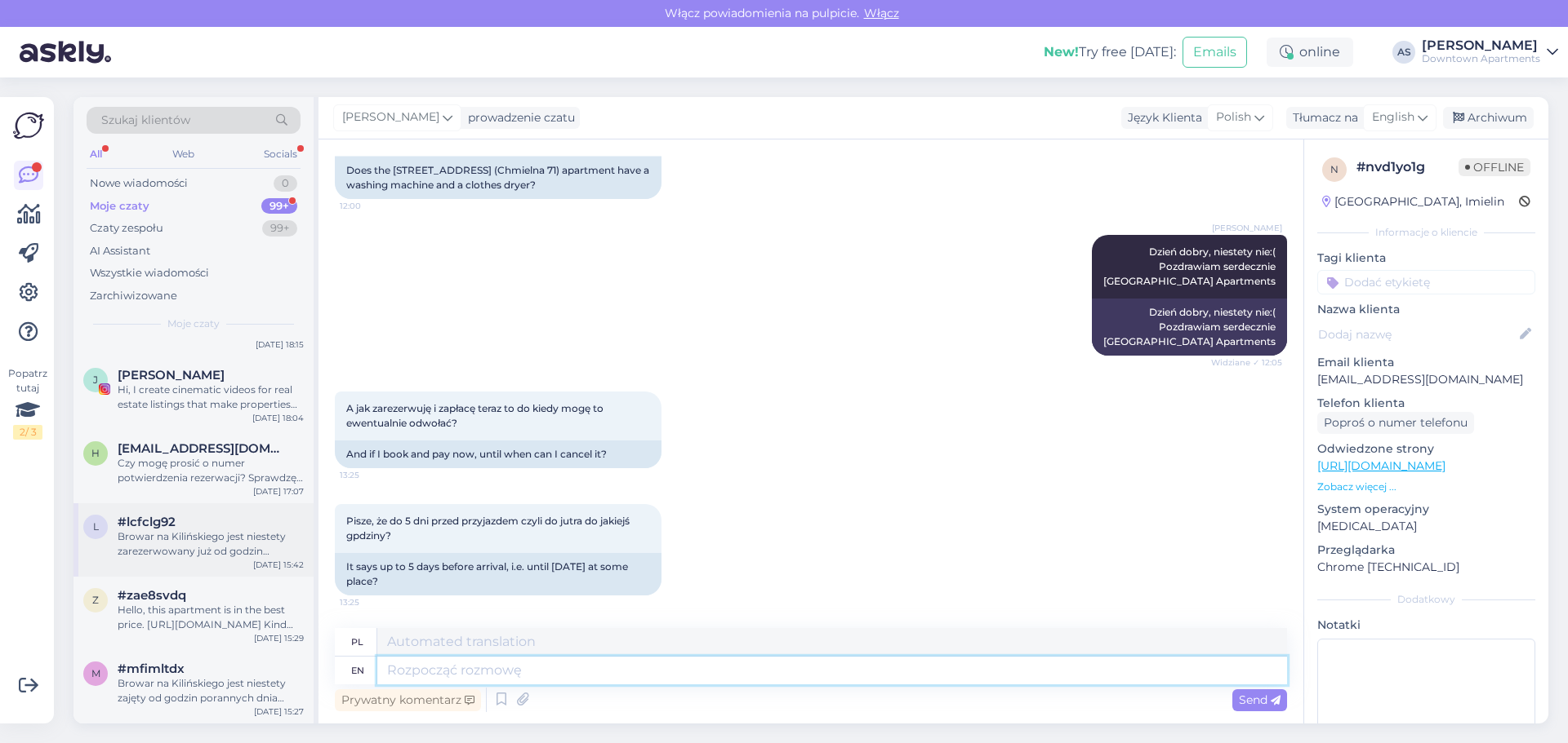
scroll to position [489, 0]
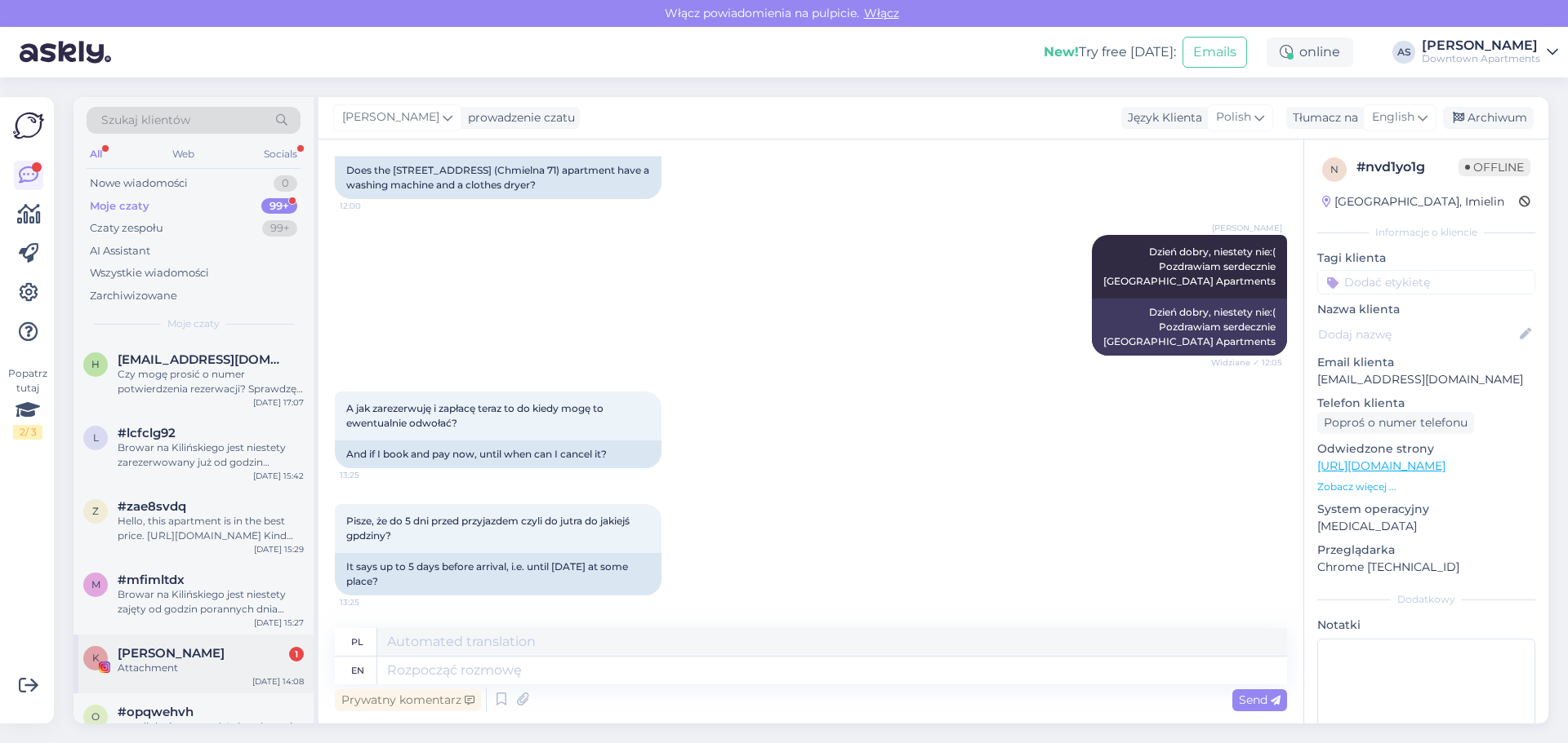
click at [207, 658] on div "Karolina 1" at bounding box center [210, 653] width 186 height 15
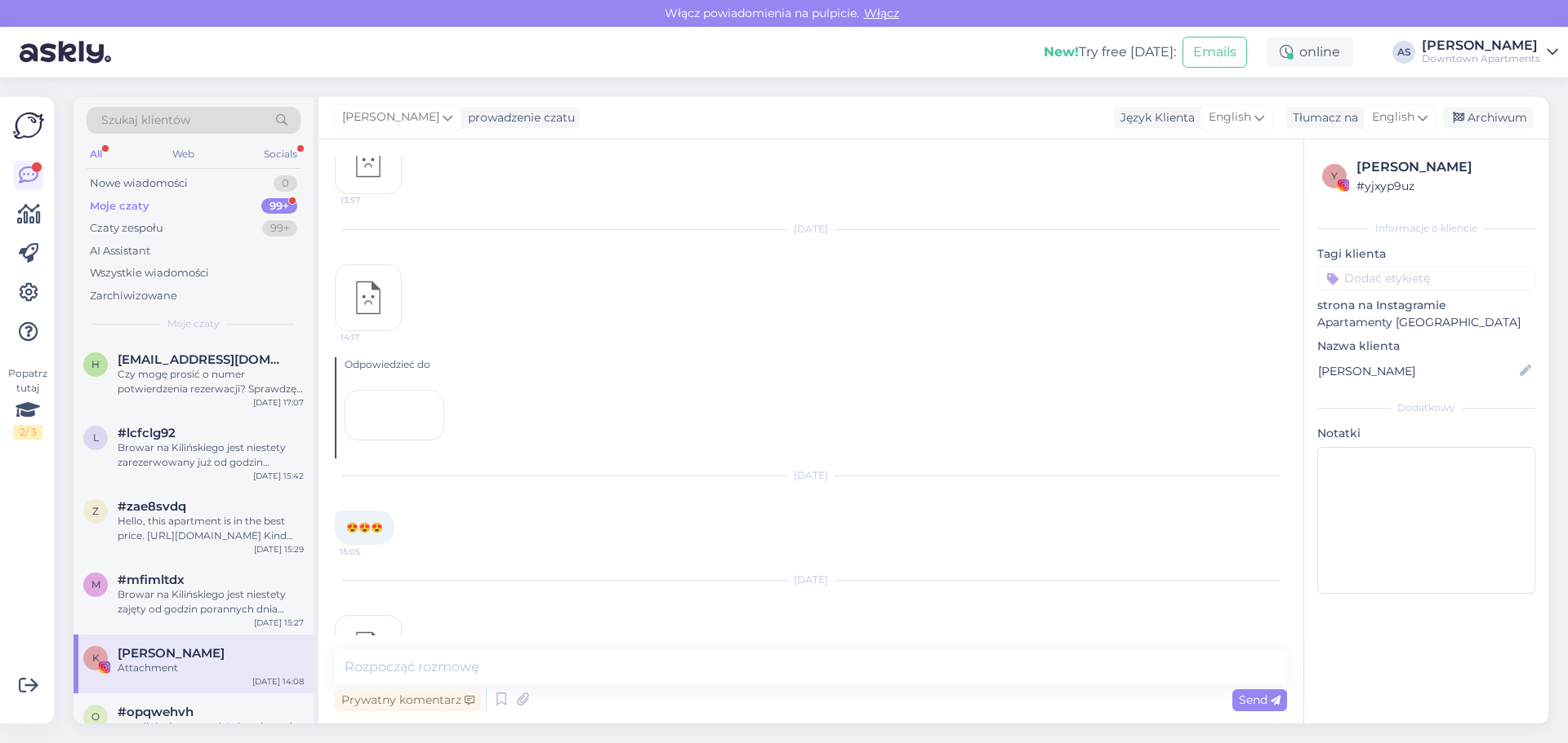
scroll to position [4631, 0]
click at [365, 582] on img at bounding box center [368, 585] width 65 height 65
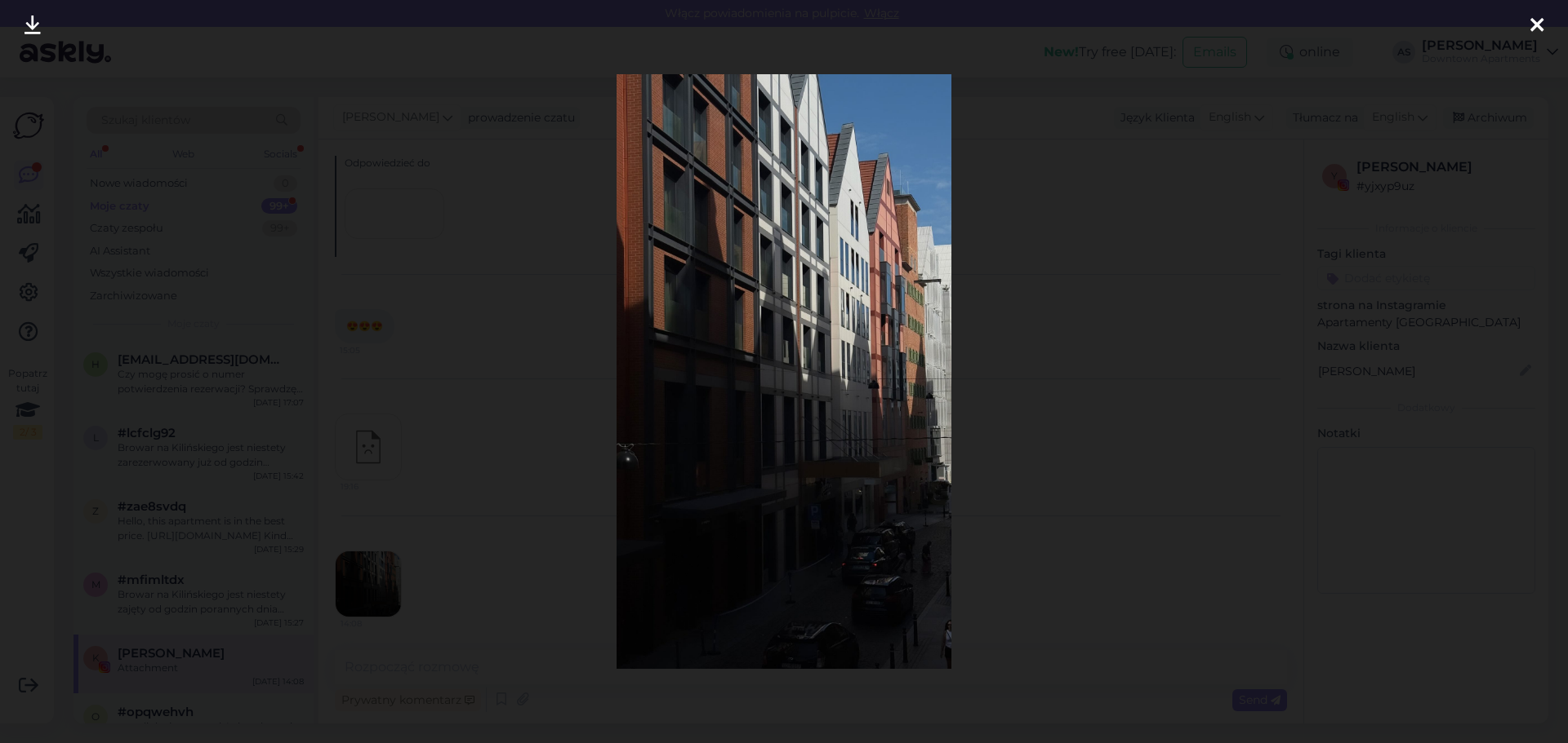
click at [1535, 28] on icon at bounding box center [1536, 26] width 13 height 21
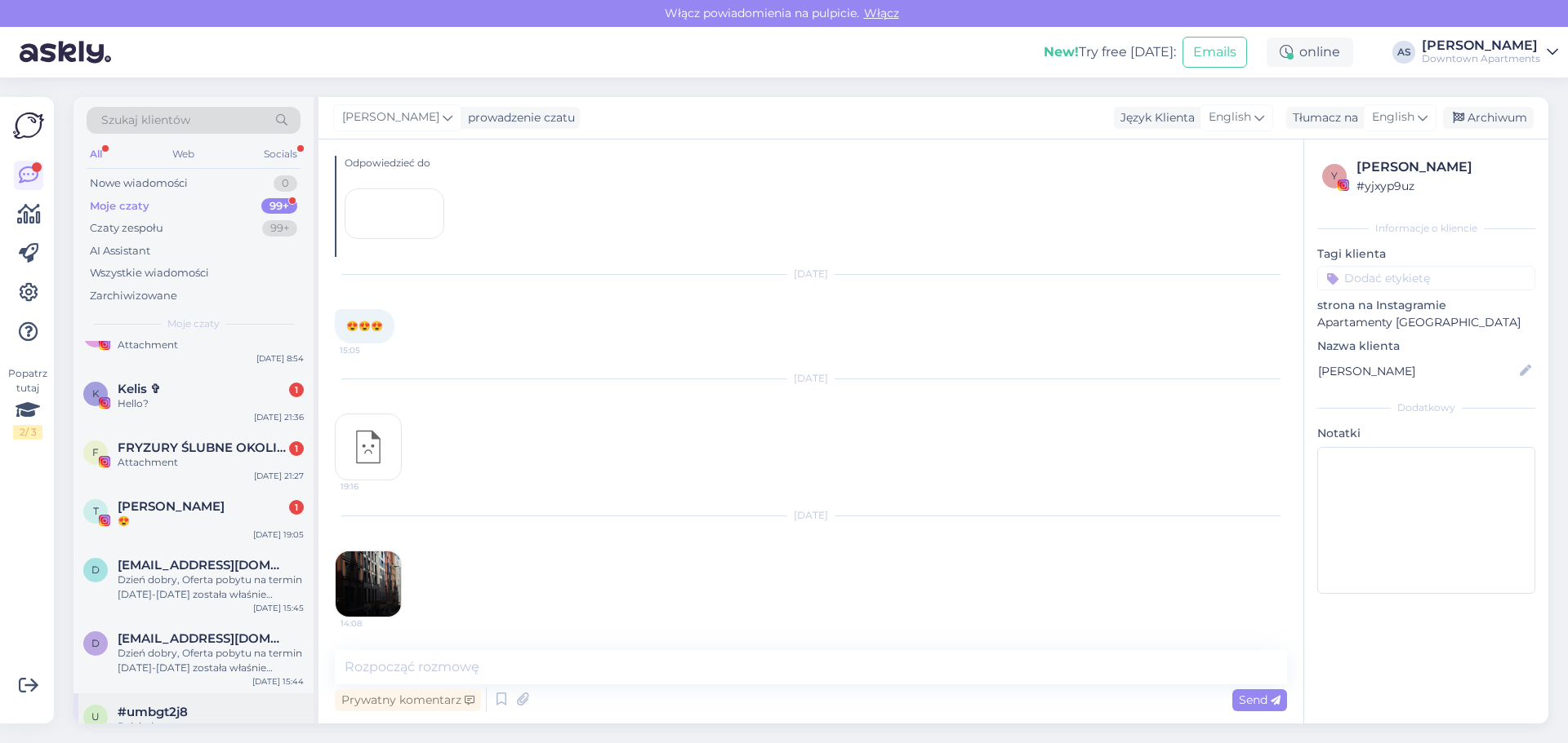
scroll to position [1468, 0]
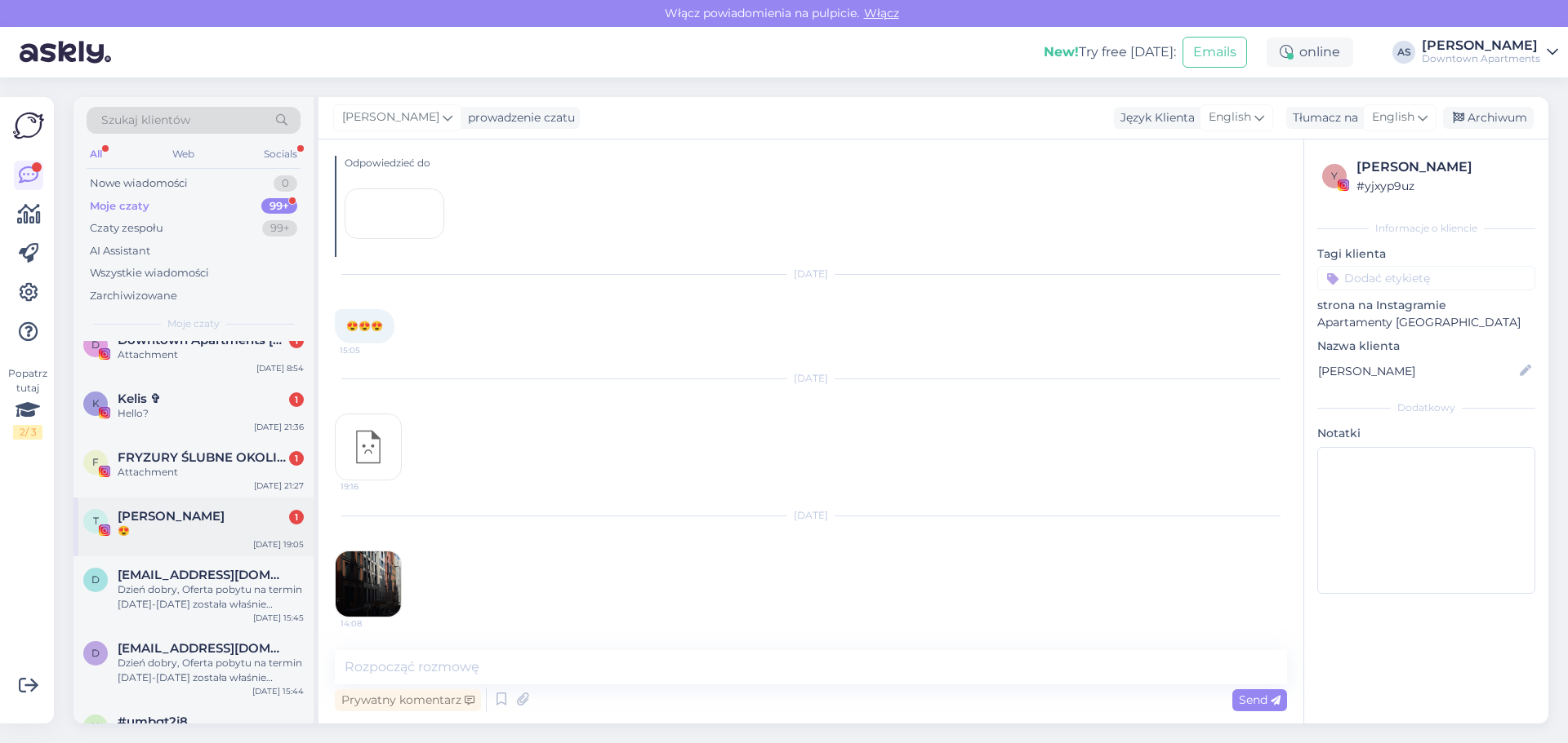
click at [176, 526] on div "😍" at bounding box center [210, 531] width 186 height 15
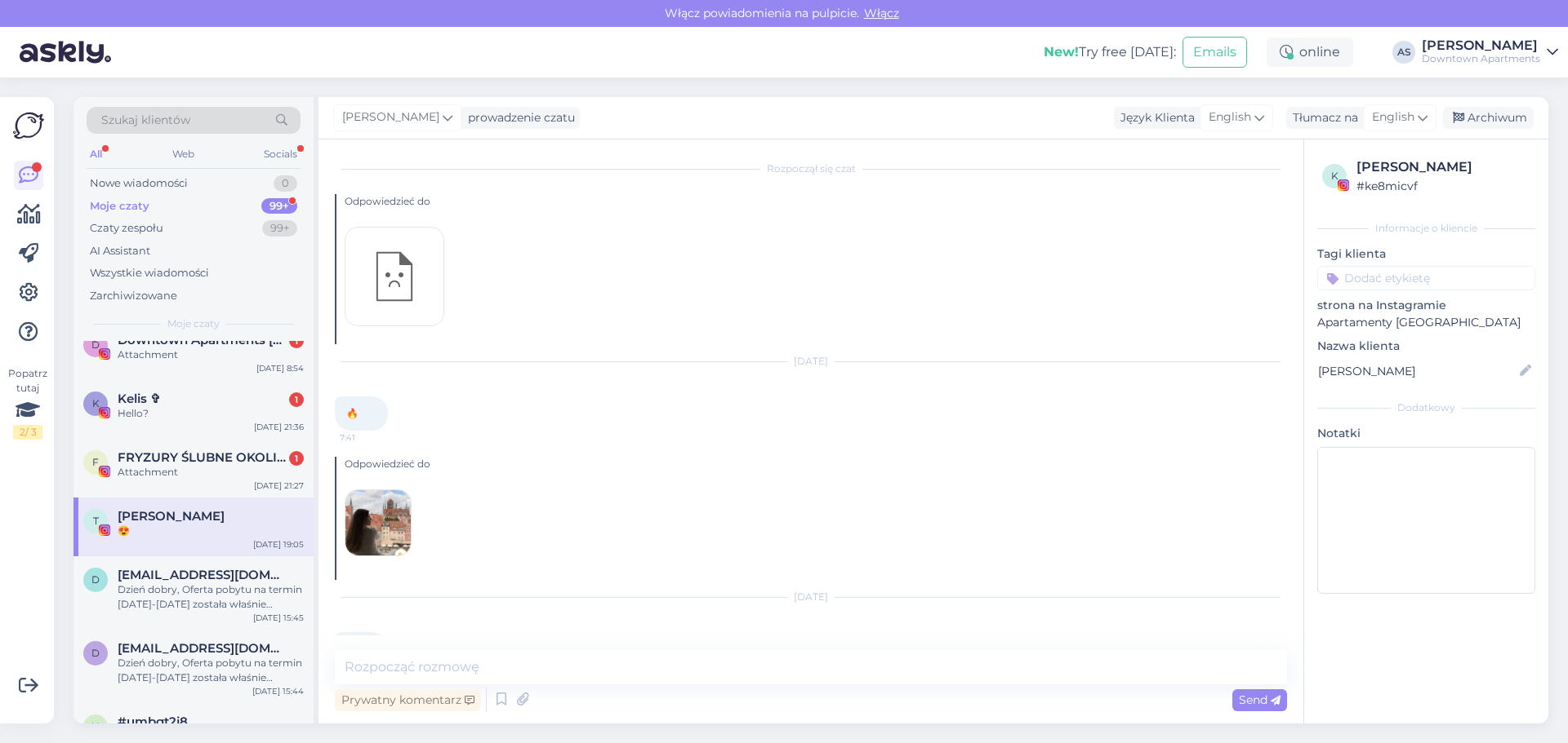
click at [364, 526] on img at bounding box center [378, 523] width 65 height 65
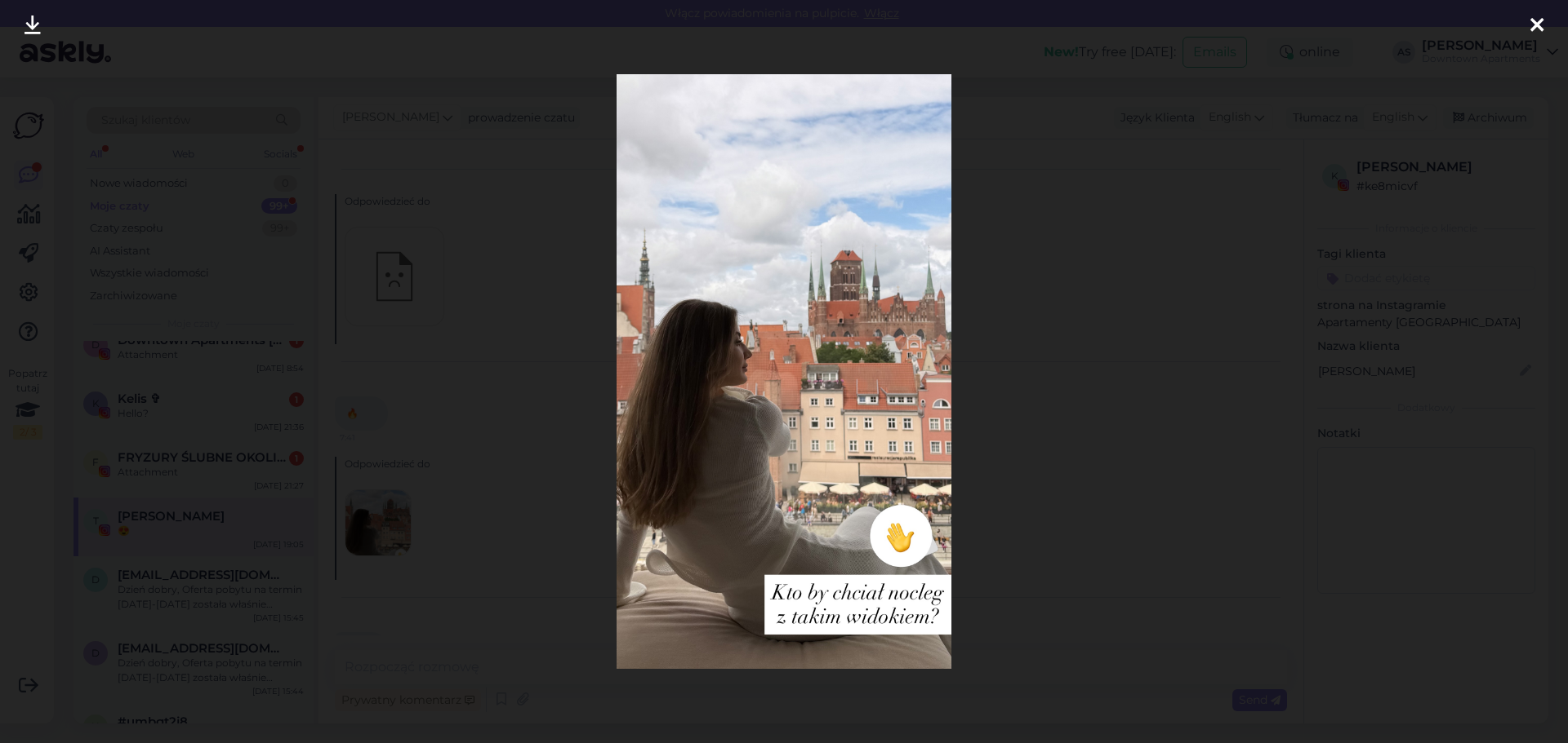
click at [1536, 18] on icon at bounding box center [1536, 26] width 13 height 21
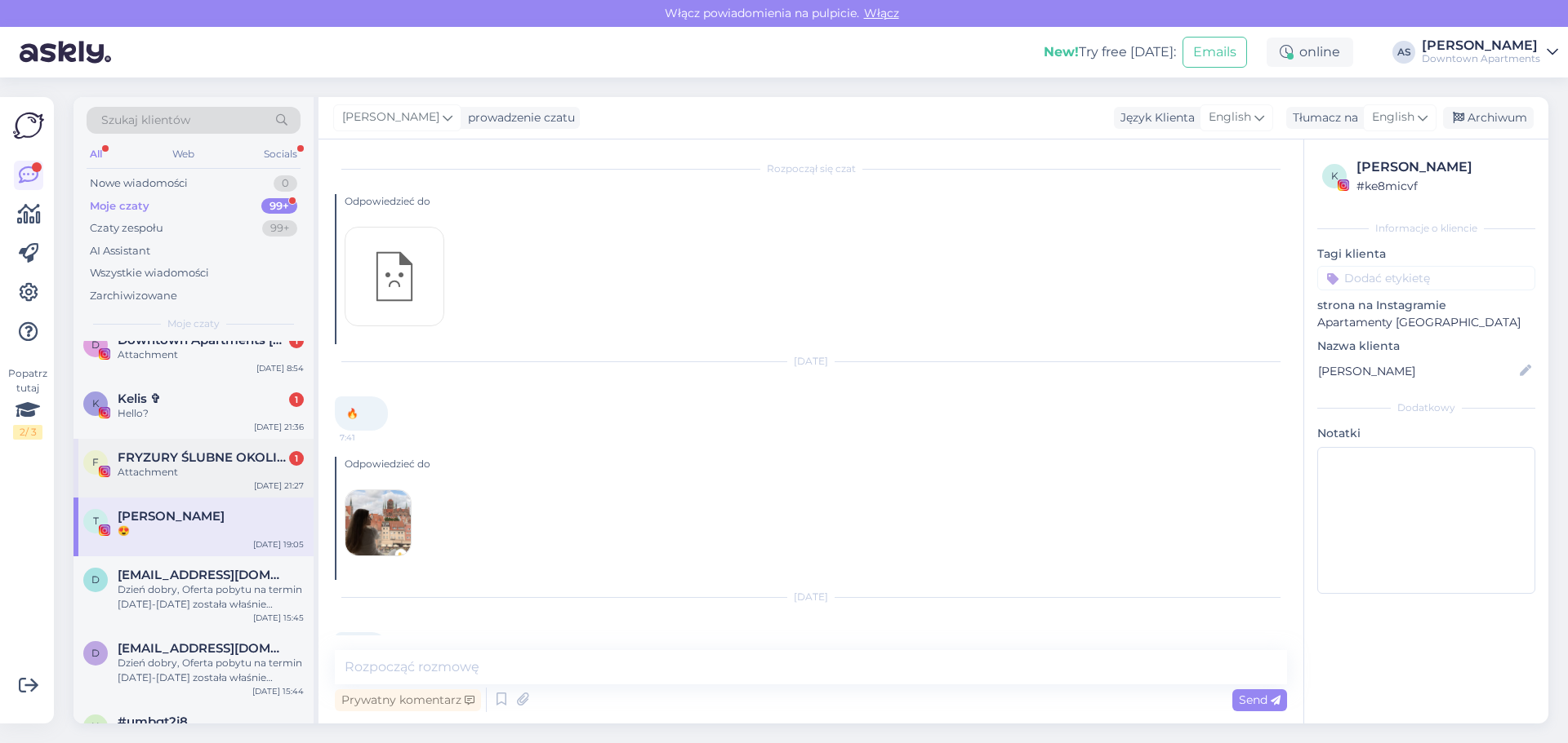
click at [157, 449] on div "F FRYZURY ŚLUBNE OKOLICZNOŚCIOWE | PAKIET ŚLUBNY | GDAŃSK 1 Attachment Aug 12 2…" at bounding box center [193, 468] width 240 height 59
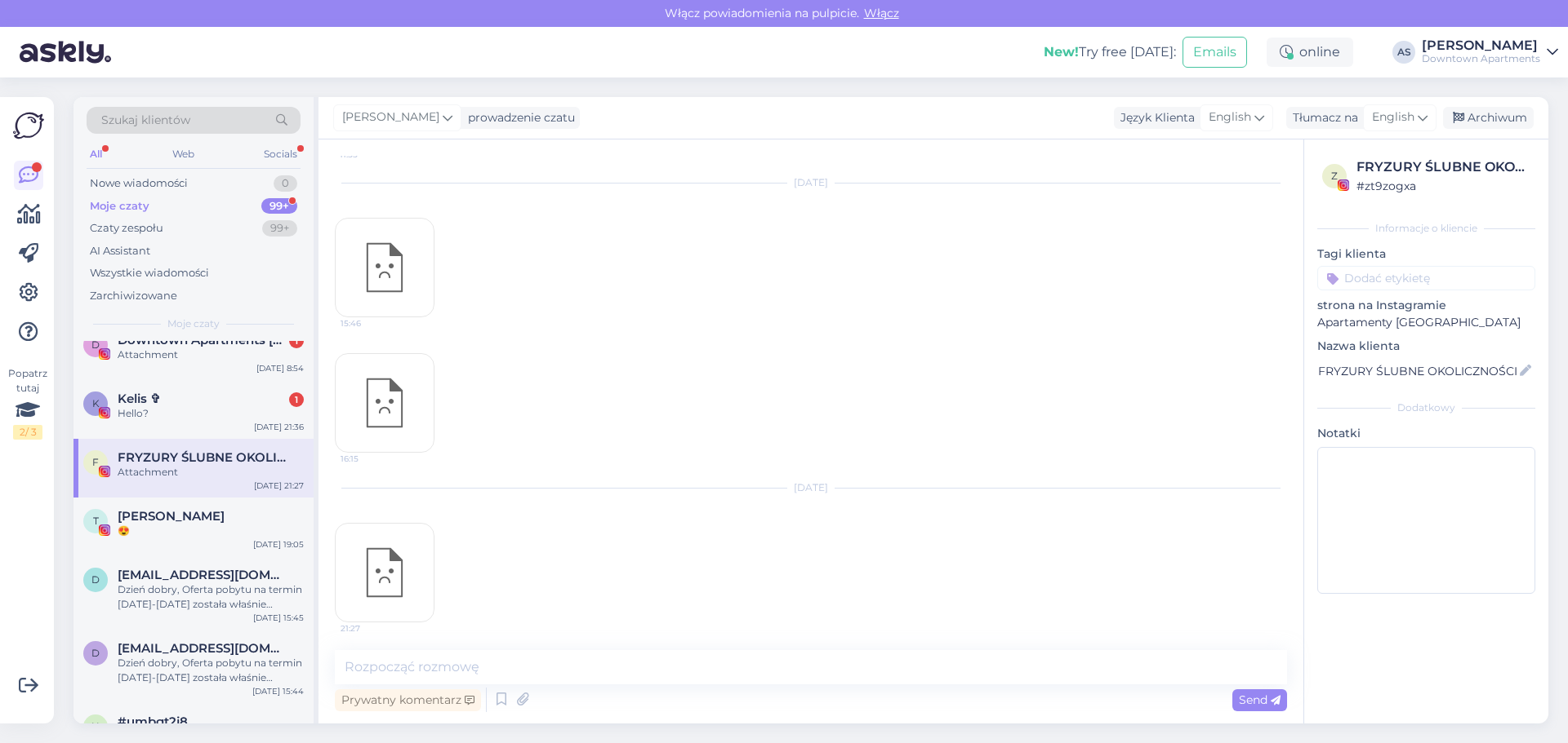
scroll to position [3792, 0]
click at [149, 413] on div "Hello?" at bounding box center [210, 414] width 186 height 15
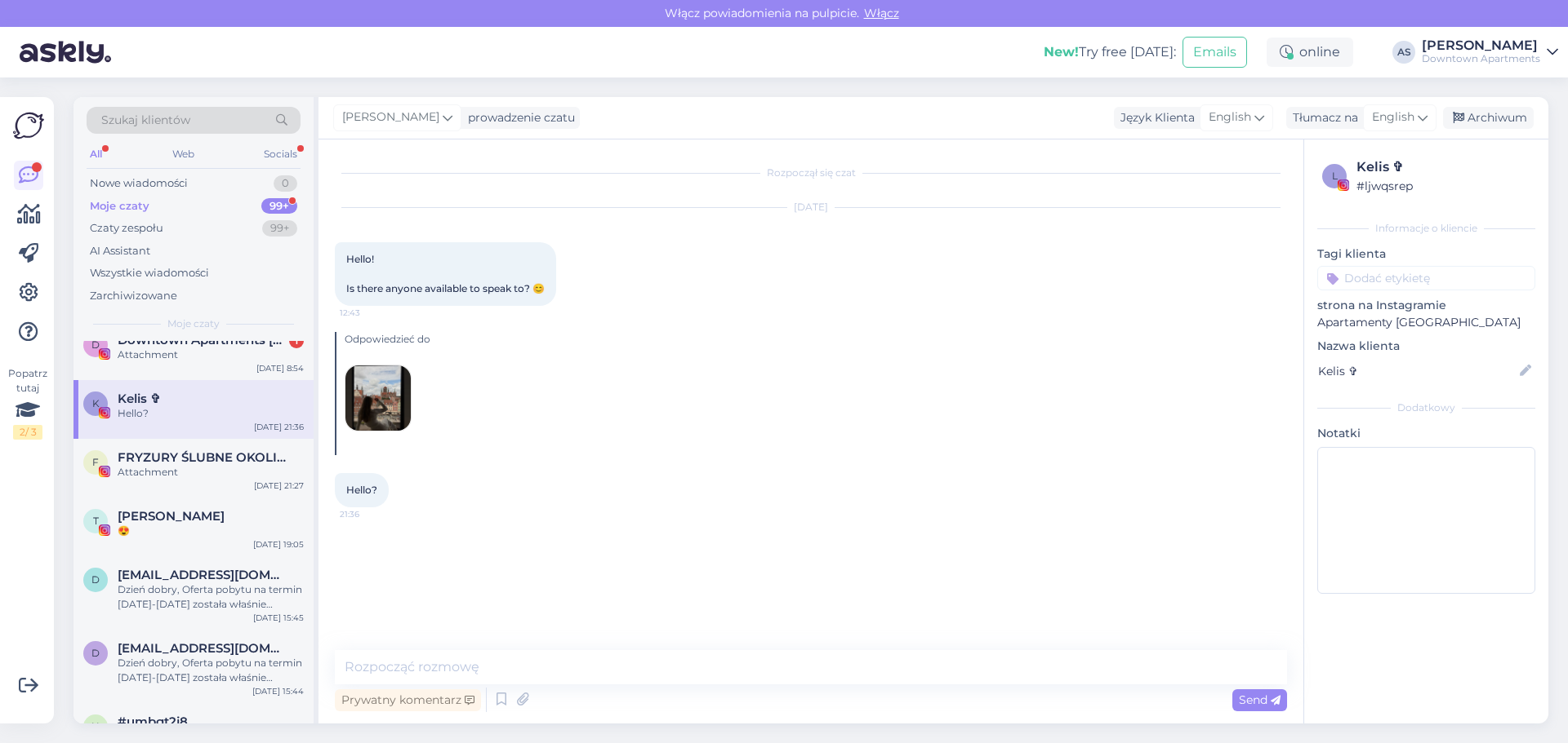
scroll to position [0, 0]
click at [512, 668] on textarea at bounding box center [810, 667] width 952 height 34
type textarea "Hello, how can we help?"
click at [1251, 704] on span "Send" at bounding box center [1259, 700] width 41 height 15
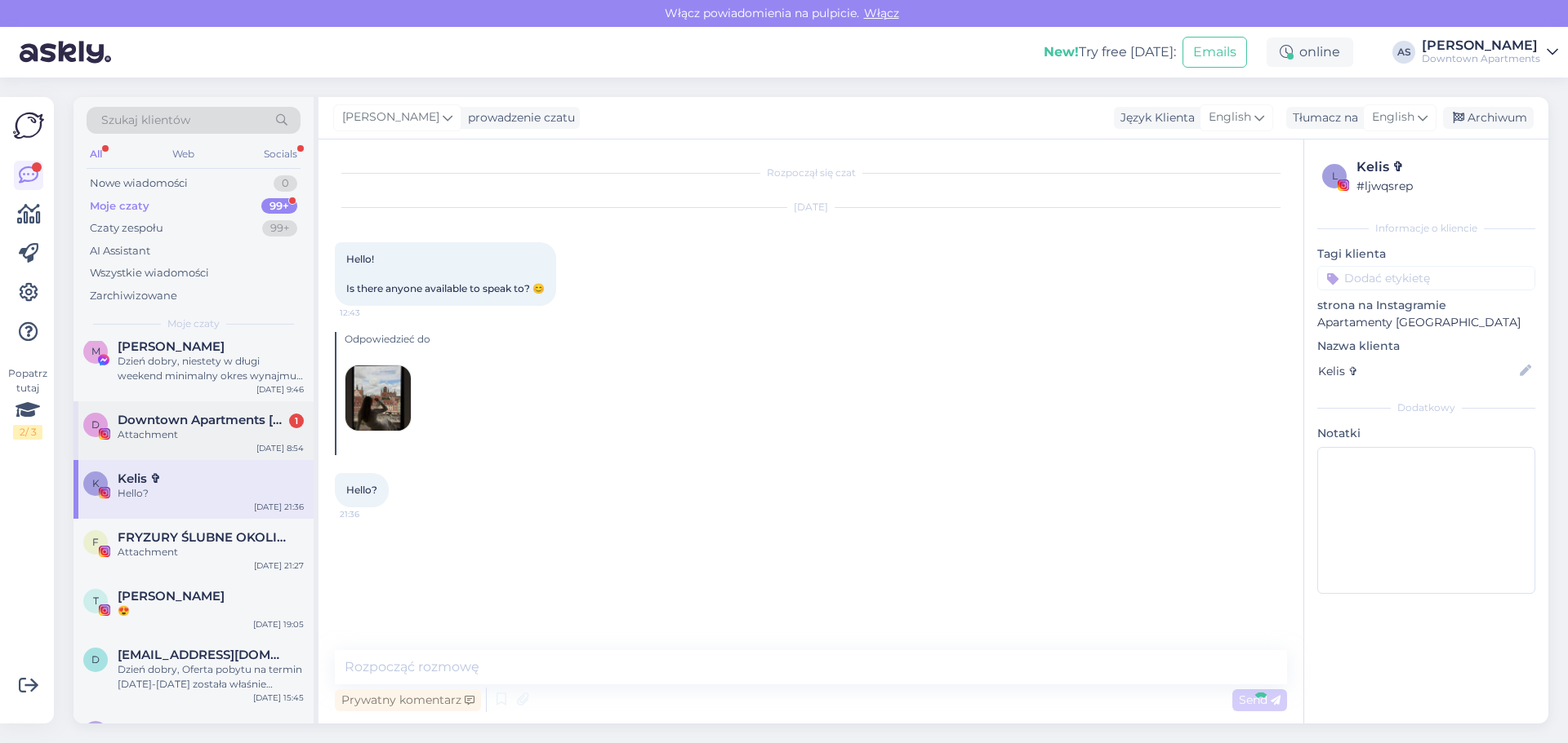
scroll to position [1387, 0]
click at [151, 431] on div "Attachment" at bounding box center [210, 437] width 186 height 15
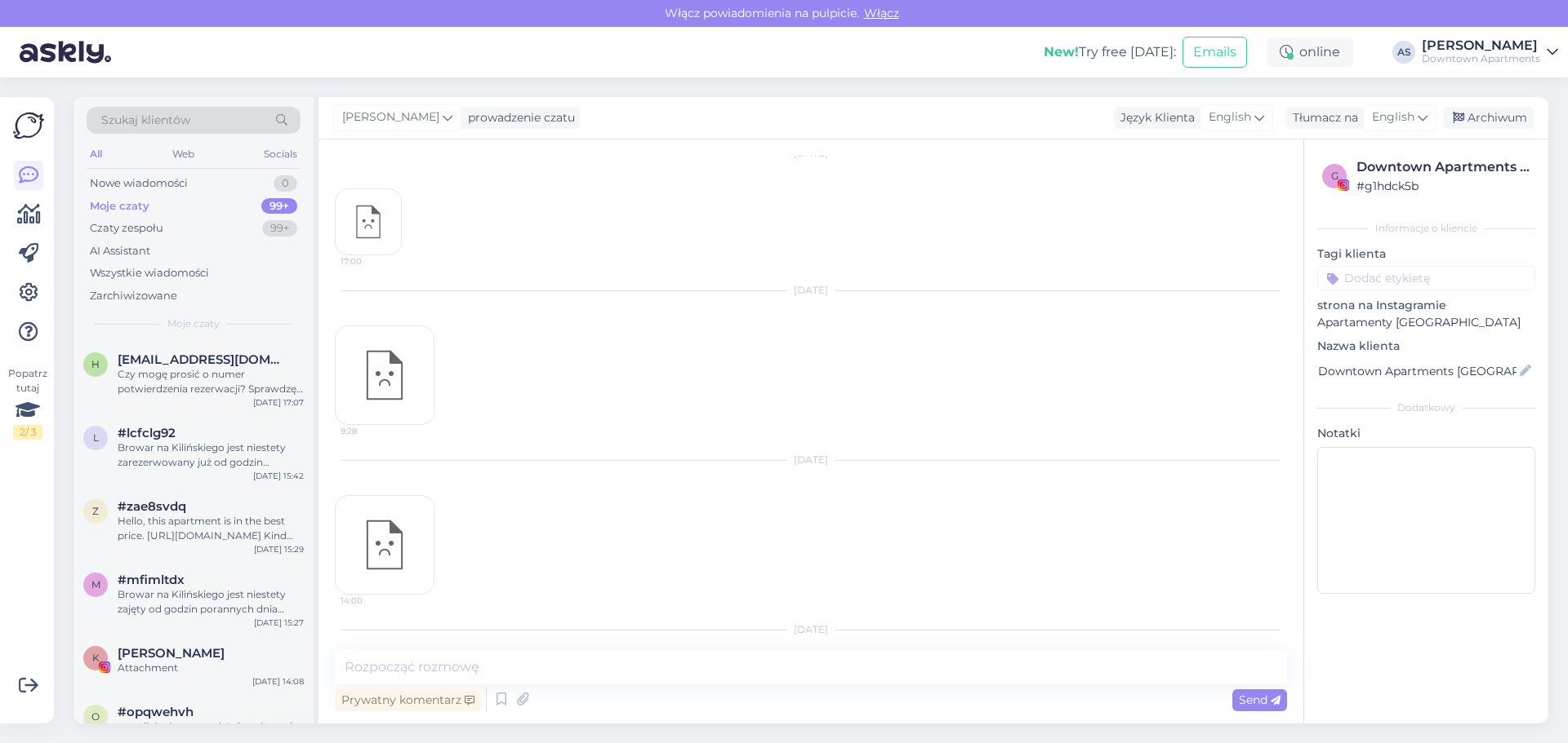
scroll to position [0, 0]
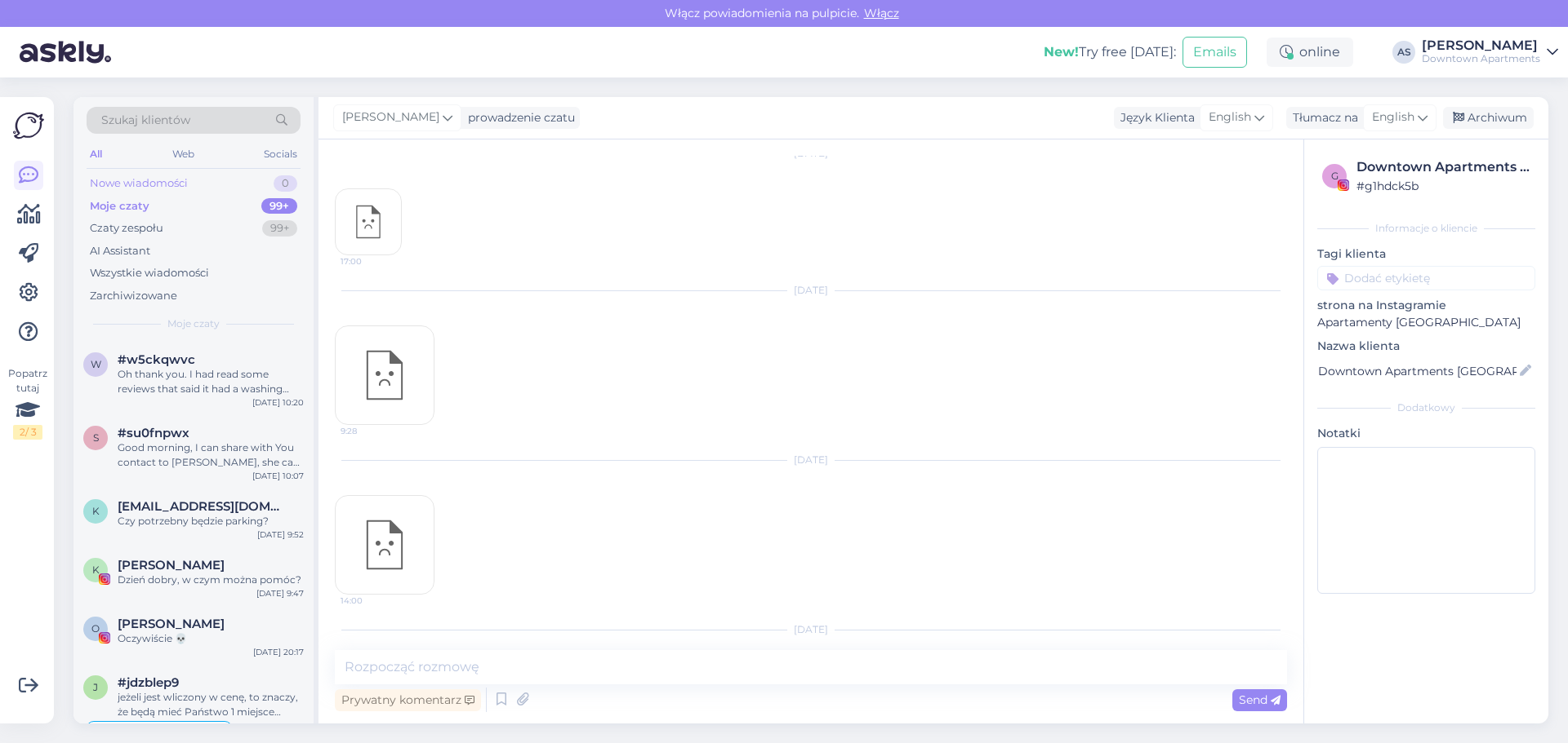
click at [146, 182] on div "Nowe wiadomości" at bounding box center [138, 183] width 98 height 17
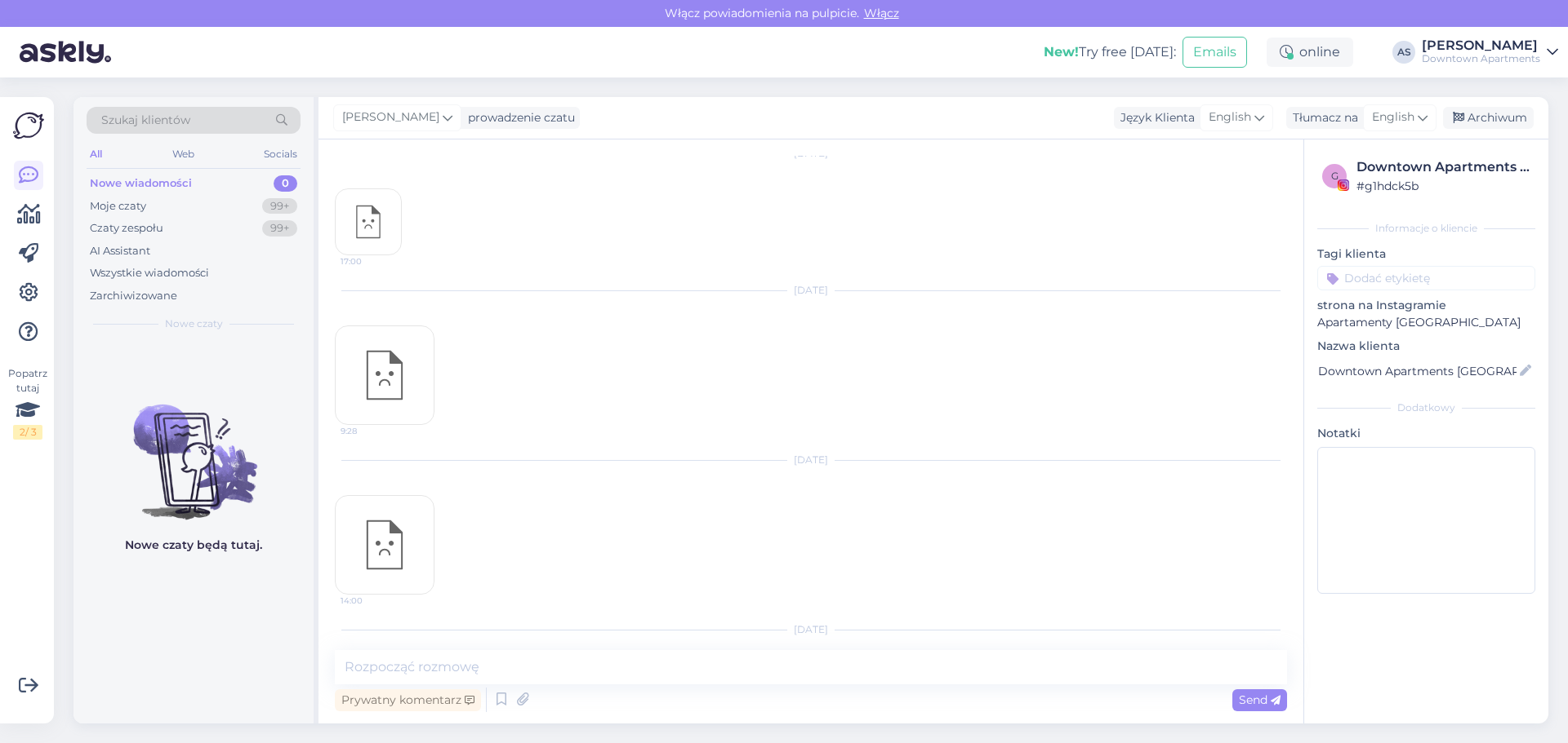
click at [146, 182] on div "Nowe wiadomości" at bounding box center [141, 183] width 102 height 17
click at [143, 206] on div "Moje czaty" at bounding box center [118, 206] width 56 height 17
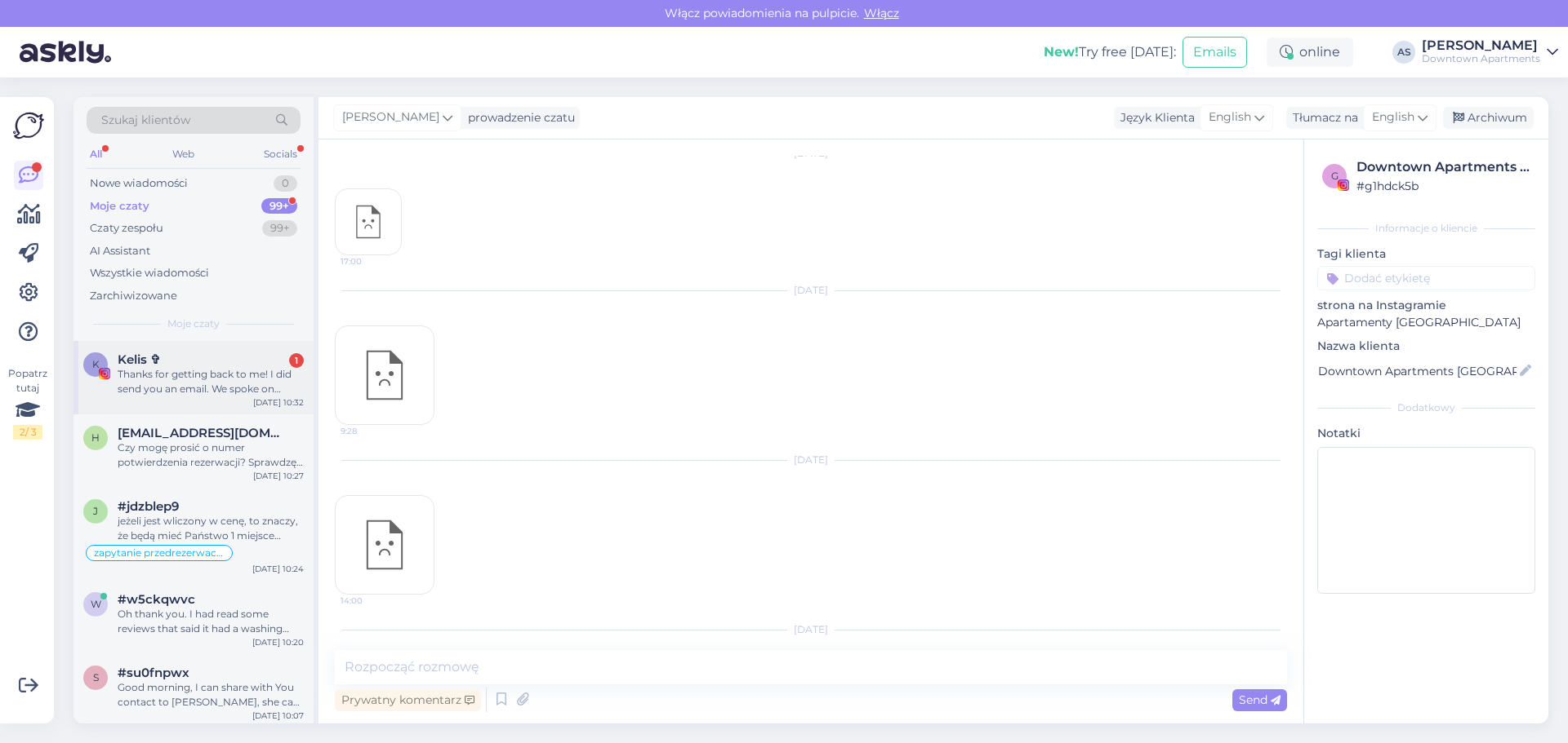
click at [196, 367] on div "Thanks for getting back to me! I did send you an email. We spoke on Airbnb" at bounding box center [210, 381] width 186 height 29
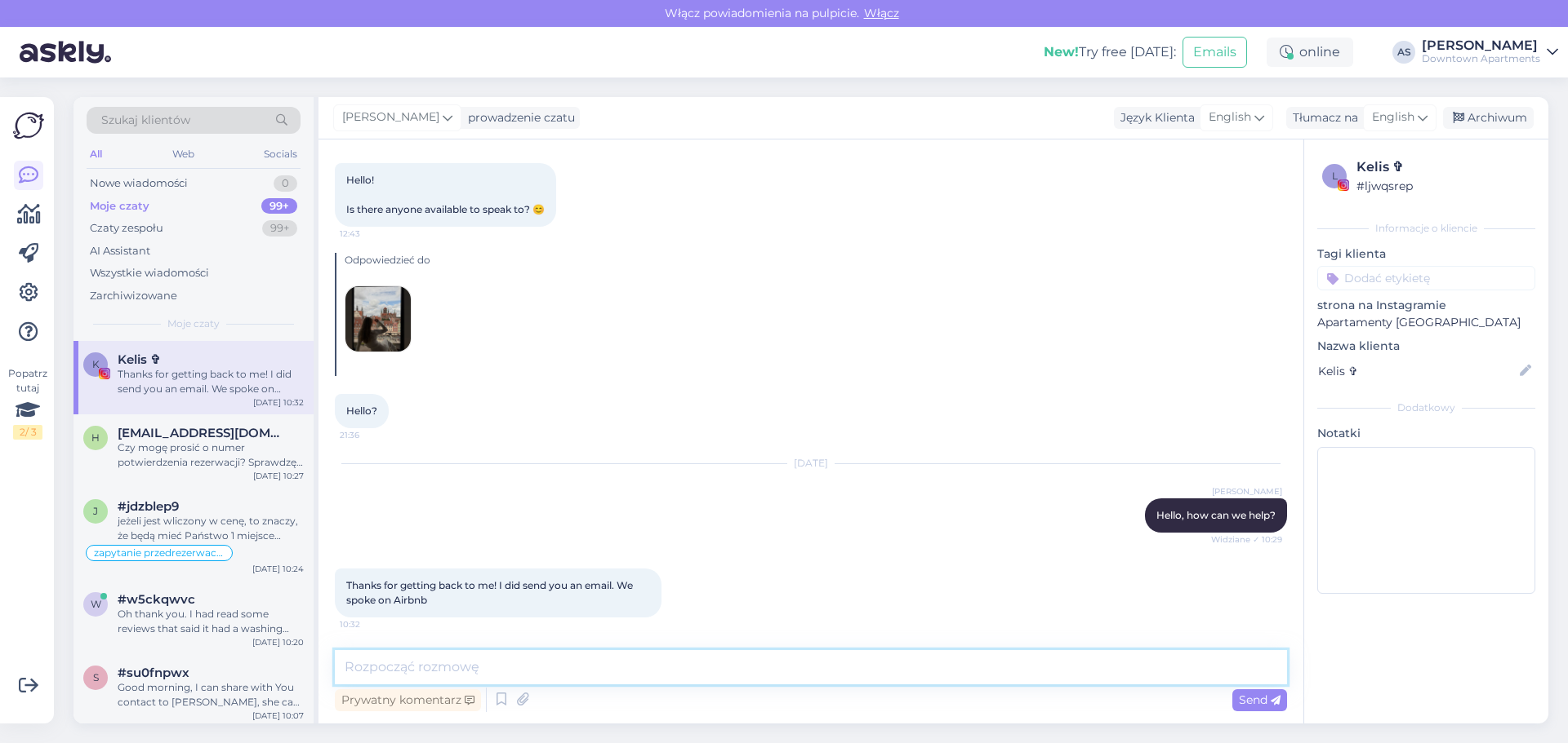
click at [477, 667] on textarea at bounding box center [810, 667] width 952 height 34
type textarea "nice :)"
click at [1254, 701] on span "Send" at bounding box center [1259, 700] width 41 height 15
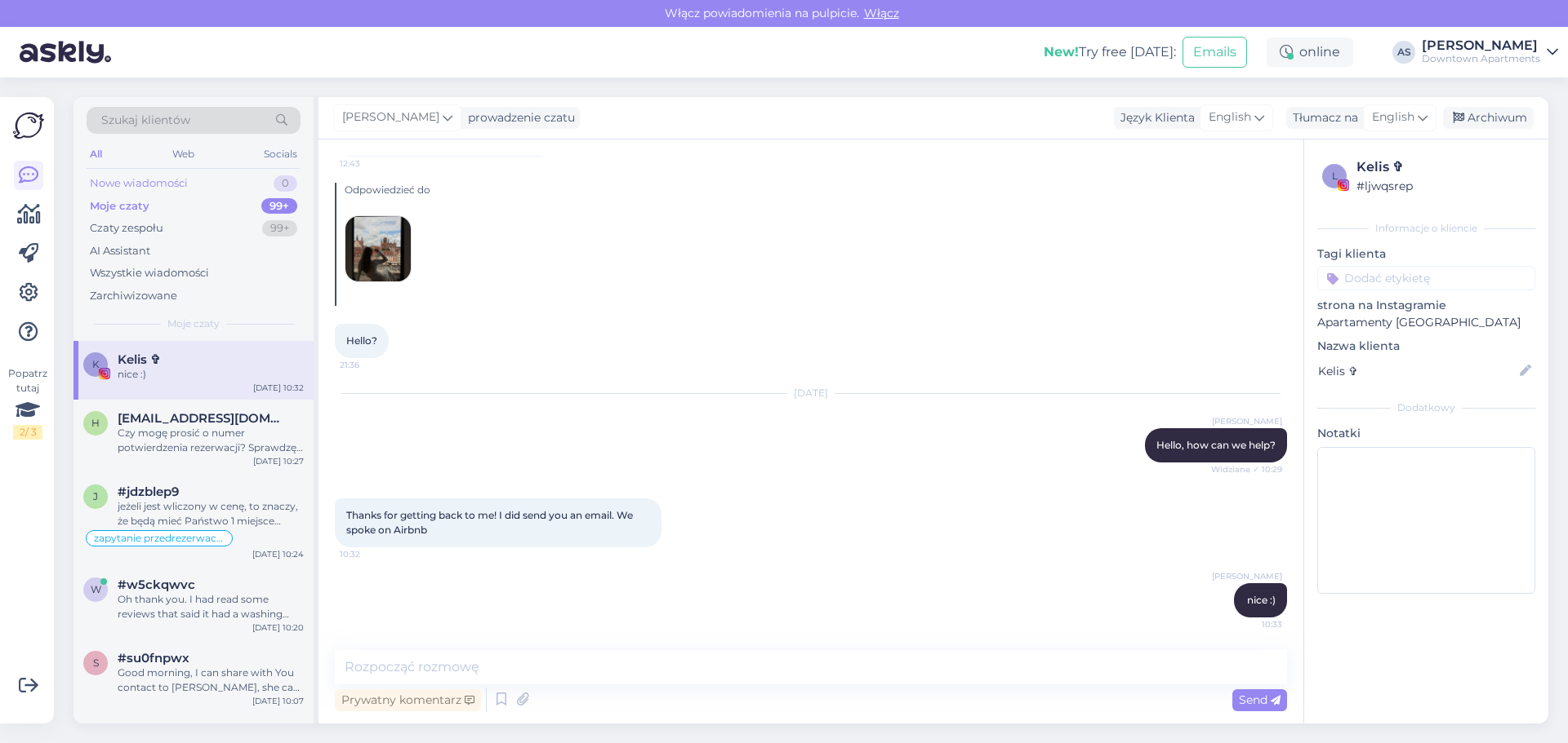
click at [143, 181] on div "Nowe wiadomości" at bounding box center [138, 183] width 98 height 17
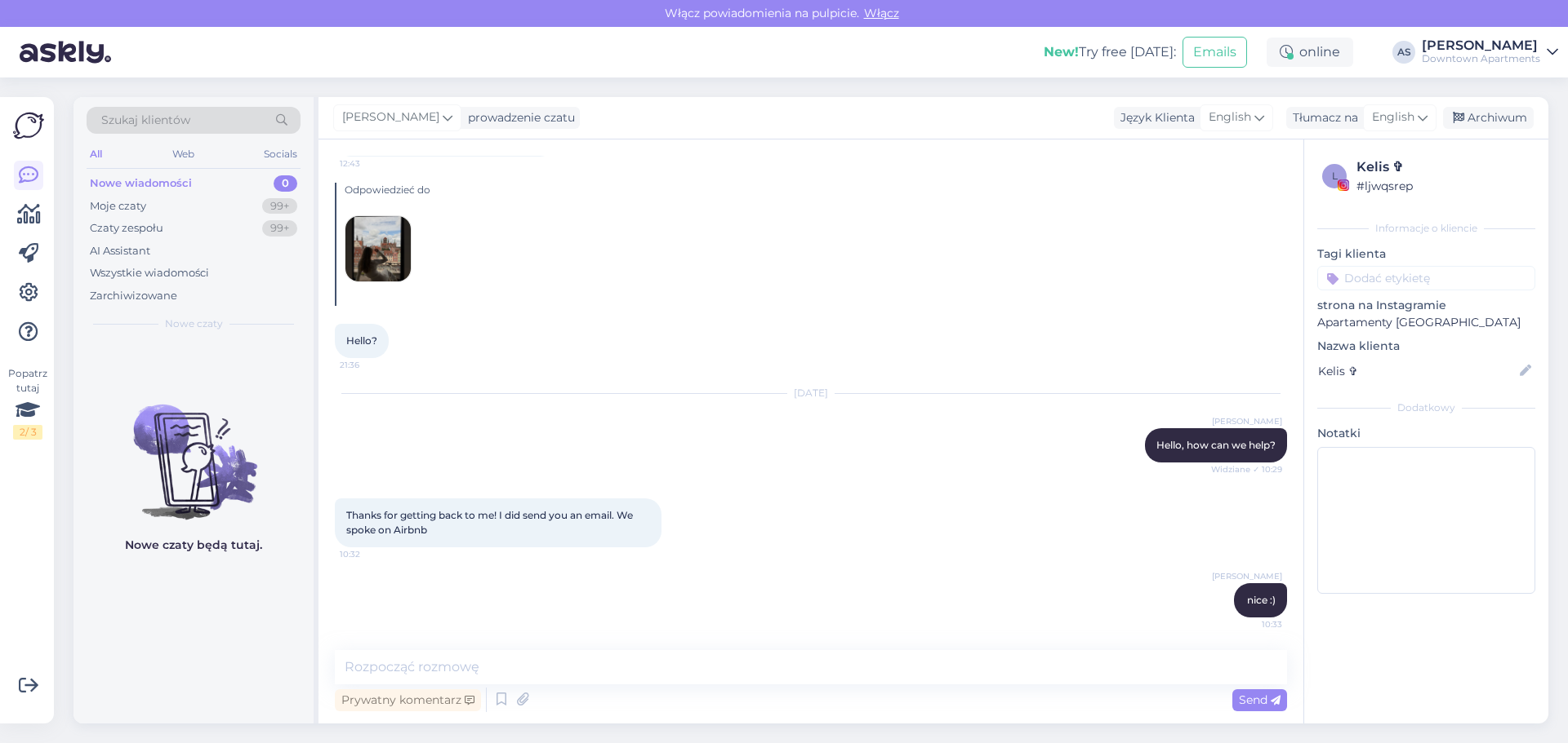
click at [932, 597] on div "Adam Strzelecki nice :) 10:33" at bounding box center [810, 600] width 952 height 70
click at [801, 557] on div "Thanks for getting back to me! I did send you an email. We spoke on Airbnb 10:32" at bounding box center [810, 523] width 952 height 85
click at [187, 209] on div "Moje czaty 99+" at bounding box center [193, 207] width 214 height 23
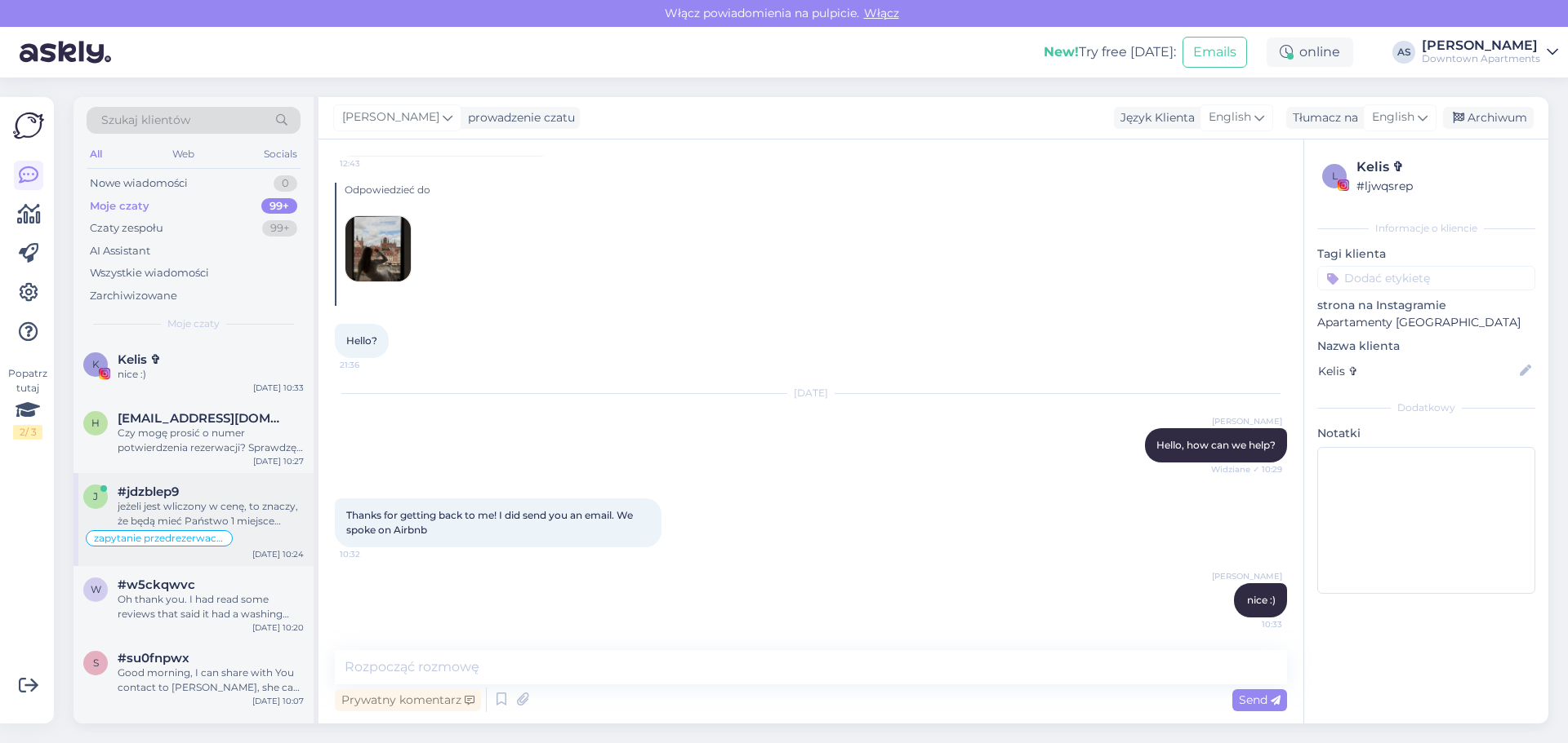
click at [151, 514] on div "jeżeli jest wliczony w cenę, to znaczy, że będą mieć Państwo 1 miejsce gwaranto…" at bounding box center [210, 513] width 186 height 29
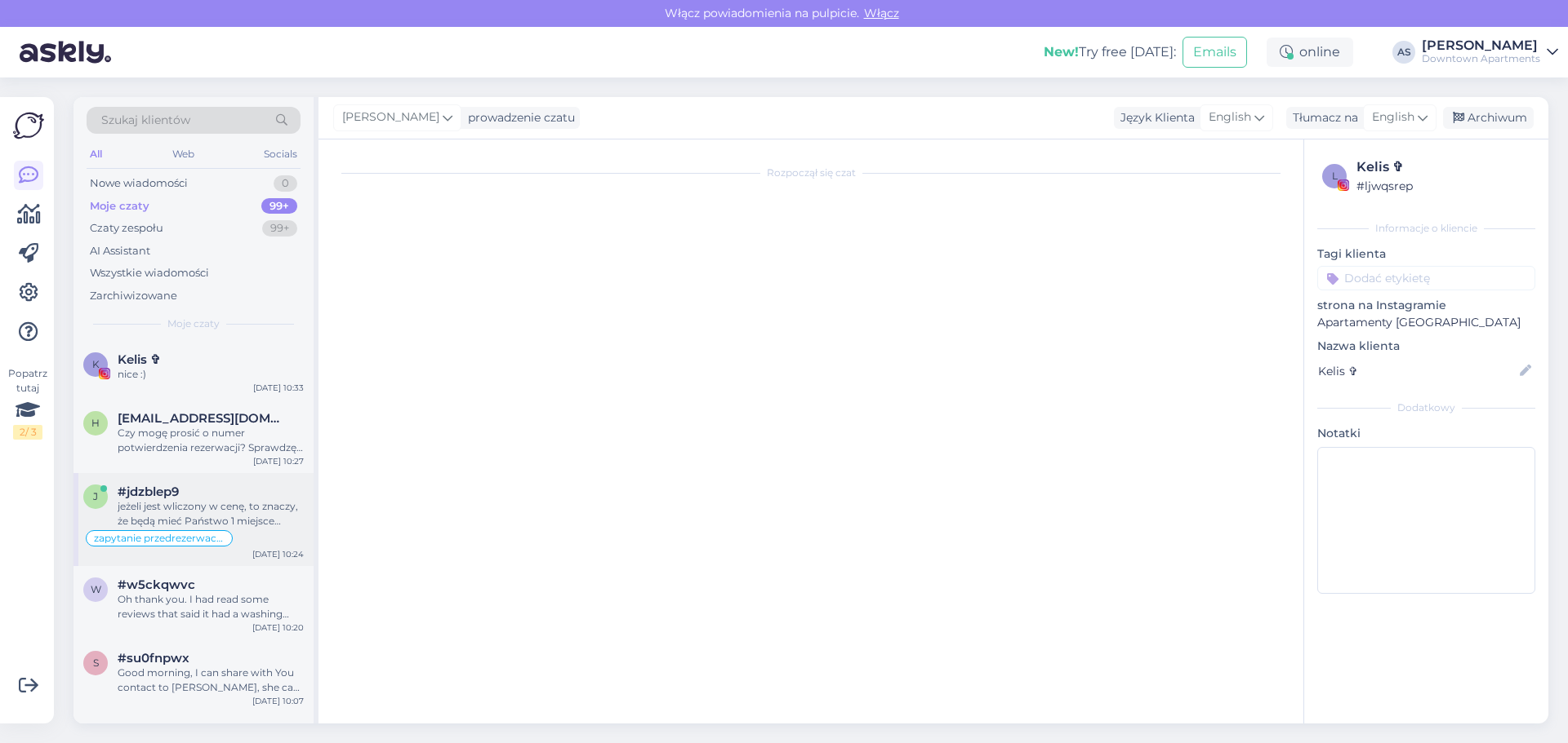
scroll to position [2462, 0]
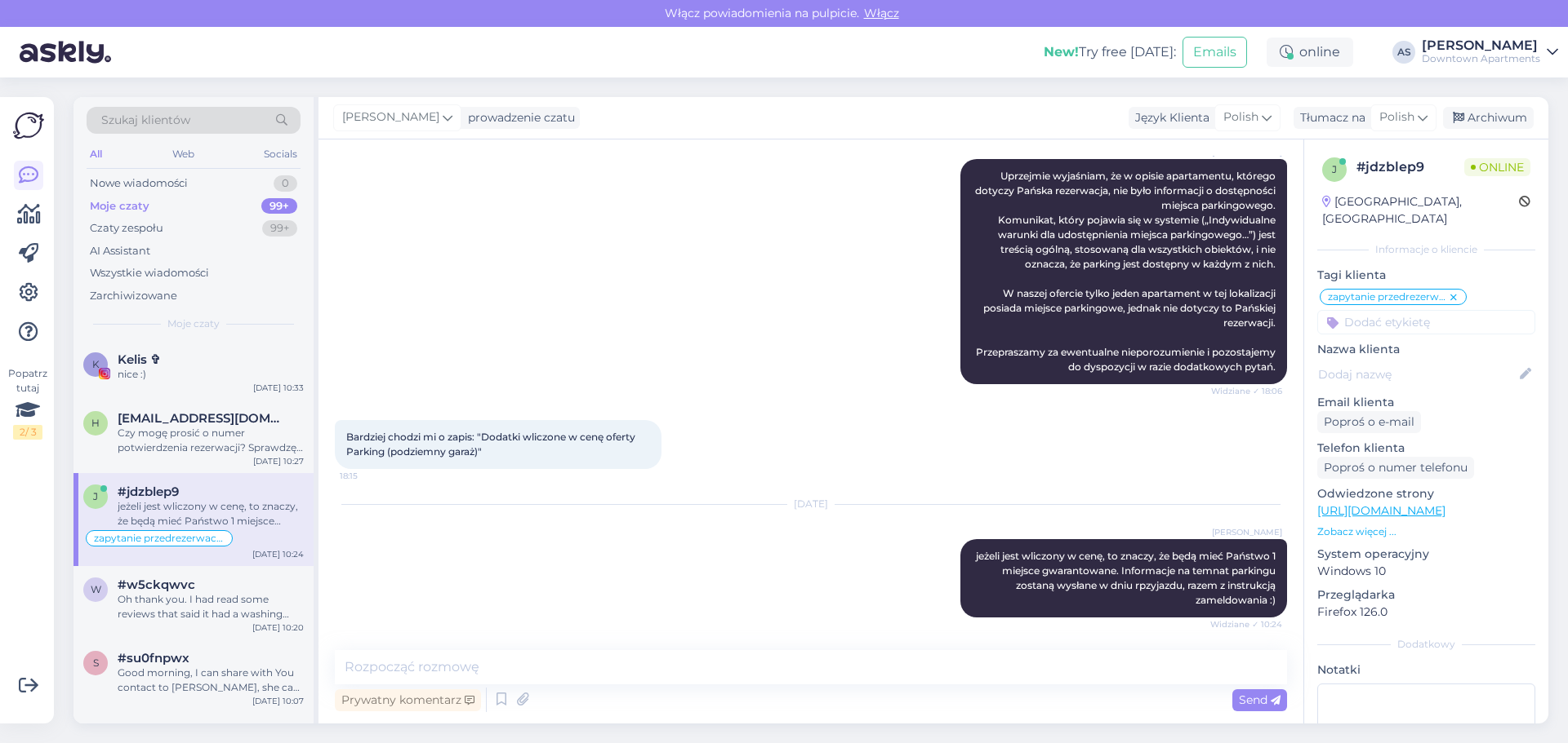
click at [620, 584] on div "Aug 14 2025 Adam Strzelecki jeżeli jest wliczony w cenę, to znaczy, że będą mie…" at bounding box center [810, 561] width 952 height 149
click at [145, 372] on div "nice :)" at bounding box center [210, 374] width 186 height 15
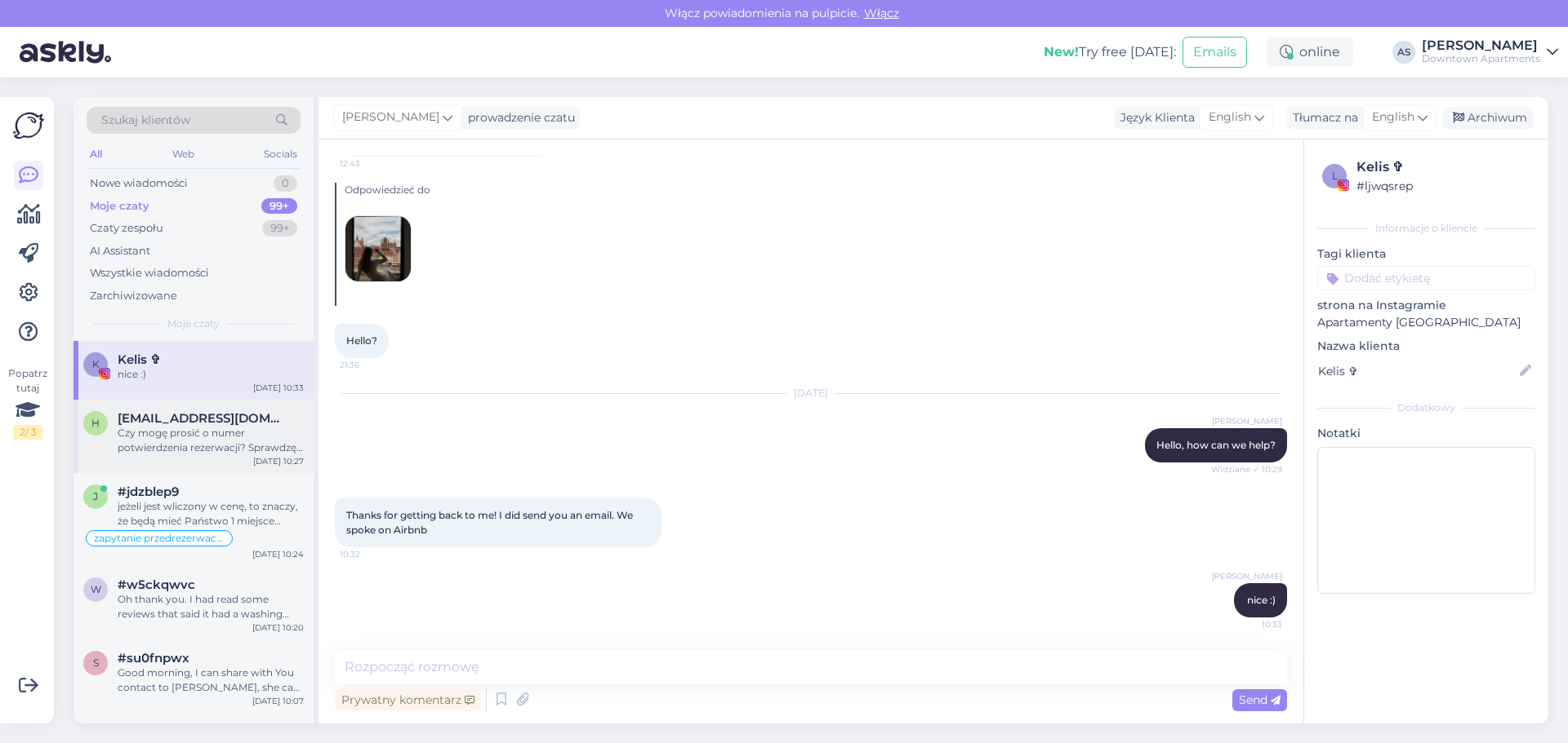
click at [205, 448] on div "Czy mogę prosić o numer potwierdzenia rezerwacji? Sprawdzę czy w tej okolicy ma…" at bounding box center [210, 440] width 186 height 29
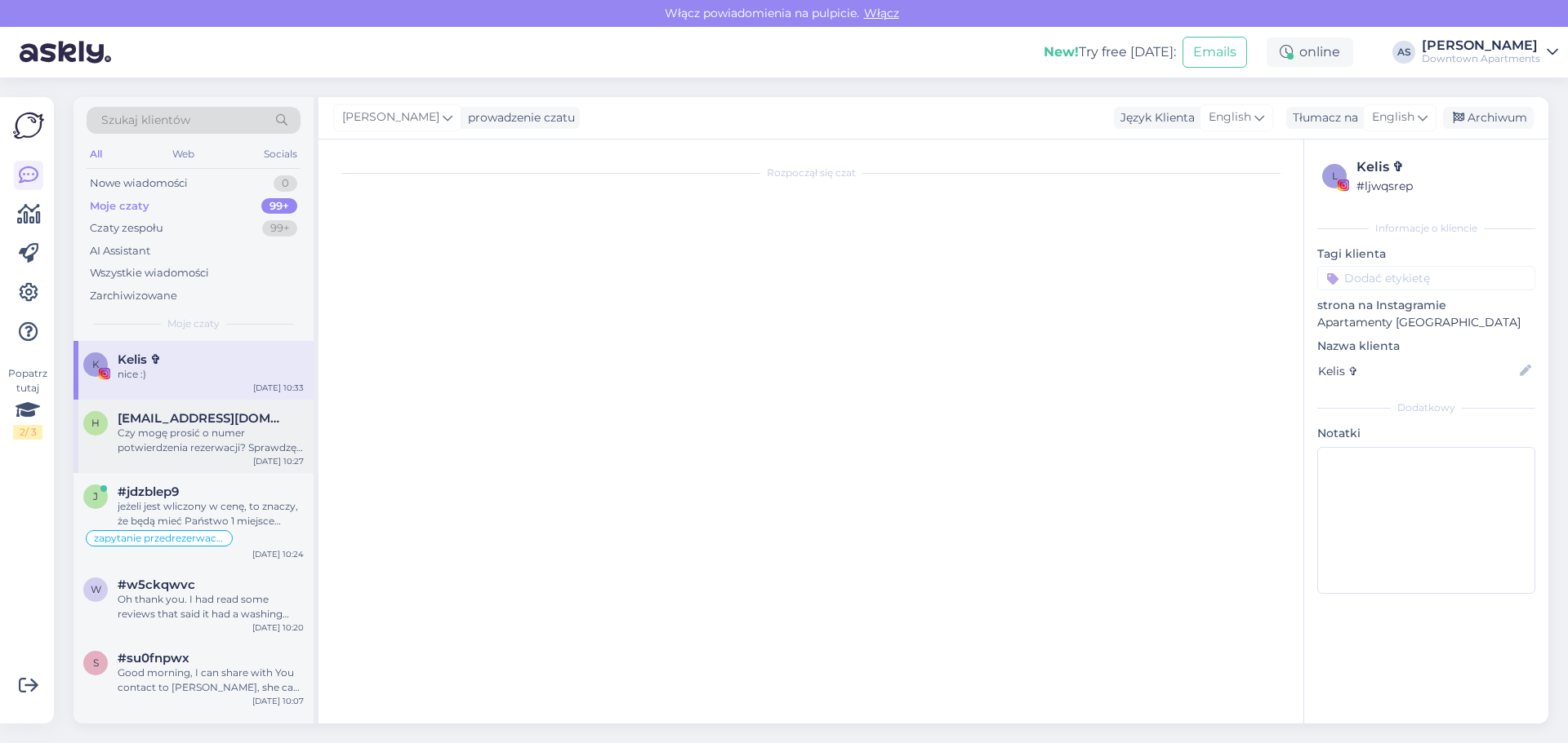
scroll to position [257, 0]
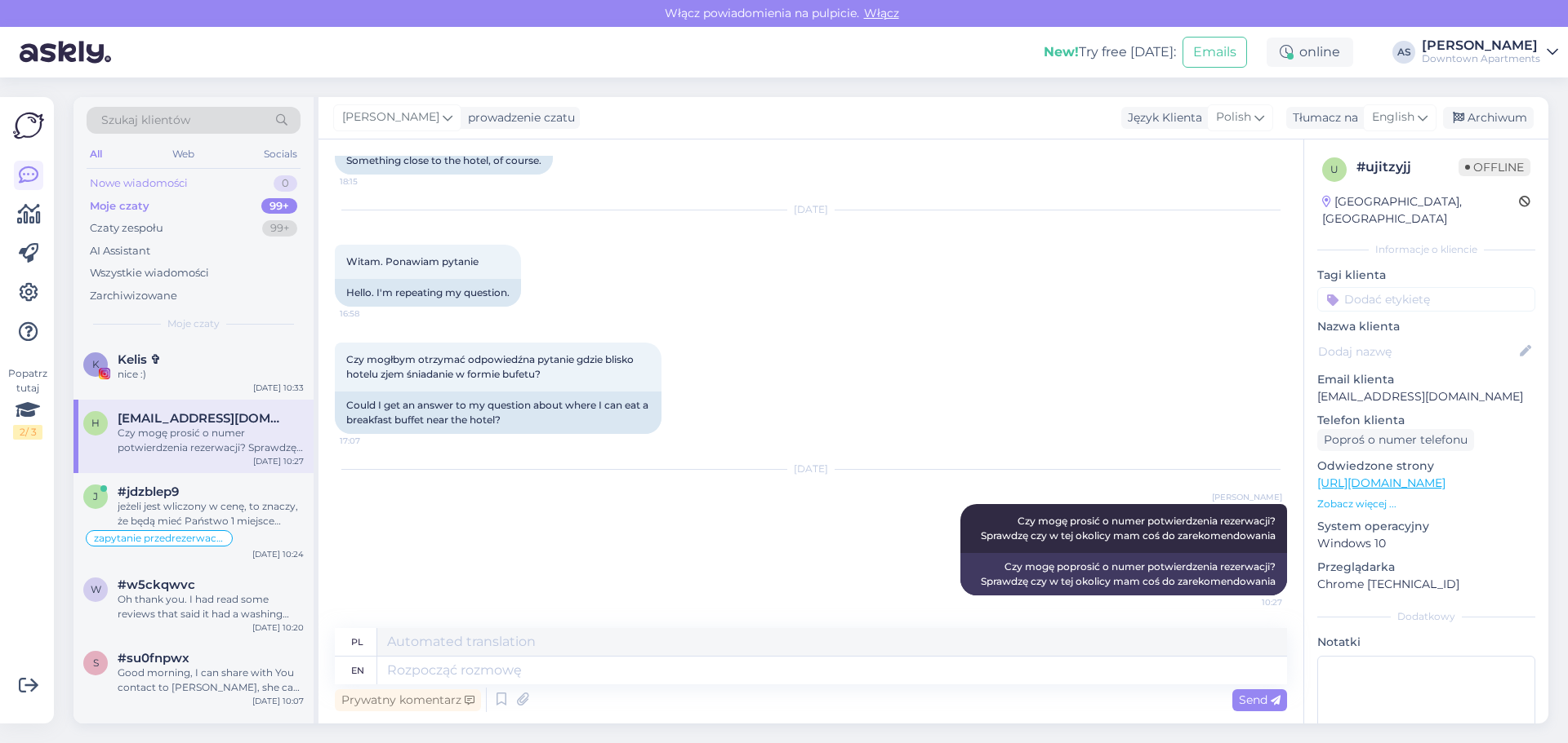
click at [187, 181] on div "Nowe wiadomości" at bounding box center [138, 183] width 98 height 17
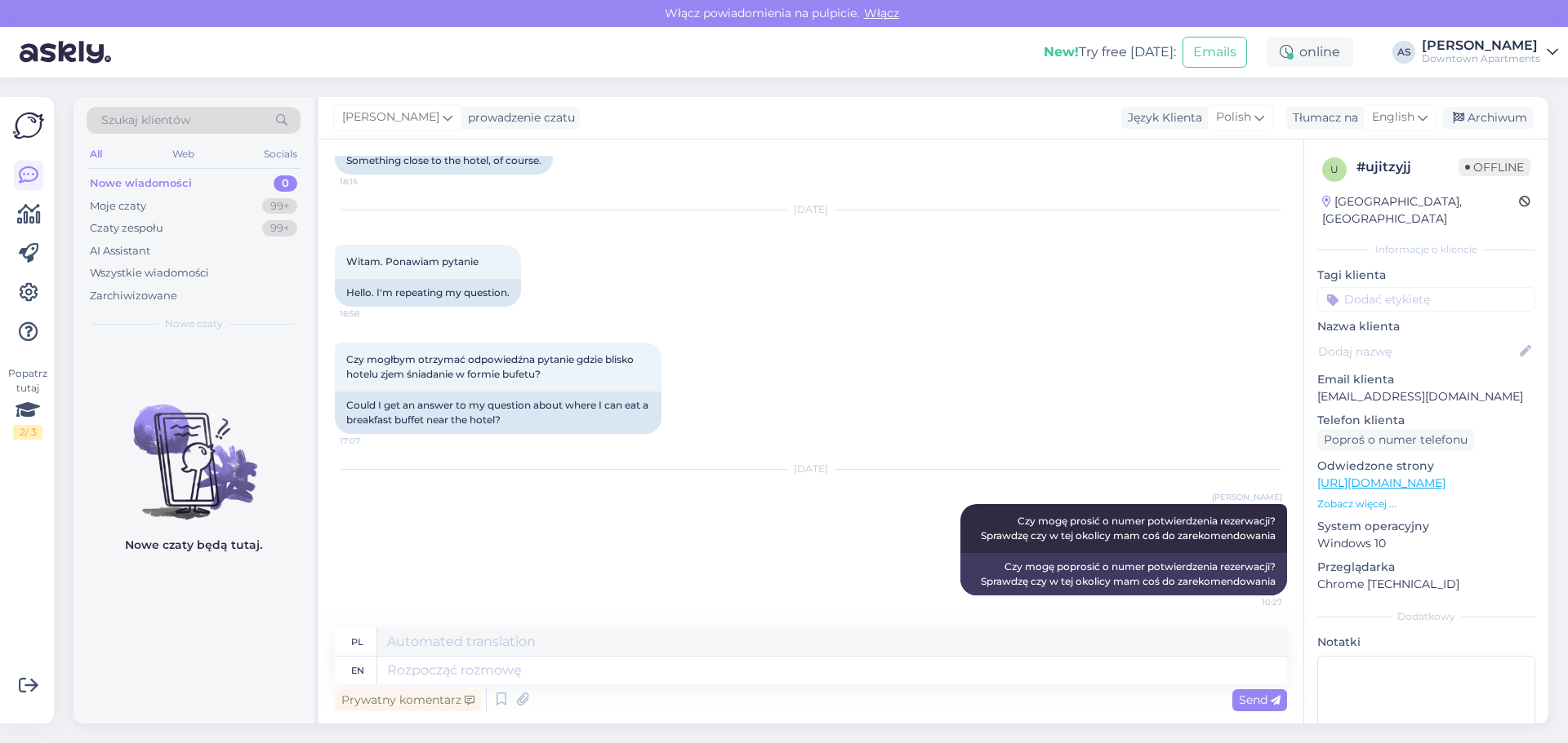
click at [616, 532] on div "Aug 14 2025 Adam Strzelecki Czy mogę prosić o numer potwierdzenia rezerwacji? S…" at bounding box center [810, 533] width 952 height 162
click at [160, 202] on div "Moje czaty 99+" at bounding box center [193, 207] width 214 height 23
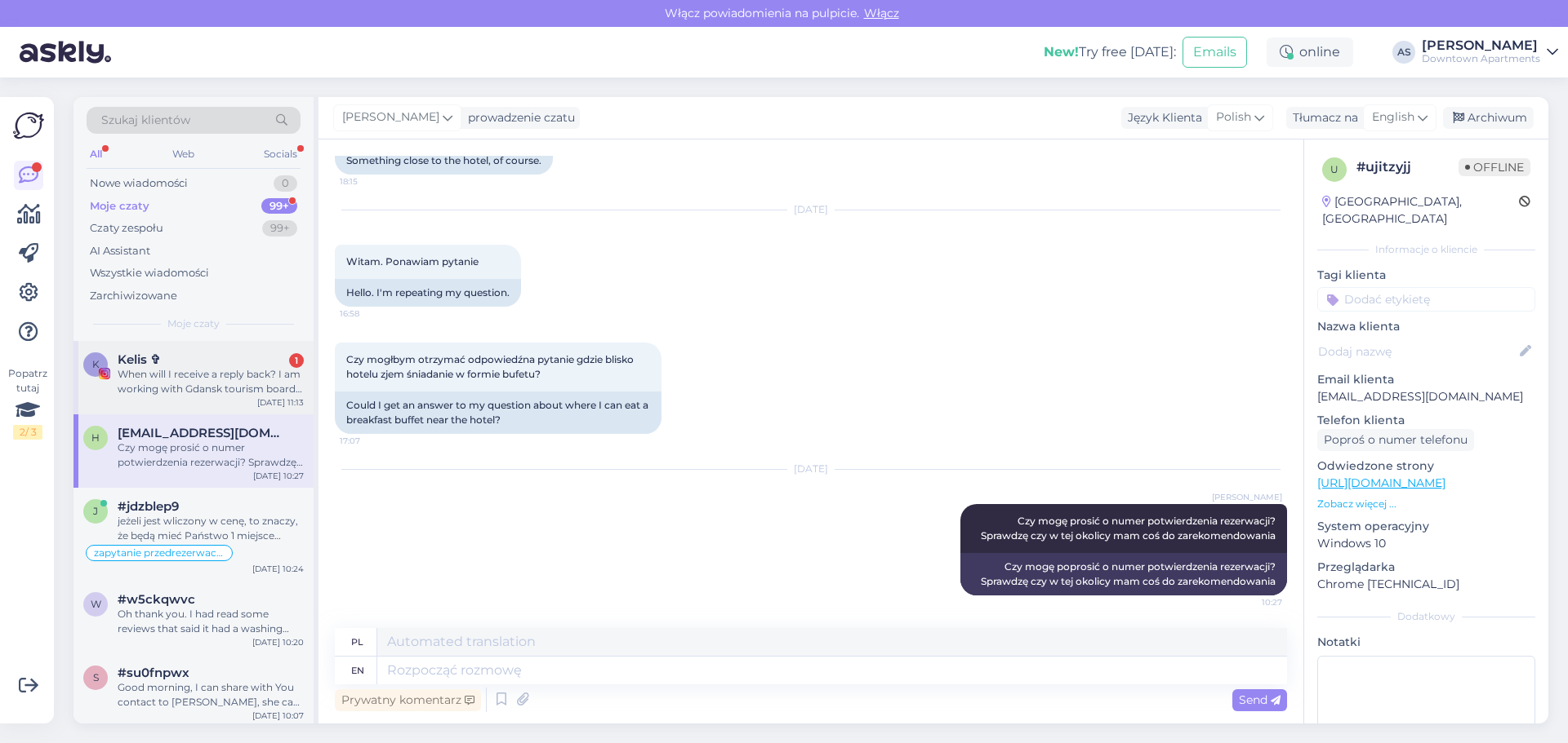
click at [188, 370] on div "When will I receive a reply back? I am working with Gdansk tourism board so I w…" at bounding box center [210, 381] width 186 height 29
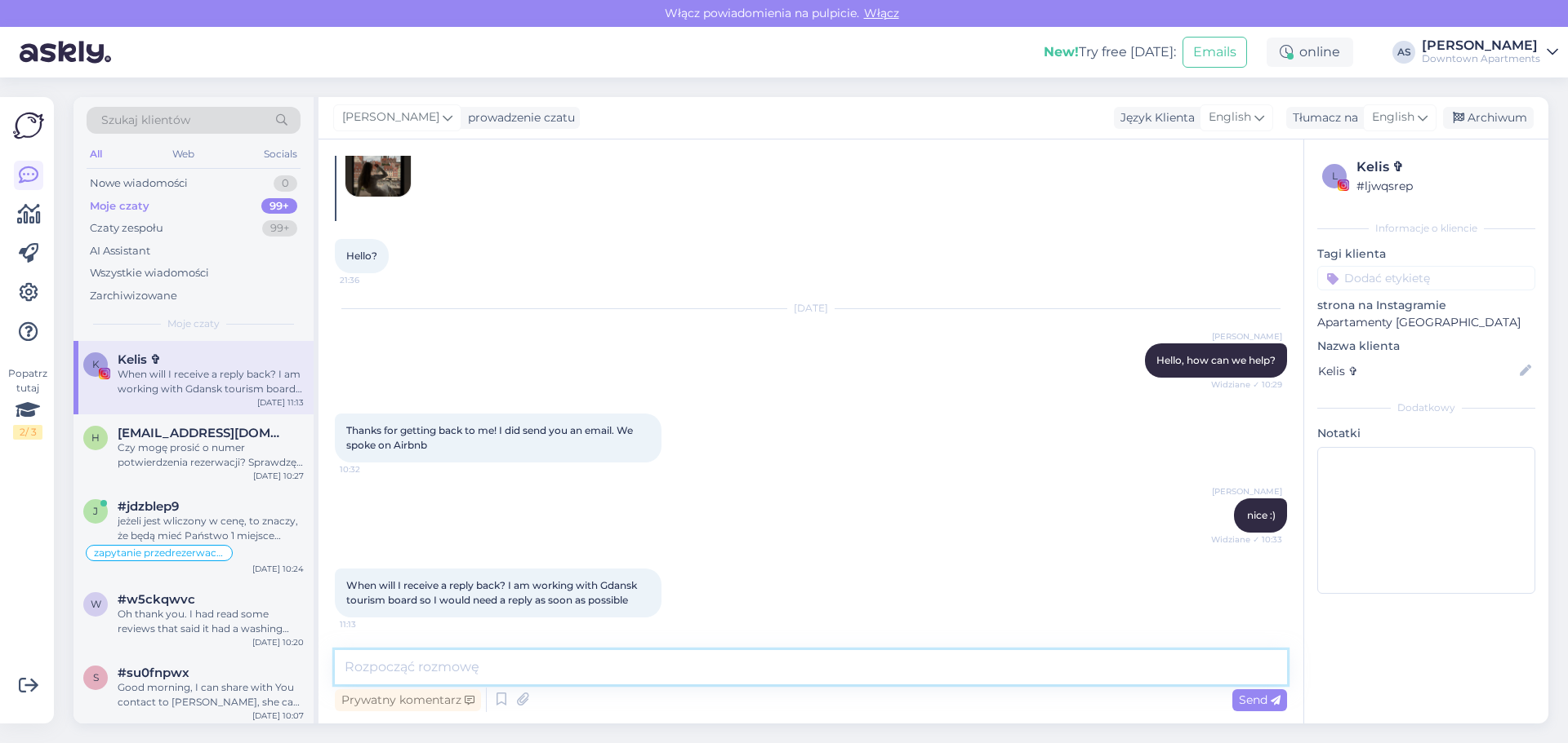
click at [542, 668] on textarea at bounding box center [810, 667] width 952 height 34
type textarea "what email address did You send the email from?"
click at [1264, 702] on span "Send" at bounding box center [1259, 700] width 41 height 15
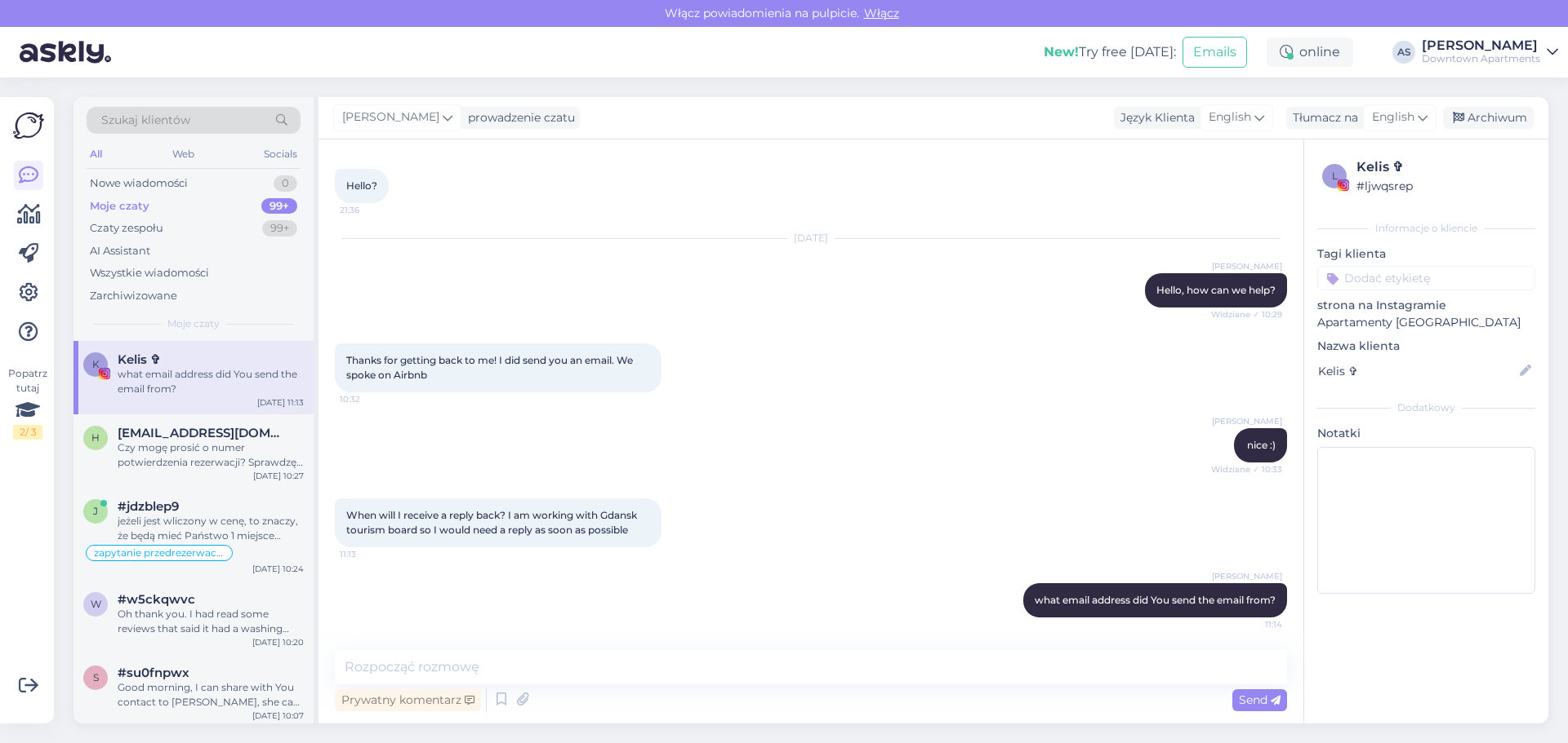
click at [847, 530] on div "When will I receive a reply back? I am working with Gdansk tourism board so I w…" at bounding box center [810, 523] width 952 height 85
click at [170, 180] on div "Nowe wiadomości" at bounding box center [138, 183] width 98 height 17
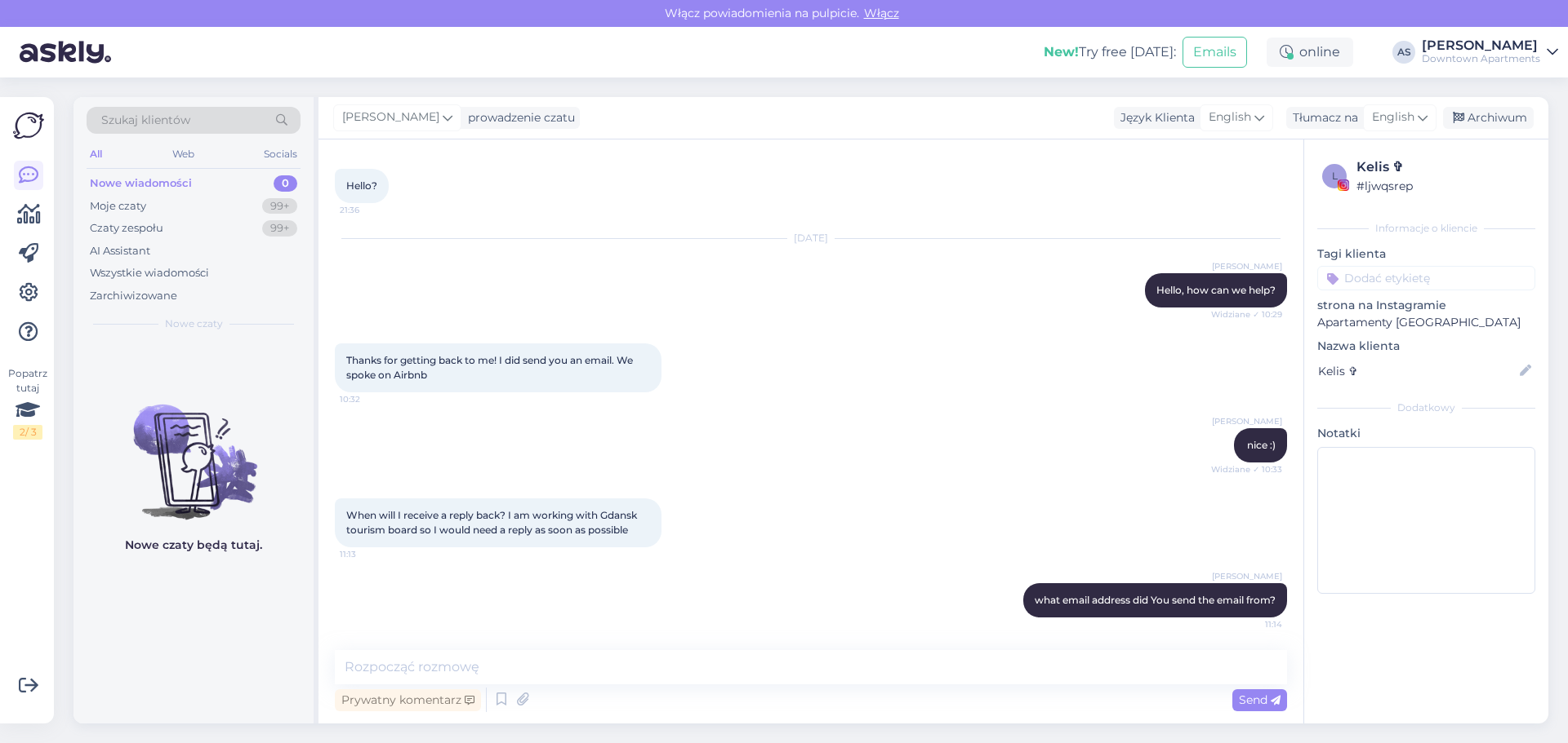
click at [562, 585] on div "Adam Strzelecki what email address did You send the email from? 11:14" at bounding box center [810, 600] width 952 height 70
click at [796, 592] on div "Adam Strzelecki what email address did You send the email from? 11:14" at bounding box center [810, 600] width 952 height 70
click at [502, 663] on textarea at bounding box center [810, 667] width 952 height 34
click at [178, 204] on div "Moje czaty 99+" at bounding box center [193, 207] width 214 height 23
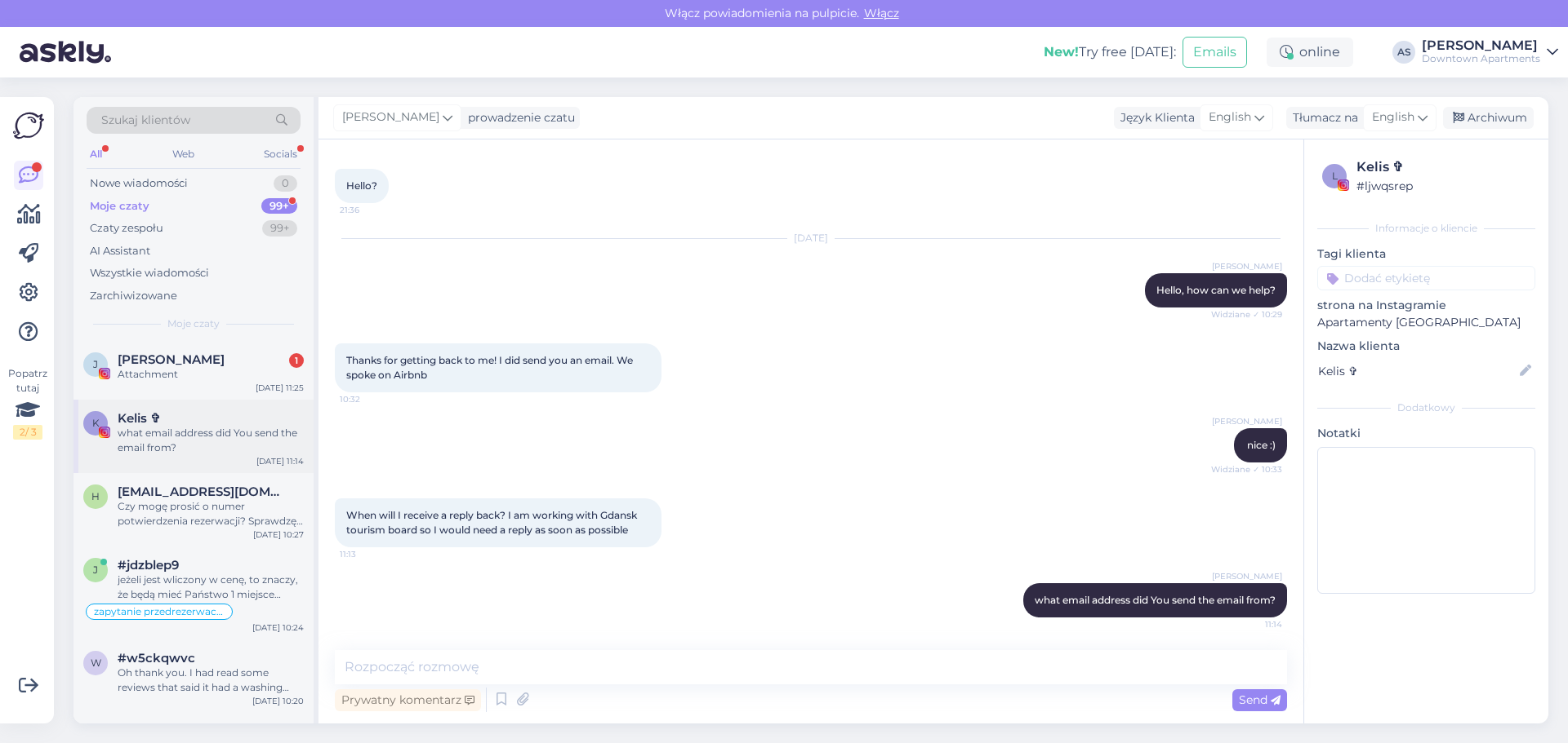
click at [198, 443] on div "what email address did You send the email from?" at bounding box center [210, 440] width 186 height 29
click at [189, 355] on span "Jarosław Mazurkiewicz" at bounding box center [170, 359] width 107 height 15
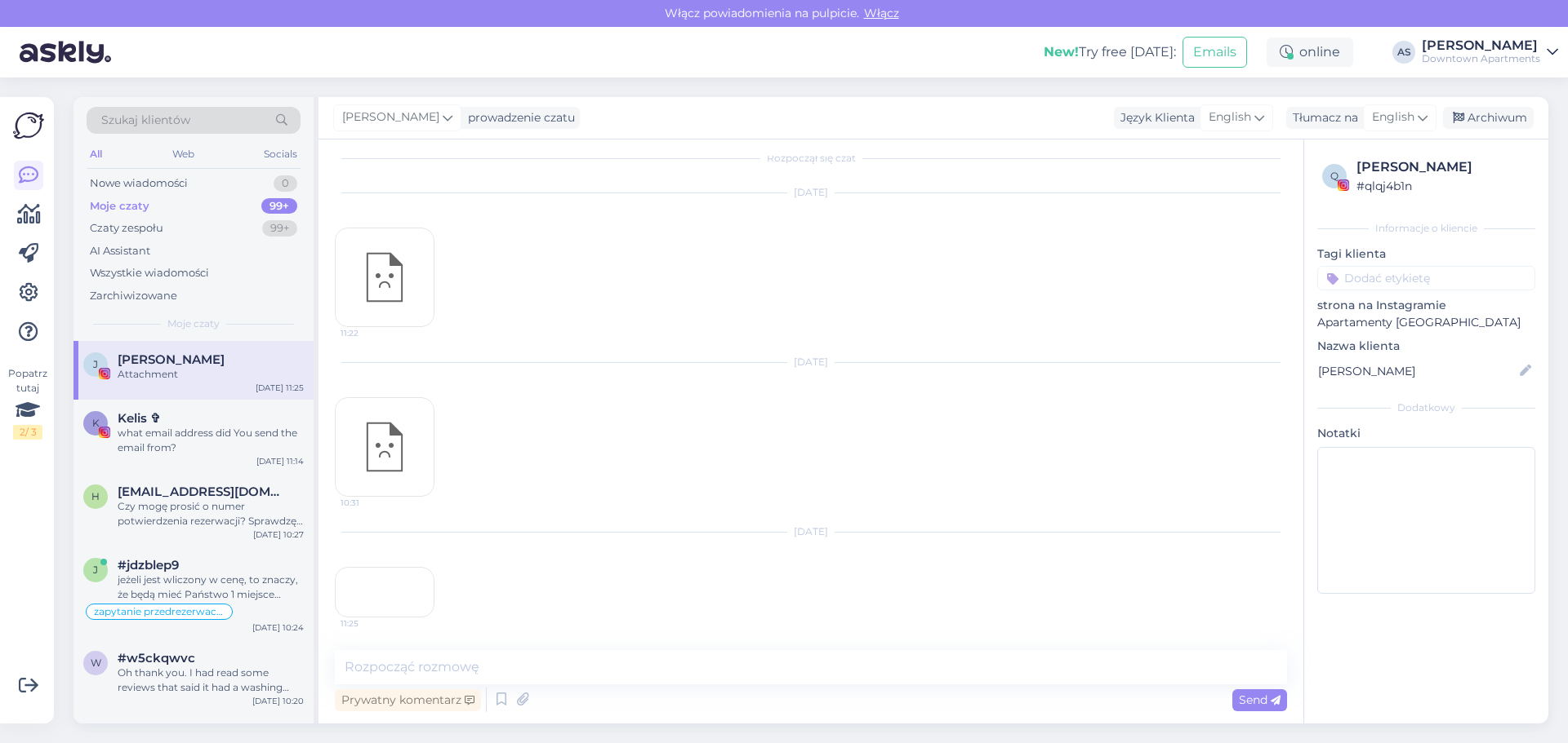
scroll to position [137, 0]
click at [384, 567] on div "11:25" at bounding box center [384, 592] width 100 height 50
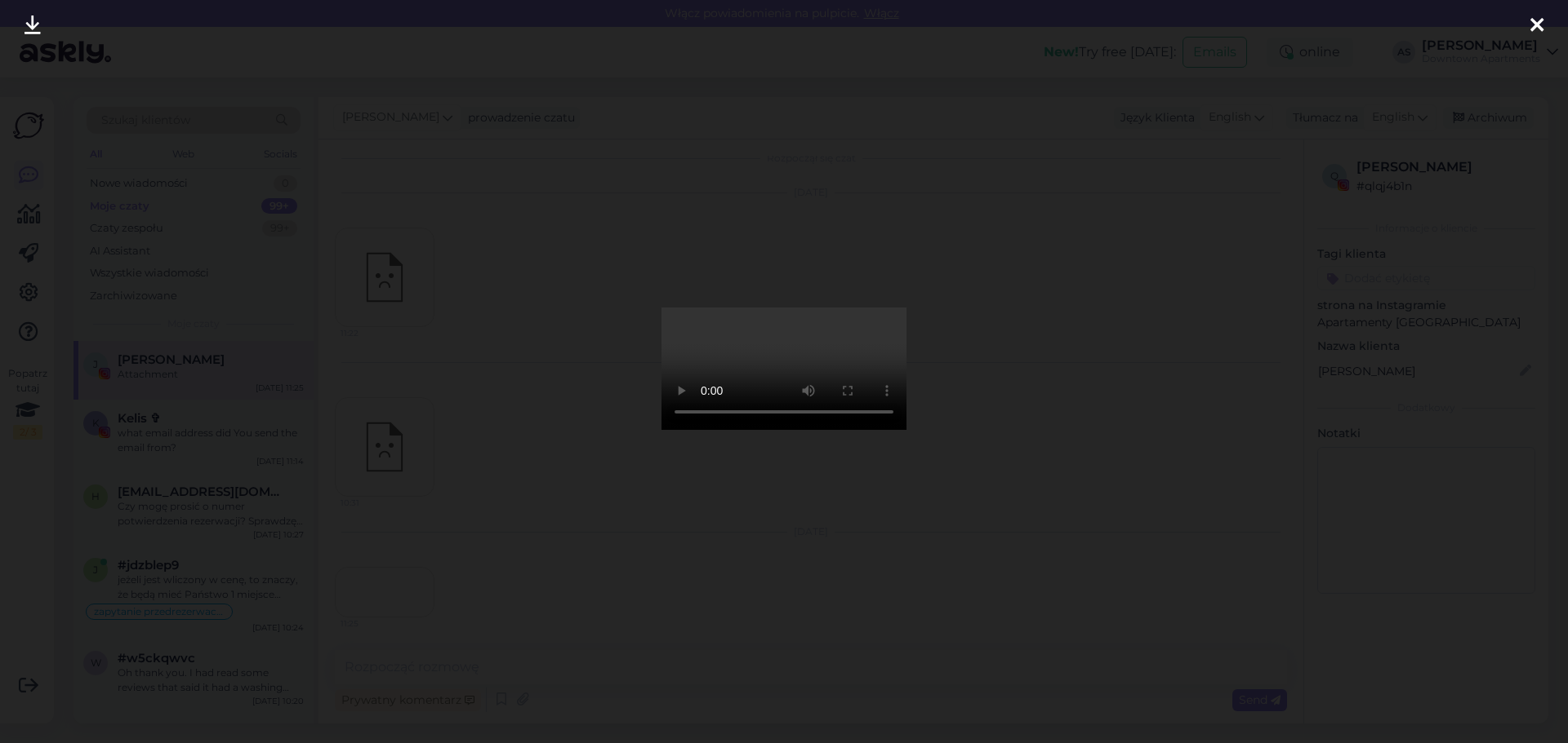
click at [1532, 26] on icon at bounding box center [1536, 26] width 13 height 21
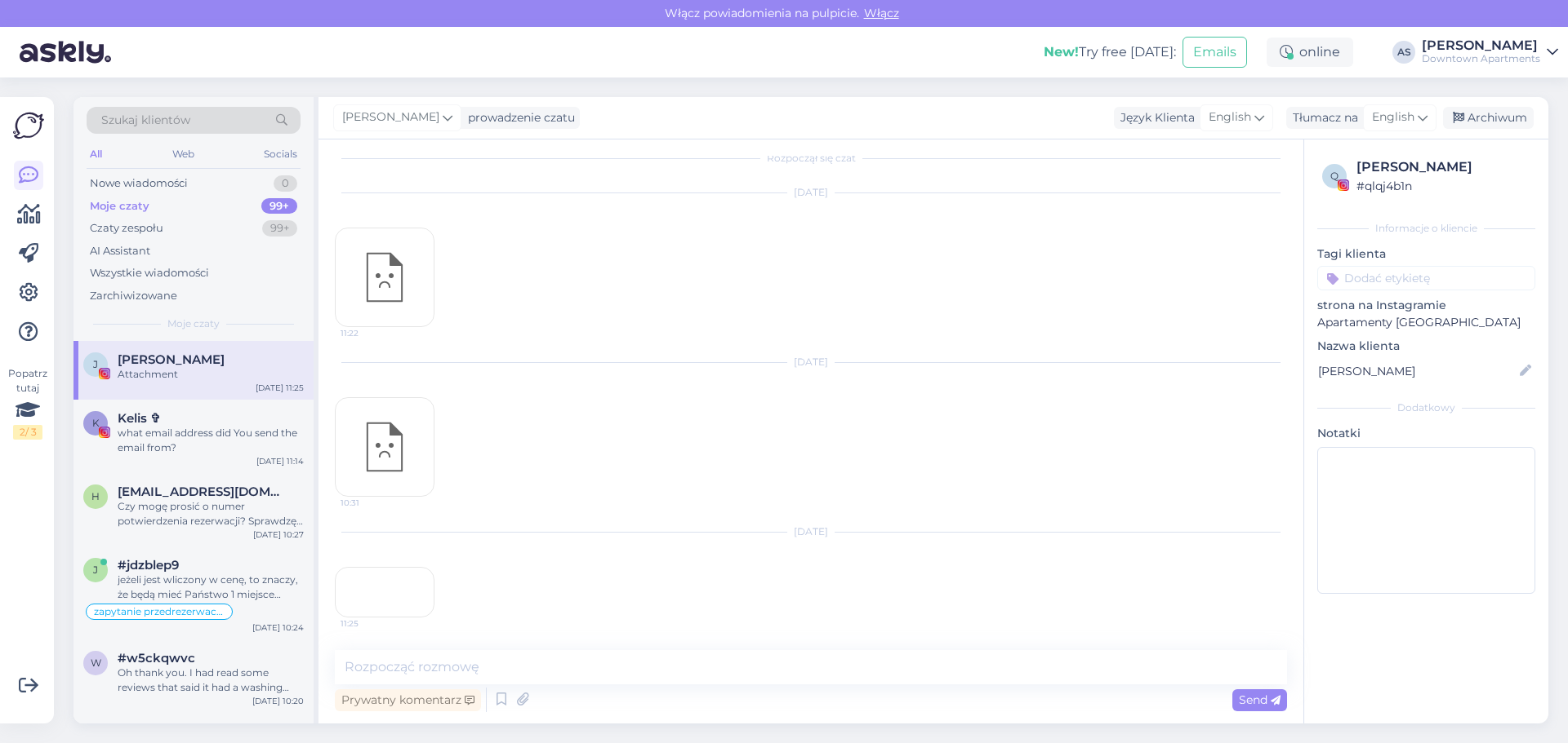
click at [385, 397] on div "10:31" at bounding box center [384, 446] width 100 height 99
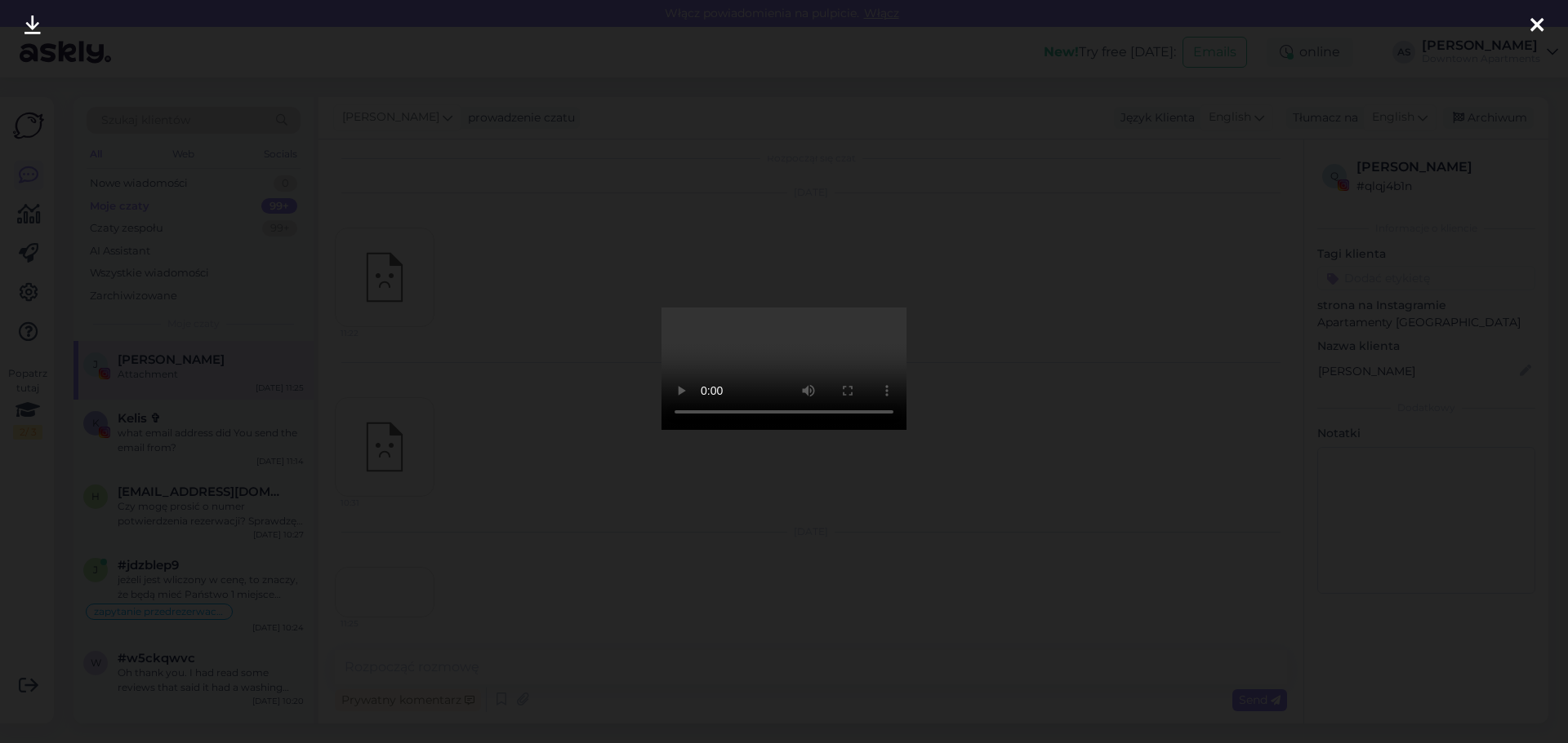
click at [1530, 27] on icon at bounding box center [1536, 26] width 13 height 21
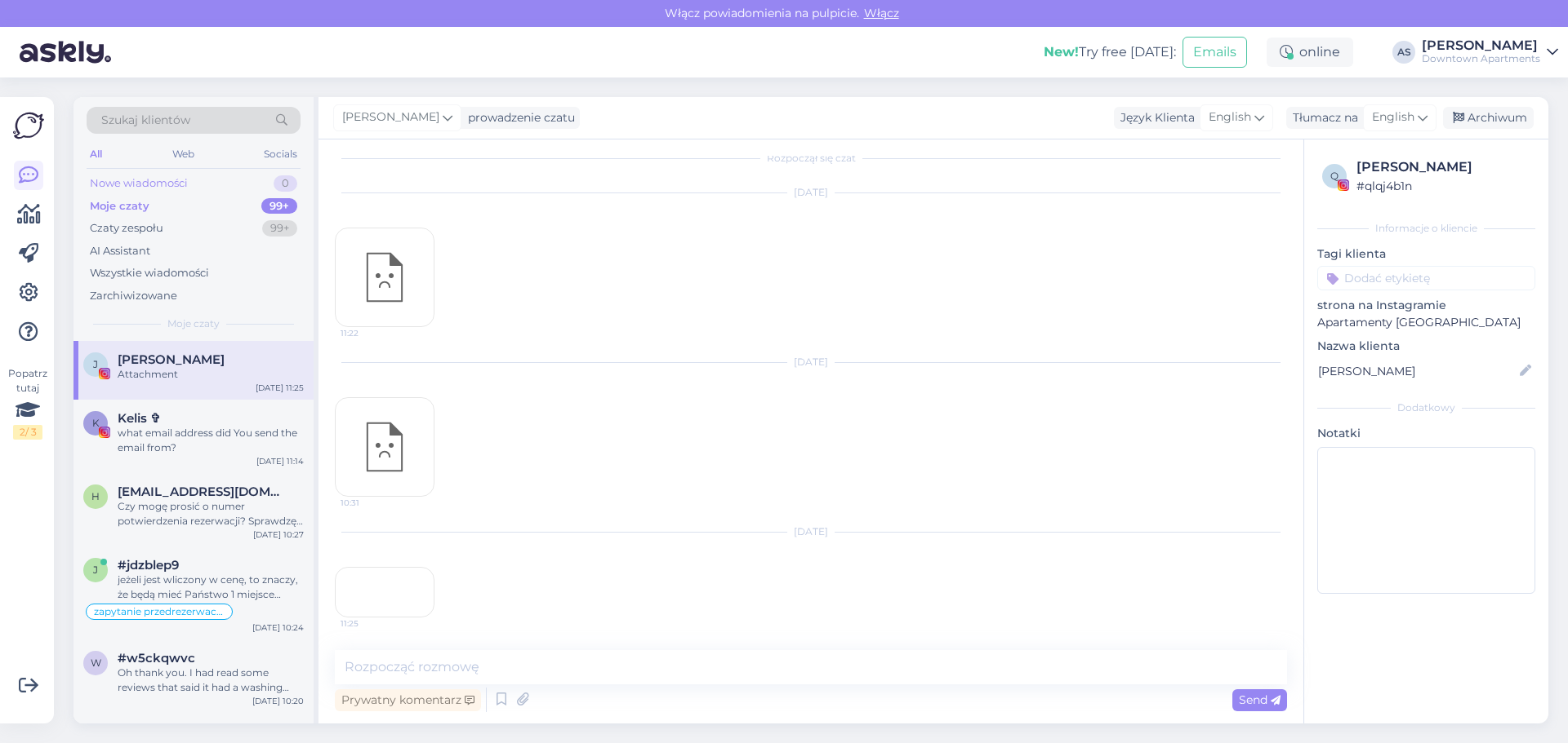
click at [157, 179] on div "Nowe wiadomości" at bounding box center [138, 183] width 98 height 17
